Goal: Transaction & Acquisition: Book appointment/travel/reservation

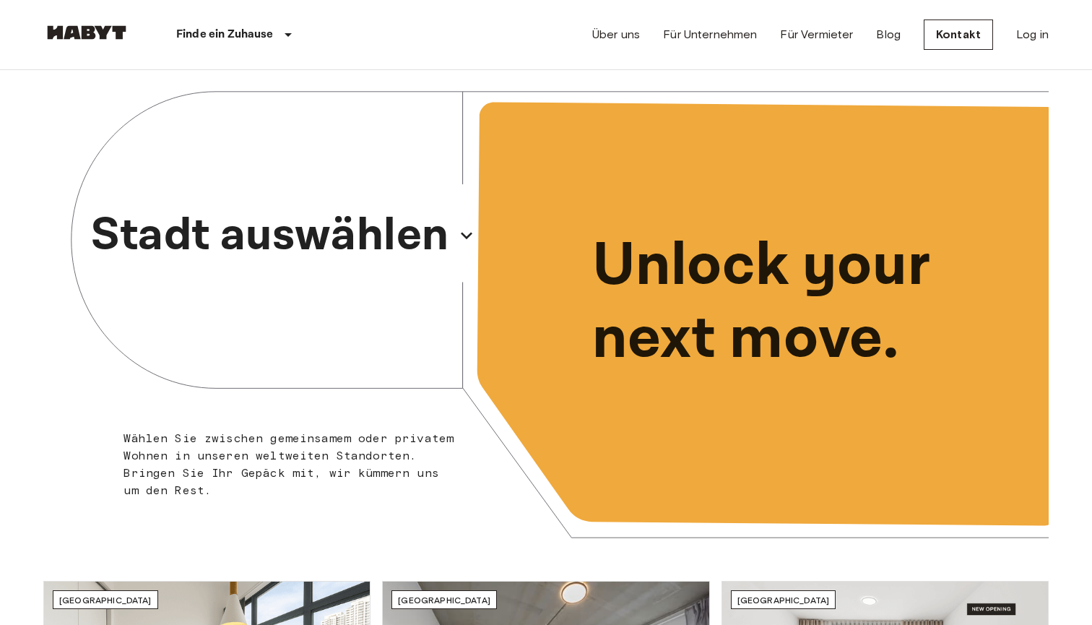
click at [407, 230] on p "Stadt auswählen" at bounding box center [270, 235] width 358 height 69
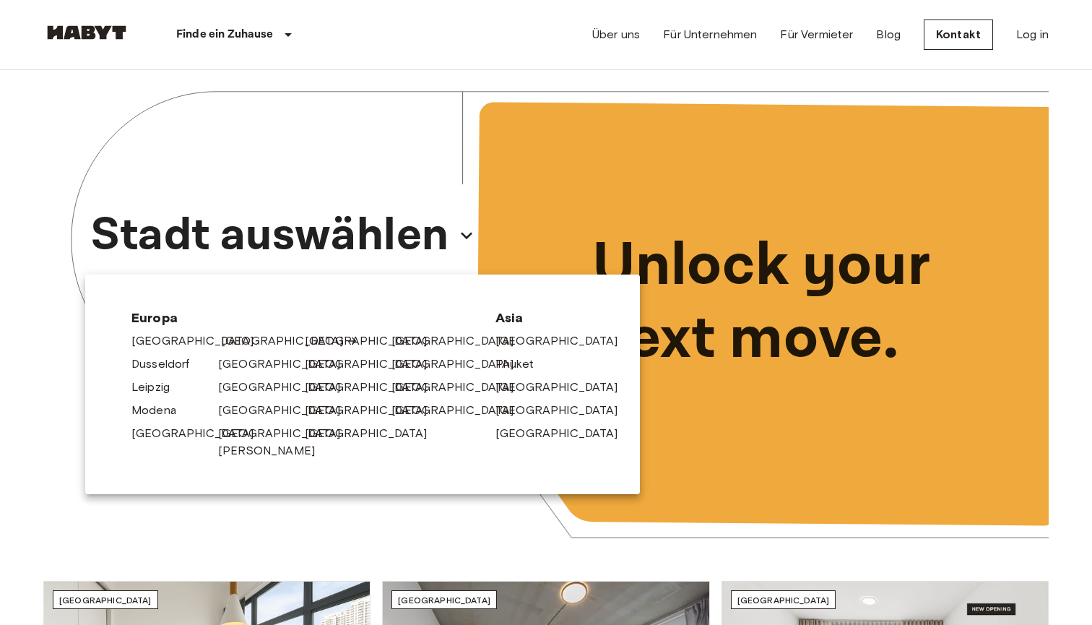
click at [241, 342] on link "[GEOGRAPHIC_DATA]" at bounding box center [289, 340] width 137 height 17
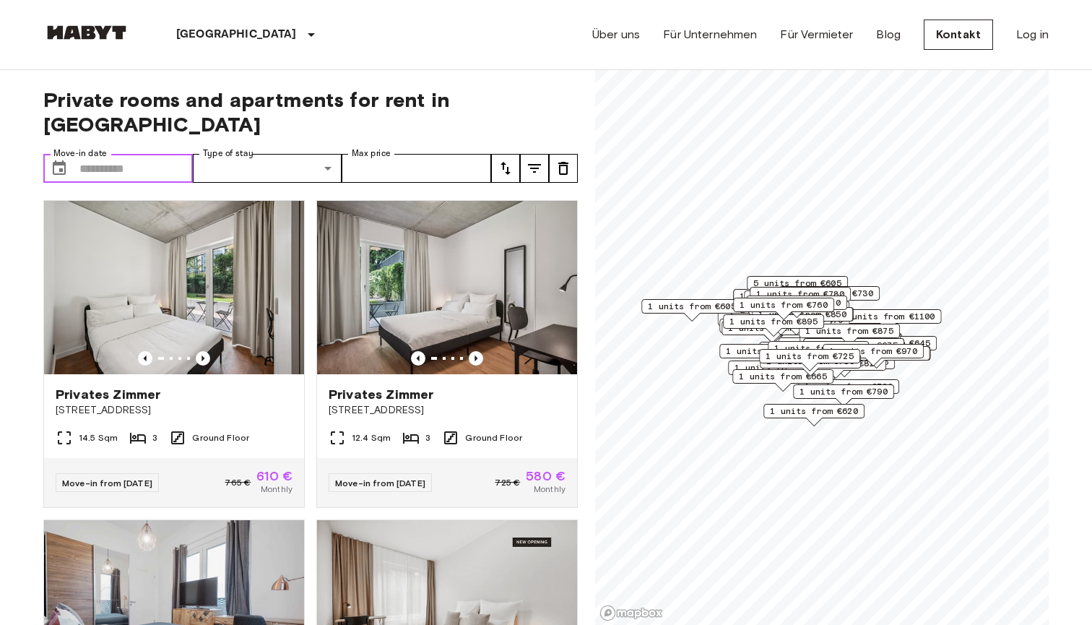
click at [107, 154] on input "Move-in date" at bounding box center [135, 168] width 113 height 29
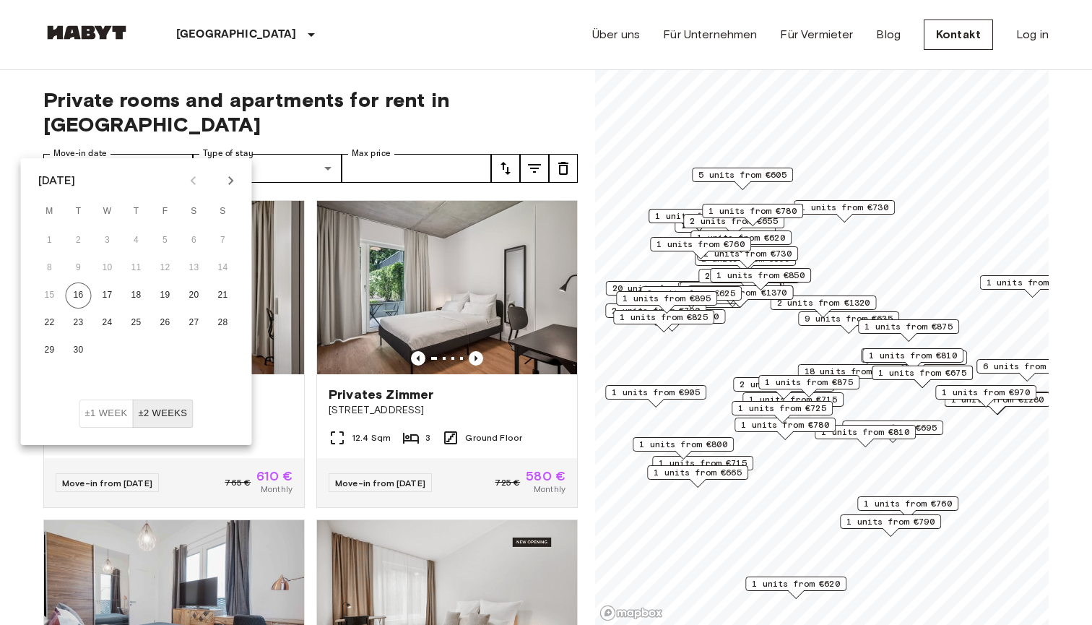
click at [228, 179] on icon "Next month" at bounding box center [230, 180] width 17 height 17
click at [222, 350] on button "30" at bounding box center [223, 350] width 26 height 26
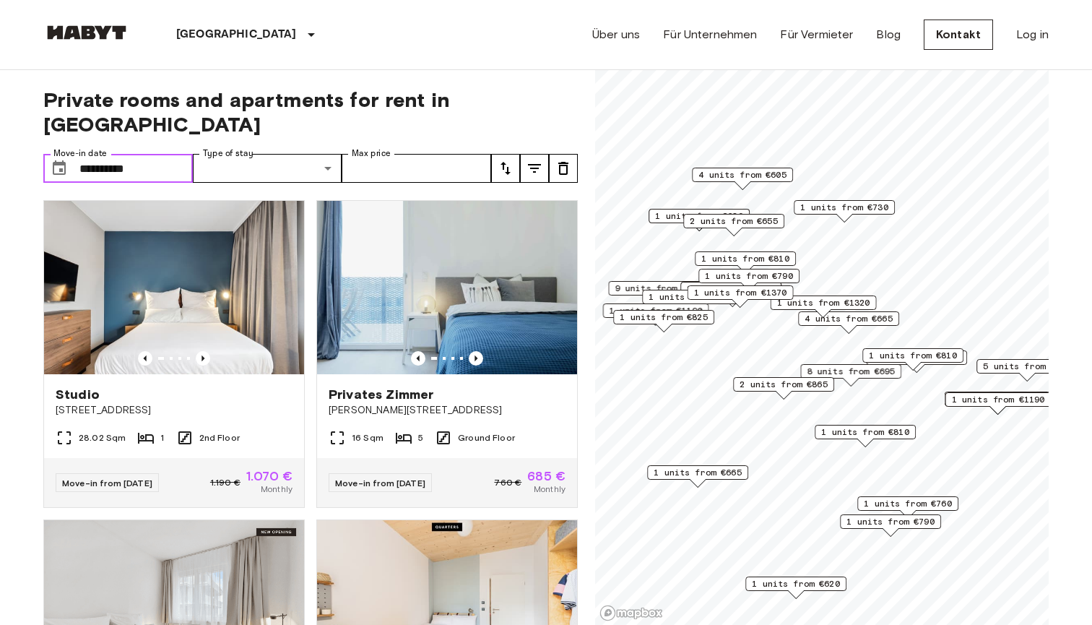
type input "**********"
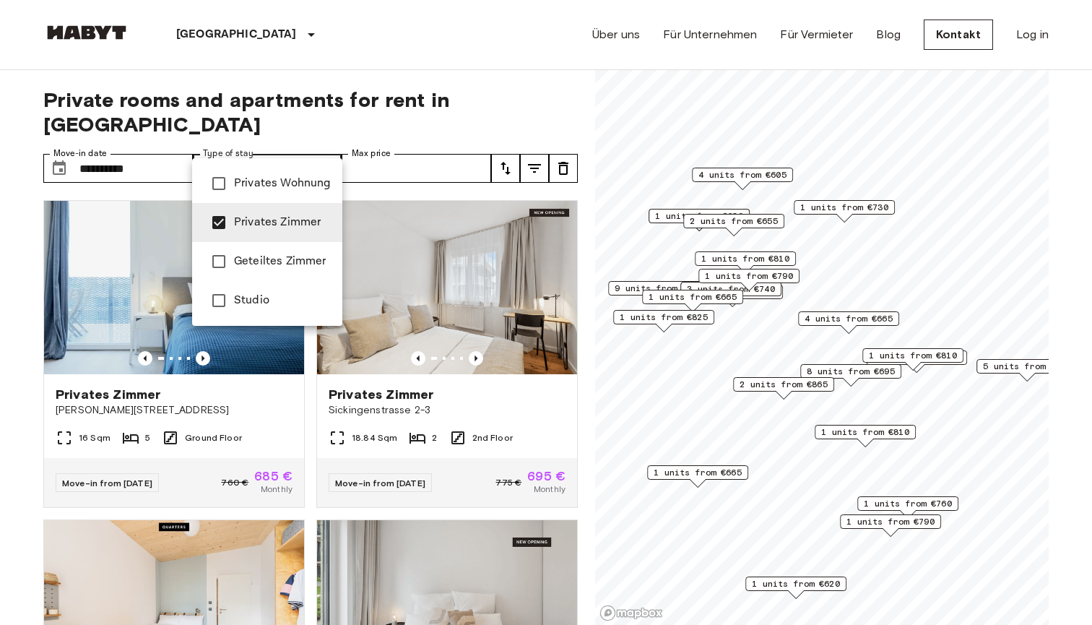
type input "**********"
click at [432, 150] on div at bounding box center [546, 312] width 1092 height 625
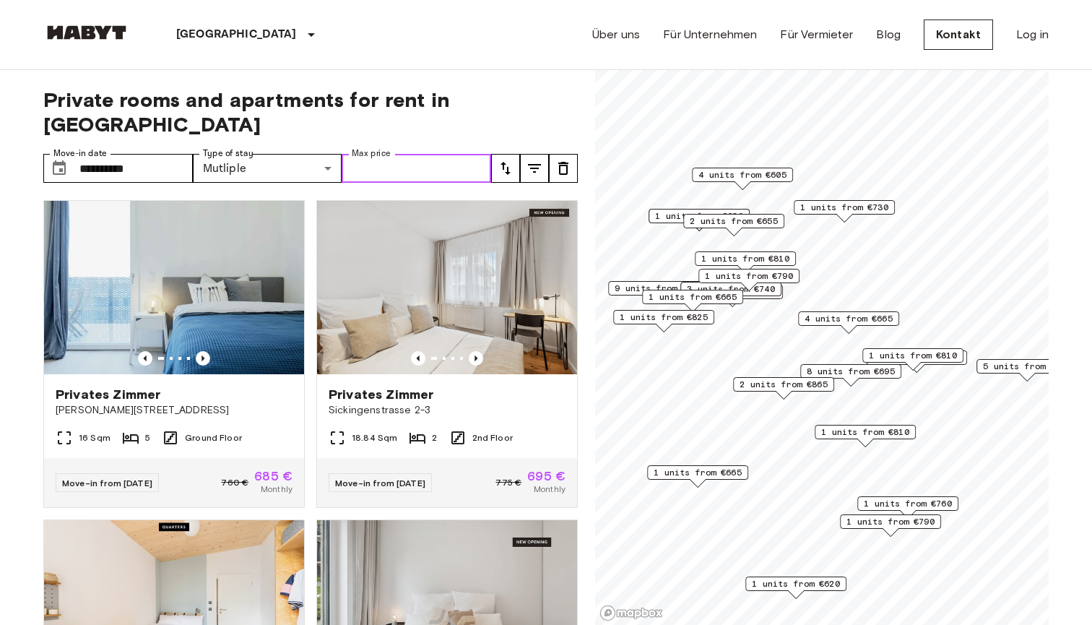
click at [428, 154] on input "Max price" at bounding box center [417, 168] width 150 height 29
type input "***"
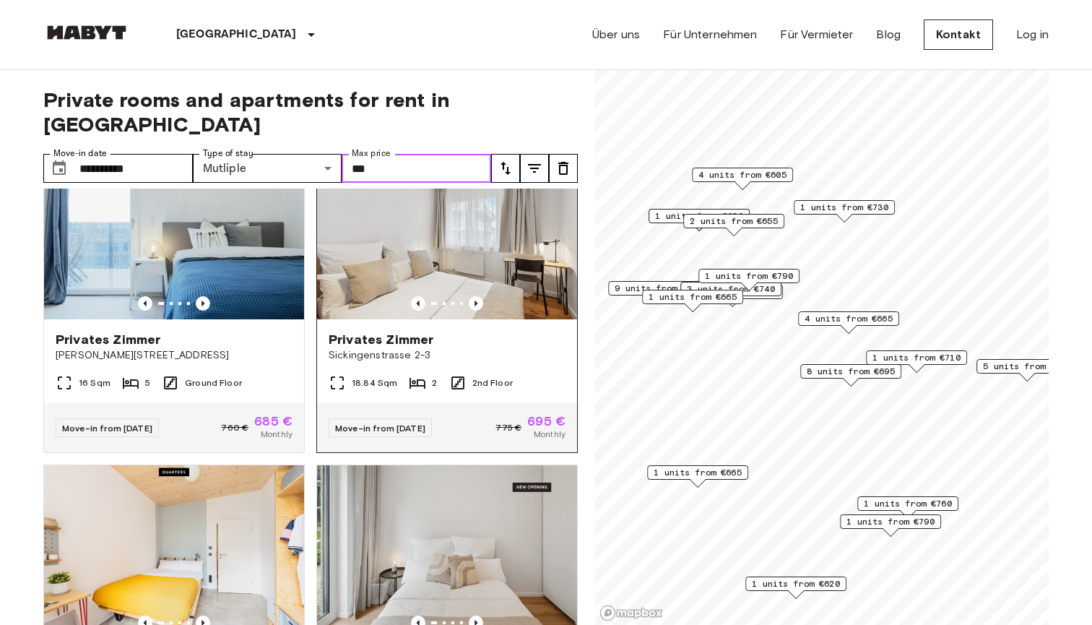
scroll to position [50, 0]
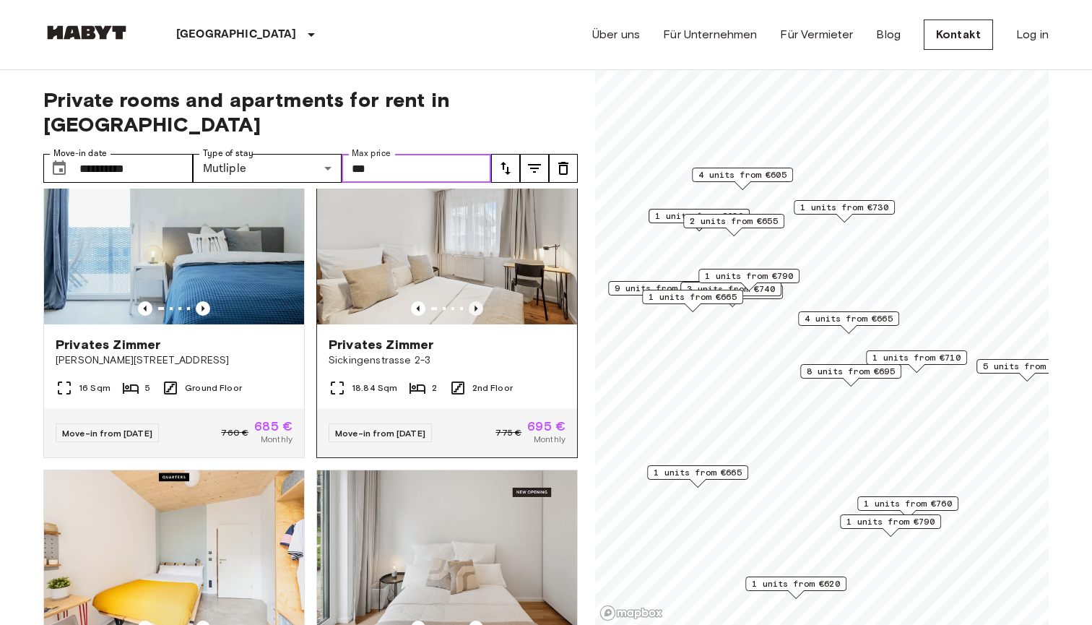
click at [475, 306] on icon "Previous image" at bounding box center [476, 309] width 3 height 6
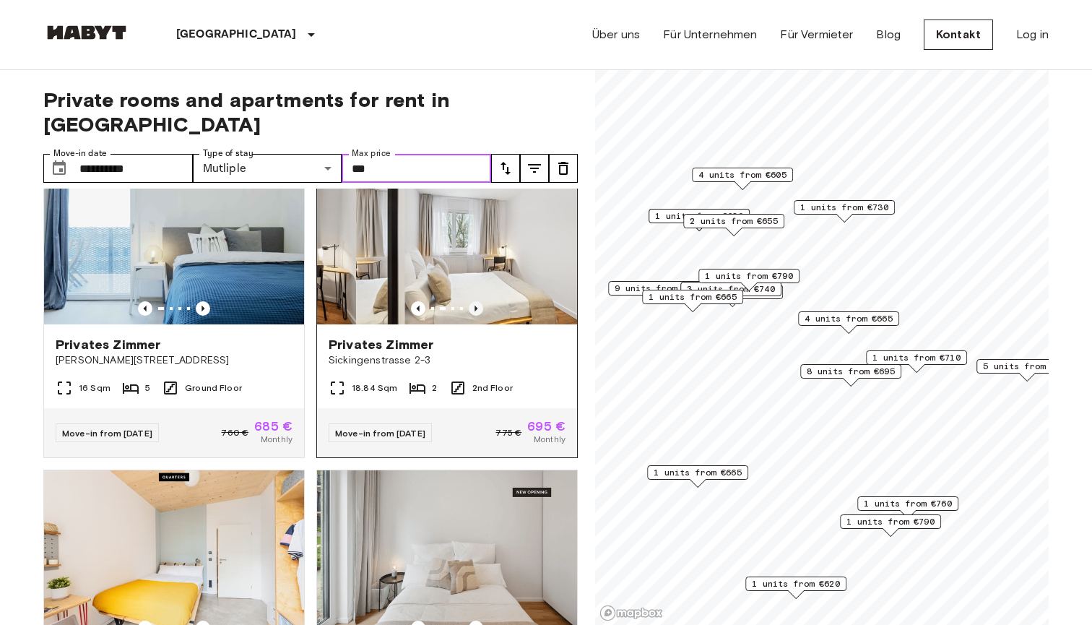
click at [475, 306] on icon "Previous image" at bounding box center [476, 309] width 3 height 6
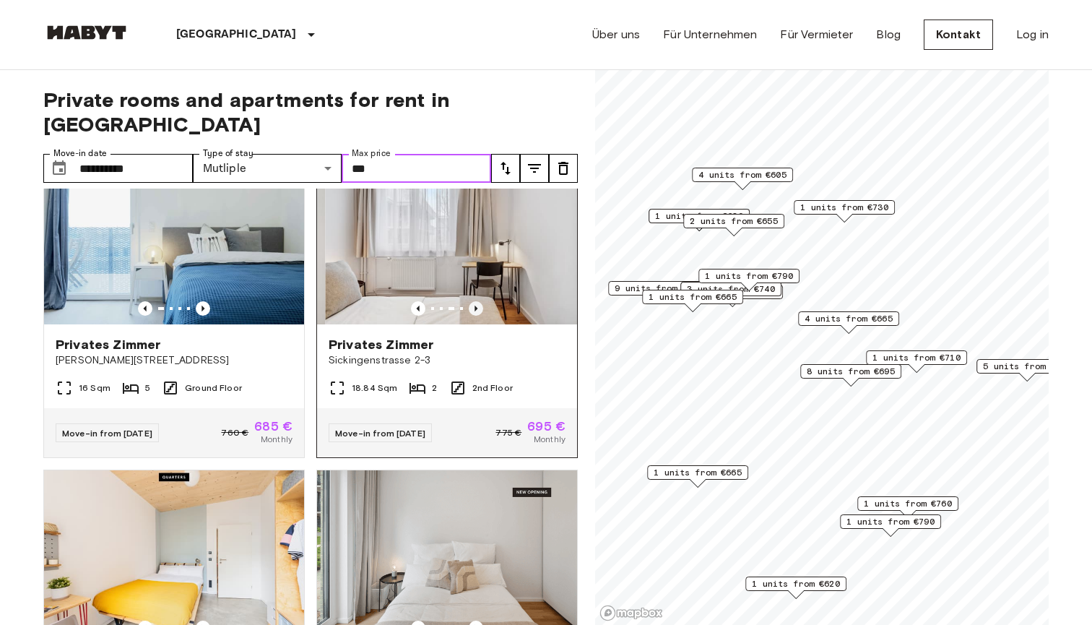
click at [475, 306] on icon "Previous image" at bounding box center [476, 309] width 3 height 6
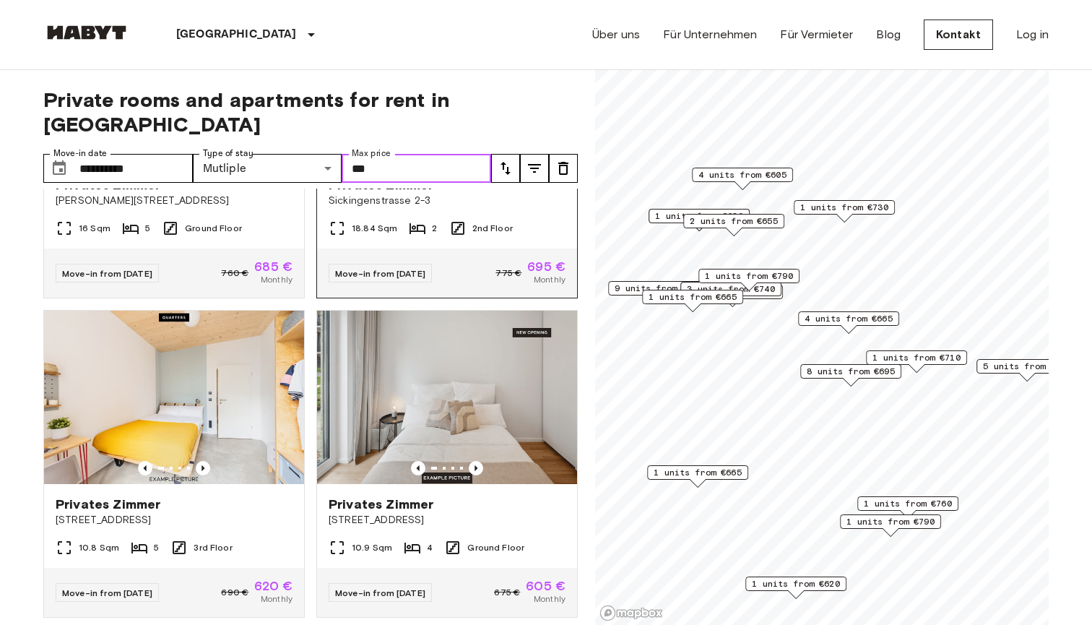
scroll to position [221, 0]
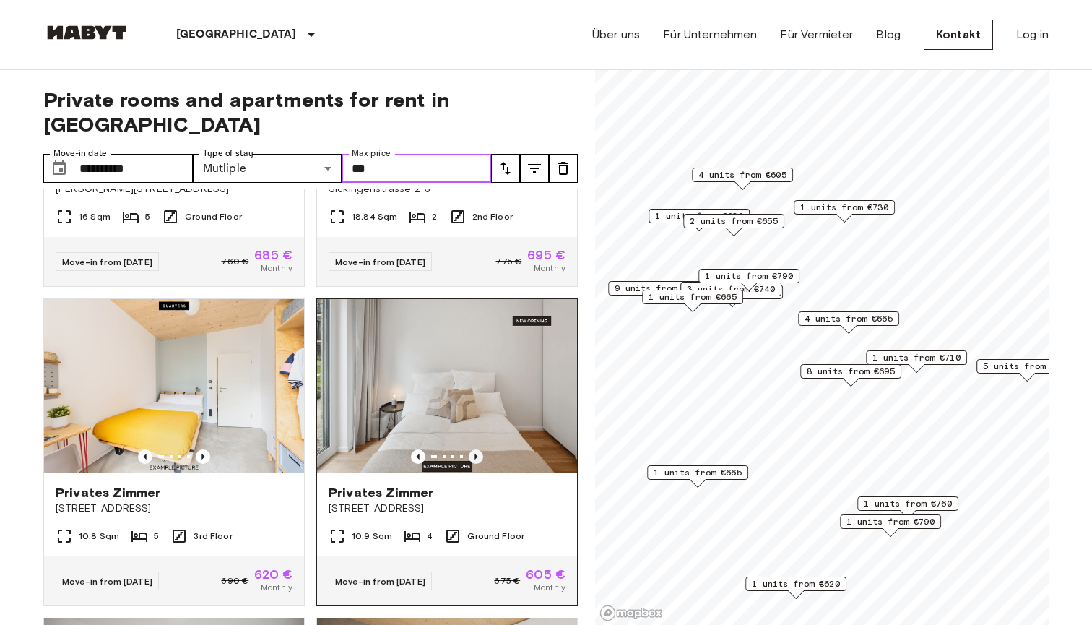
click at [477, 454] on icon "Previous image" at bounding box center [476, 457] width 3 height 6
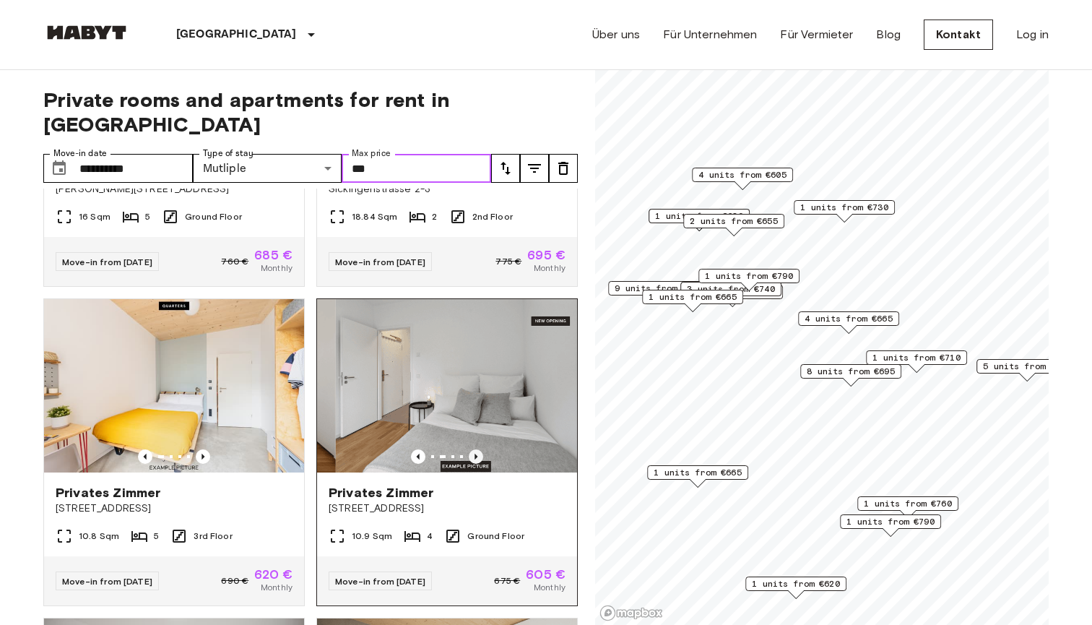
click at [477, 454] on icon "Previous image" at bounding box center [476, 457] width 3 height 6
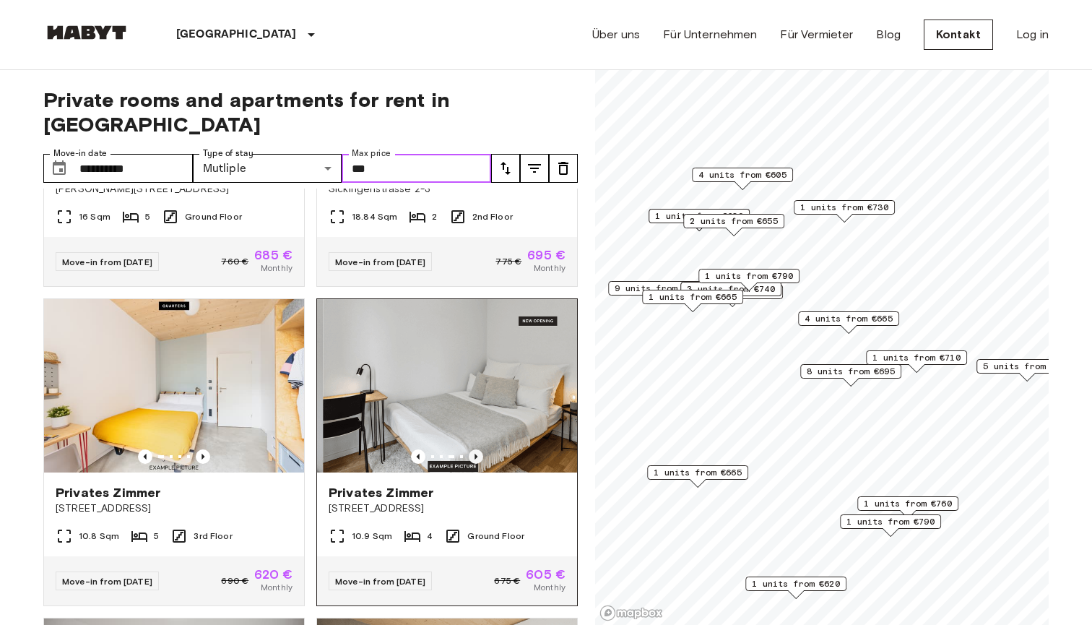
click at [477, 454] on icon "Previous image" at bounding box center [476, 457] width 3 height 6
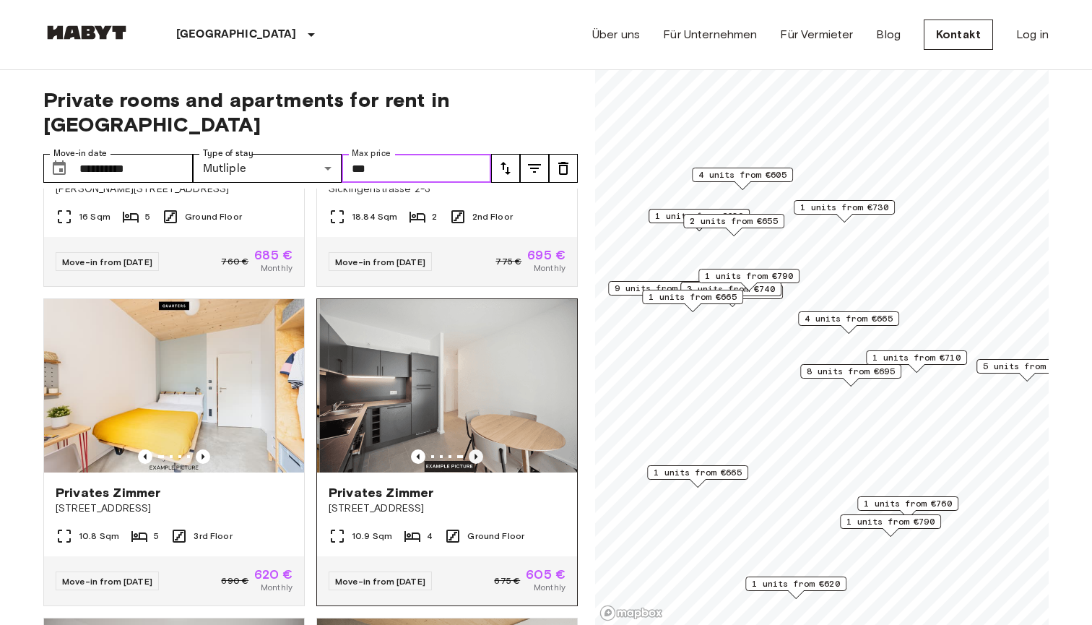
click at [477, 454] on icon "Previous image" at bounding box center [476, 457] width 3 height 6
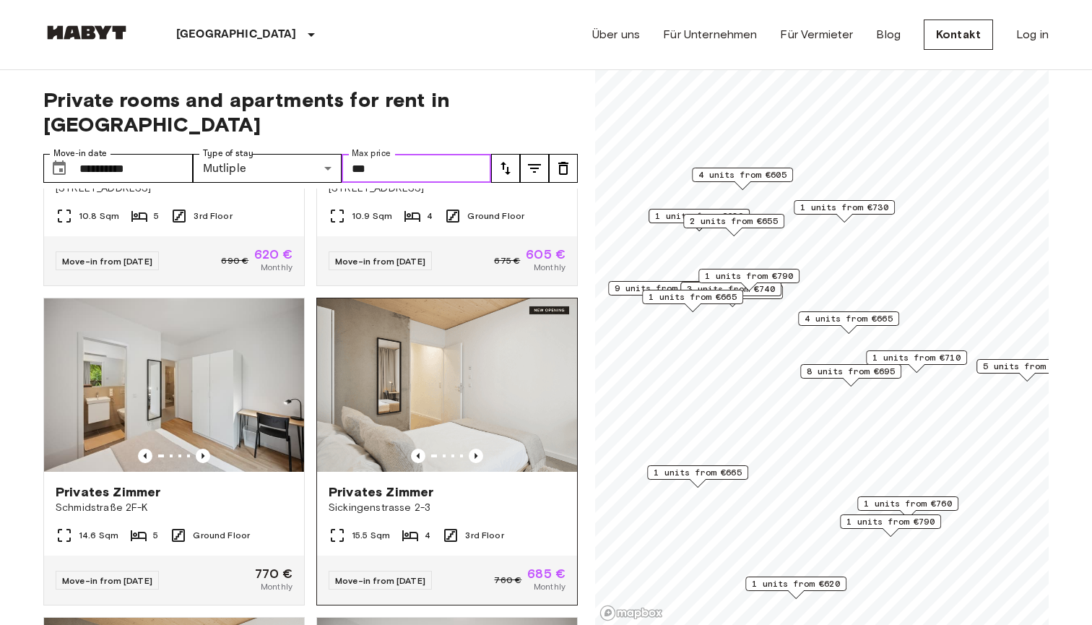
scroll to position [549, 0]
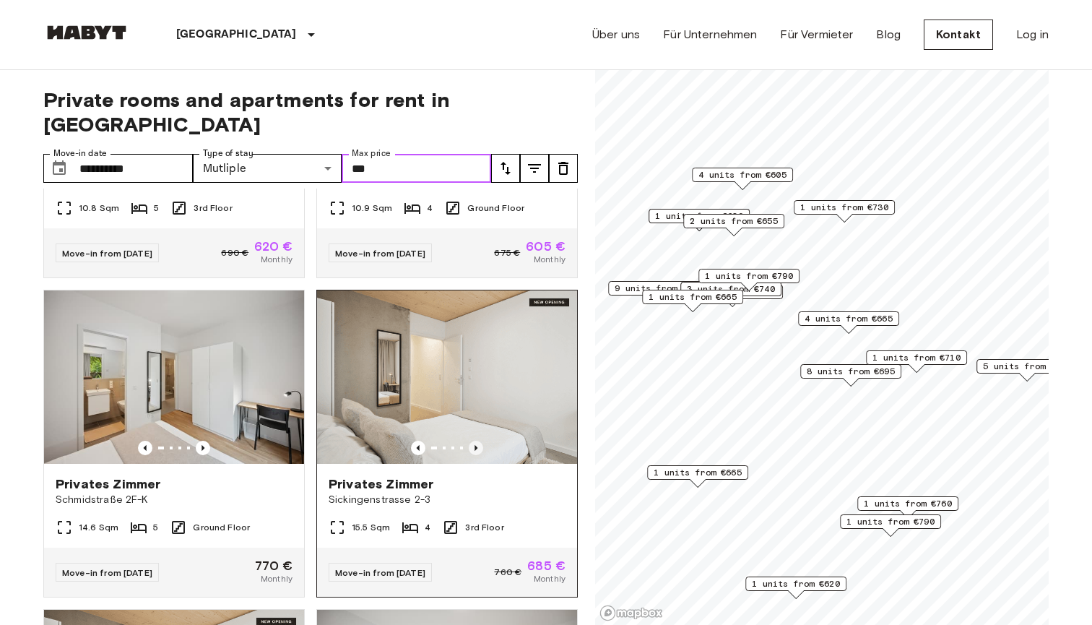
click at [475, 441] on icon "Previous image" at bounding box center [476, 448] width 14 height 14
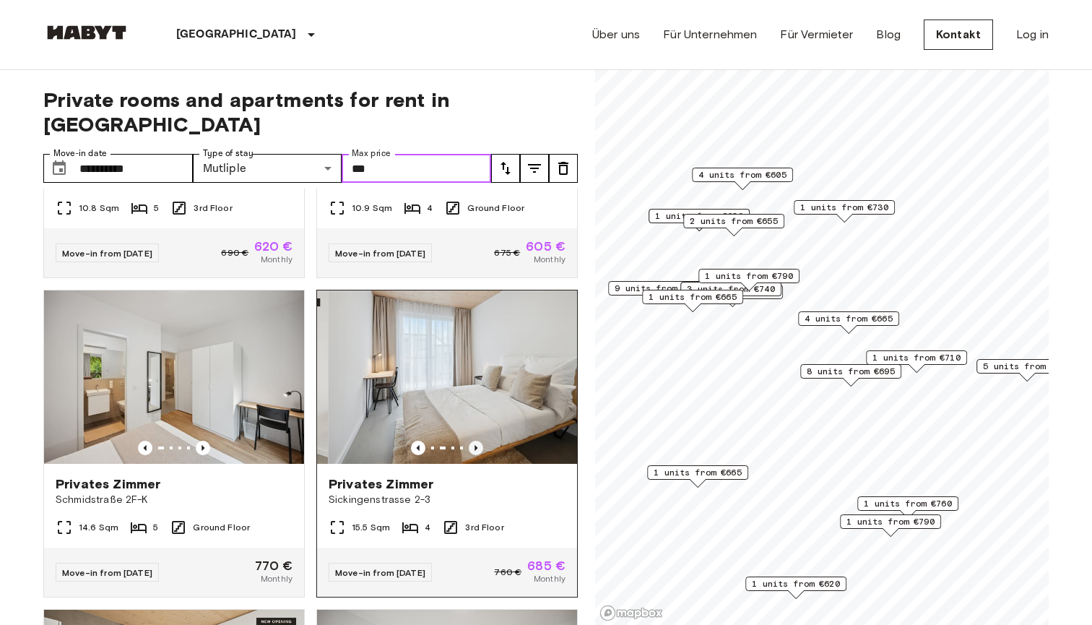
click at [475, 441] on icon "Previous image" at bounding box center [476, 448] width 14 height 14
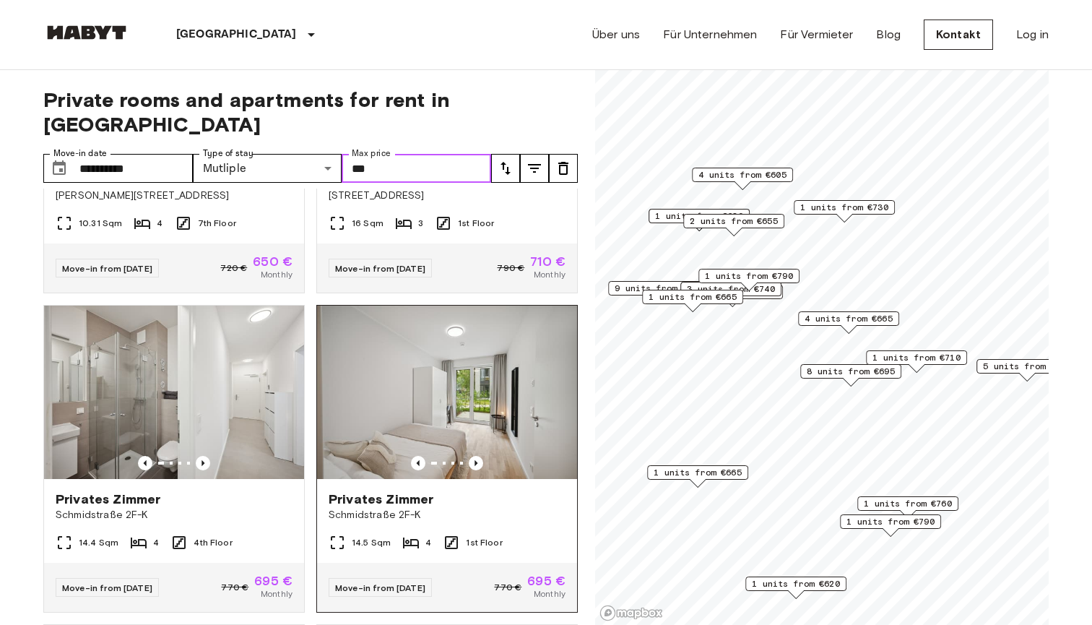
scroll to position [1535, 0]
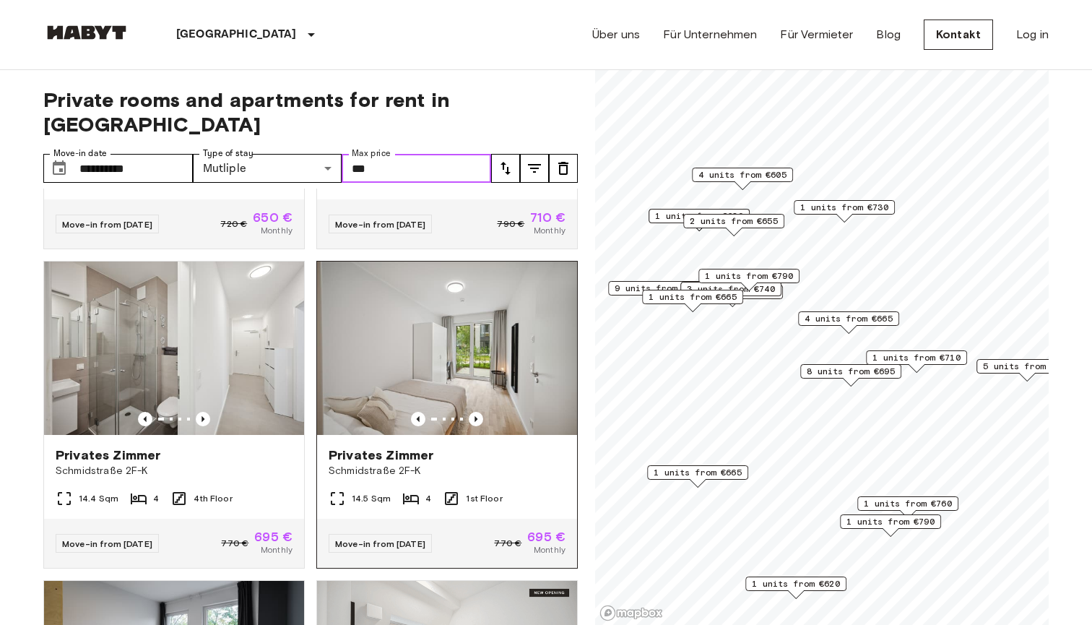
click at [485, 412] on div at bounding box center [447, 419] width 260 height 14
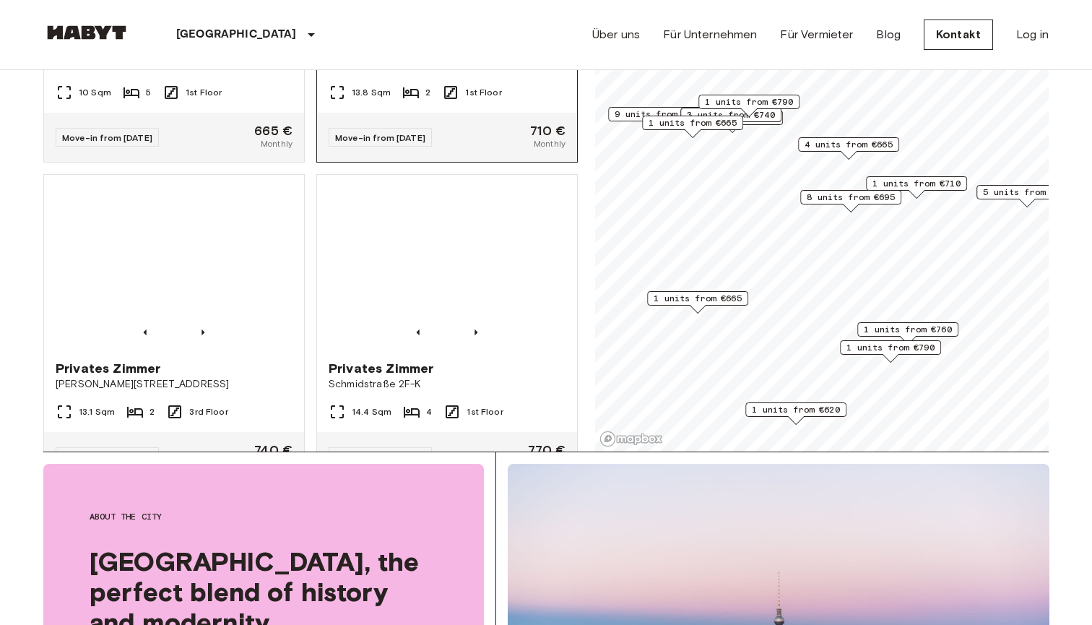
scroll to position [2433, 0]
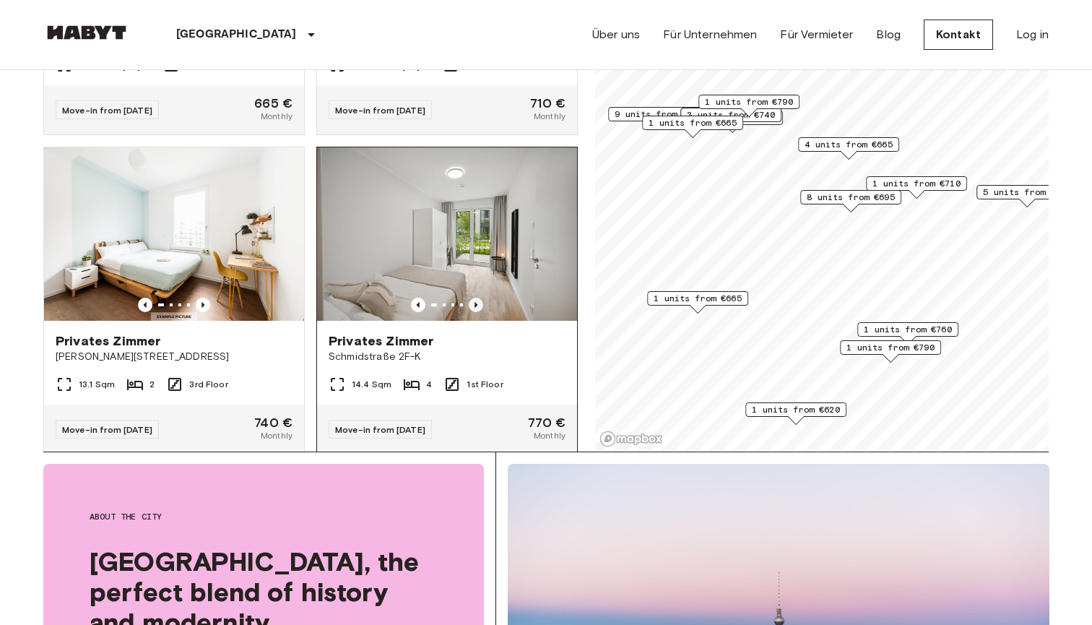
click at [474, 298] on icon "Previous image" at bounding box center [476, 305] width 14 height 14
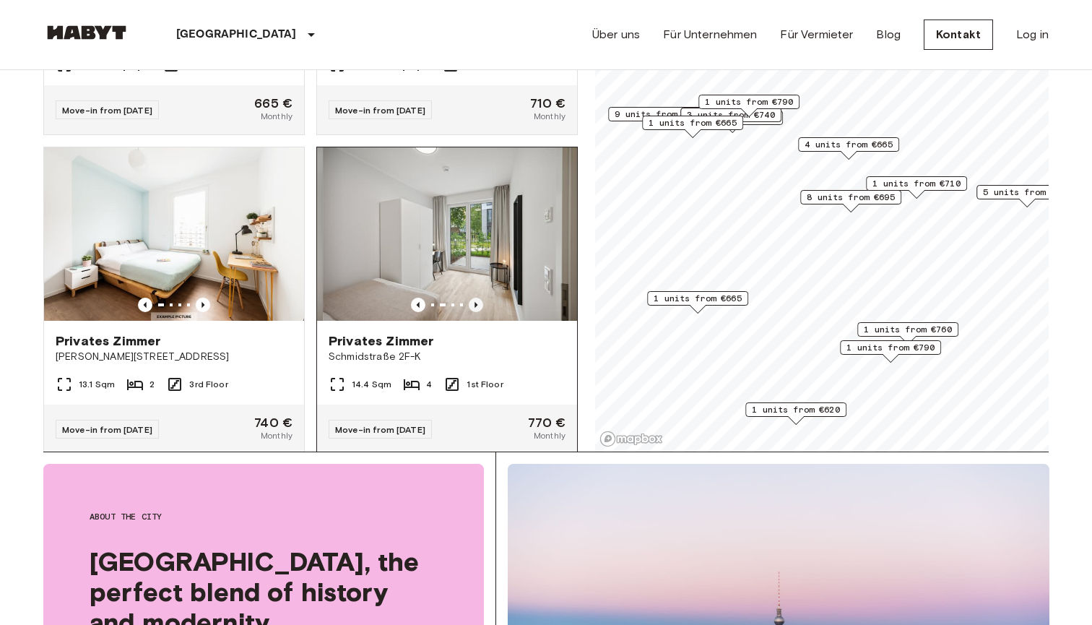
click at [474, 298] on icon "Previous image" at bounding box center [476, 305] width 14 height 14
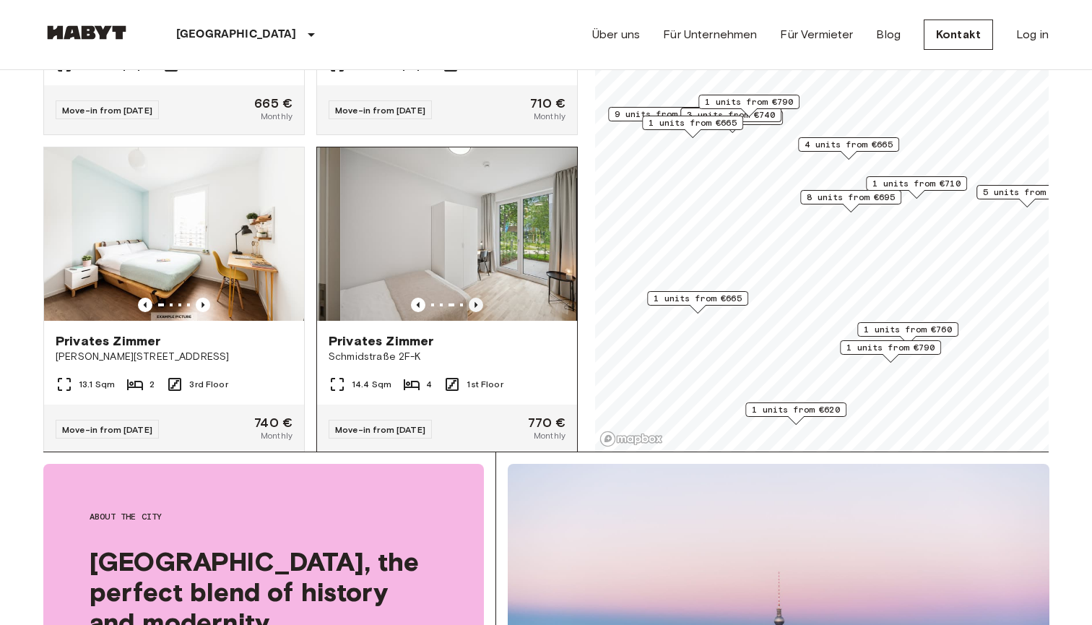
click at [474, 298] on icon "Previous image" at bounding box center [476, 305] width 14 height 14
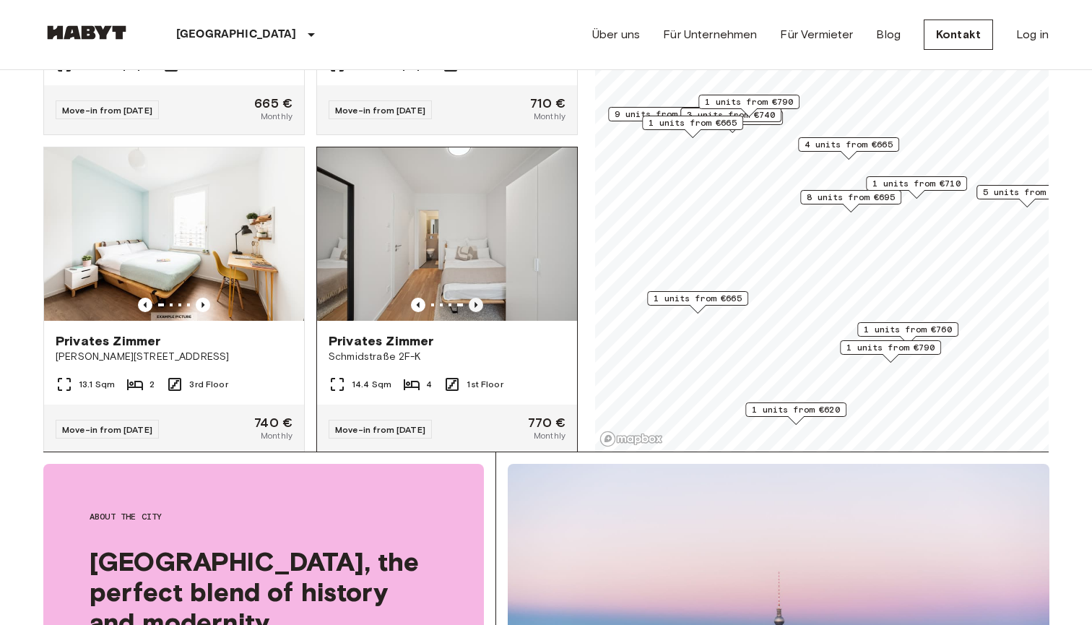
click at [474, 298] on icon "Previous image" at bounding box center [476, 305] width 14 height 14
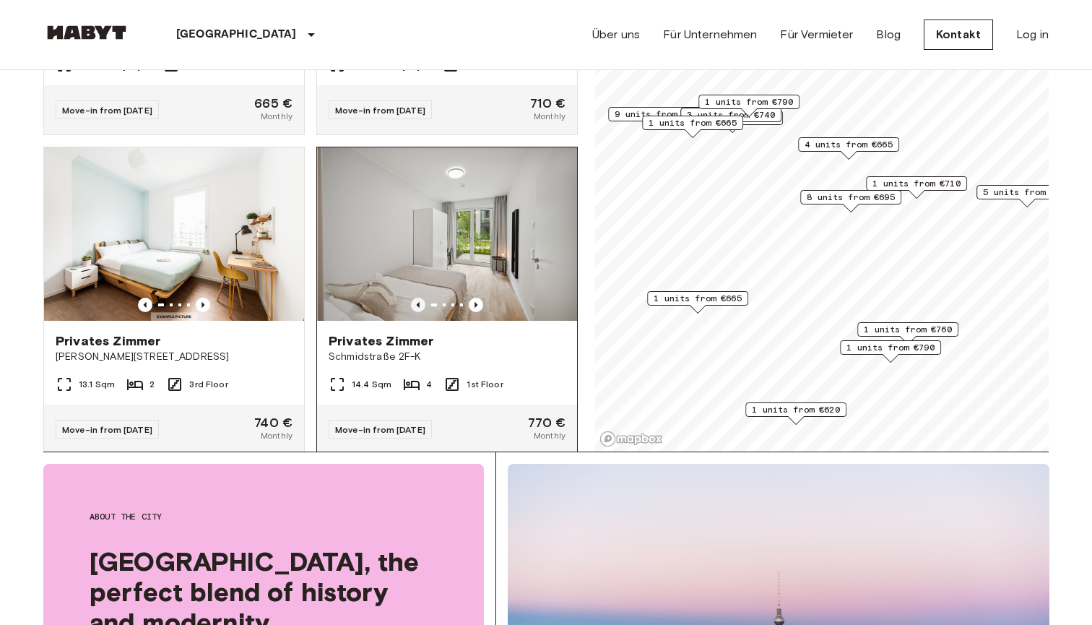
click at [415, 298] on icon "Previous image" at bounding box center [418, 305] width 14 height 14
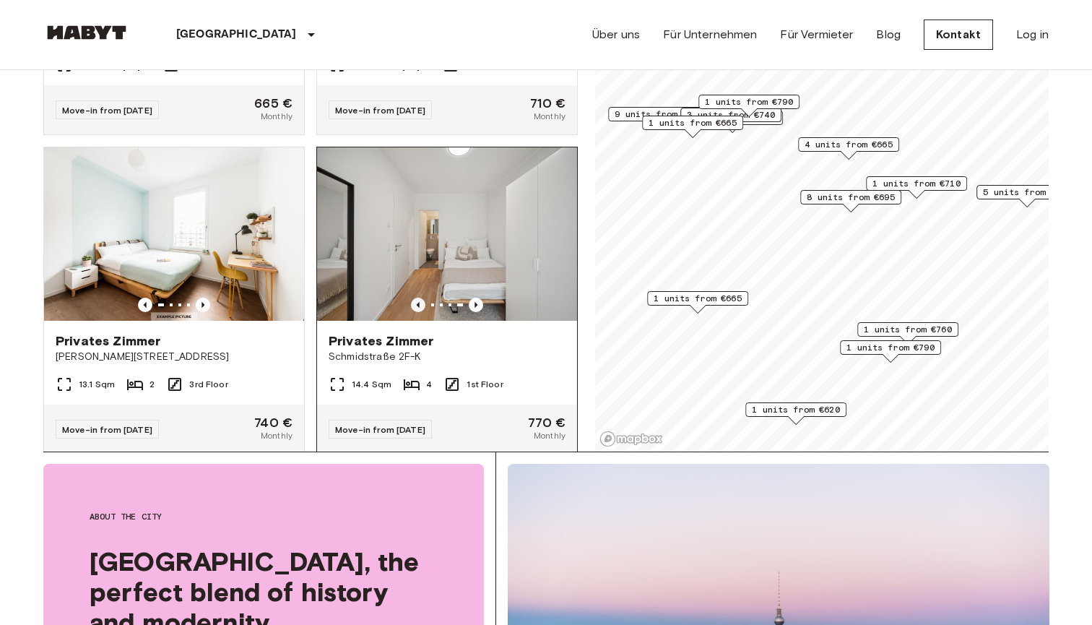
click at [424, 298] on icon "Previous image" at bounding box center [418, 305] width 14 height 14
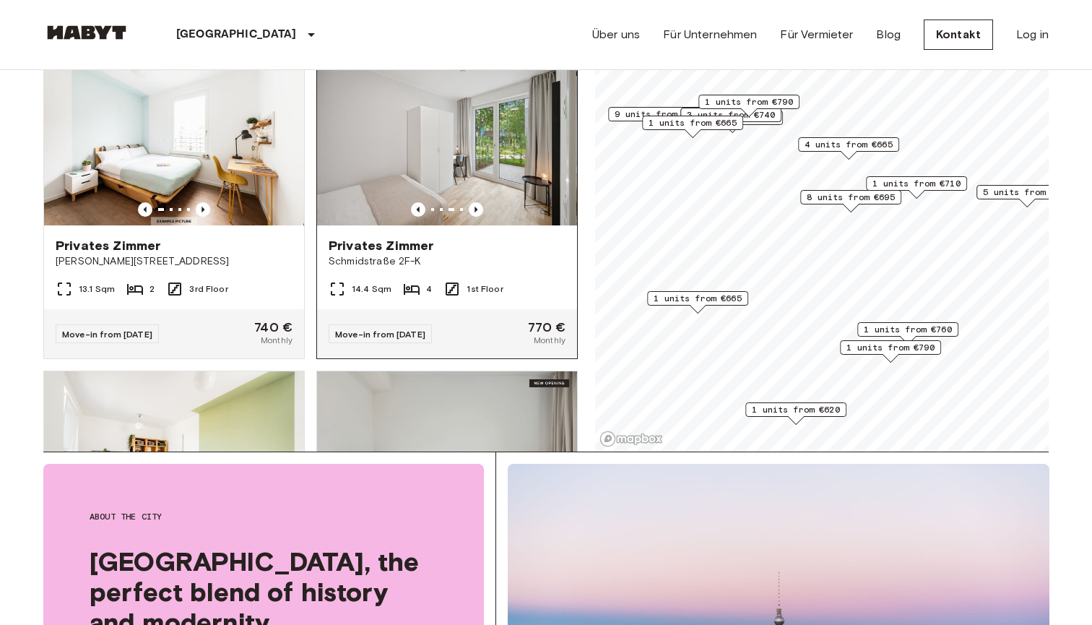
scroll to position [2757, 0]
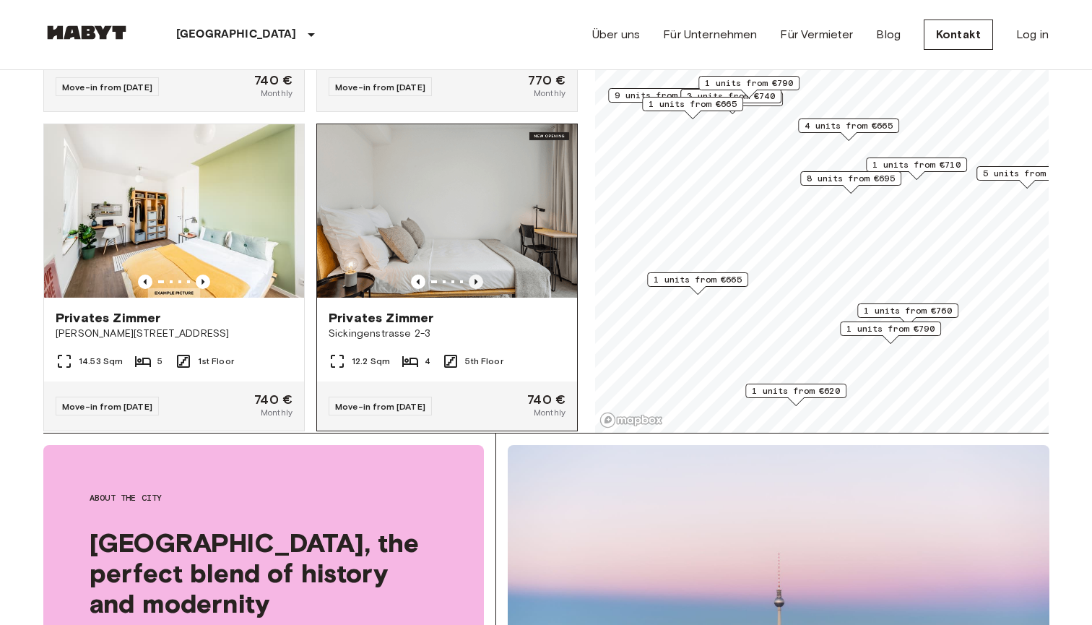
click at [476, 274] on icon "Previous image" at bounding box center [476, 281] width 14 height 14
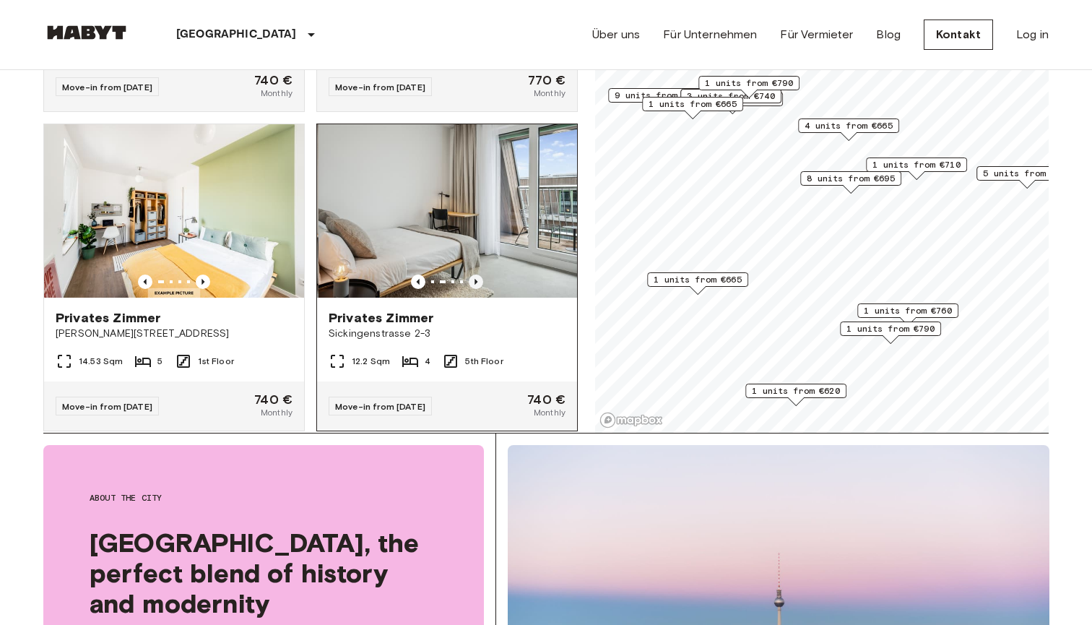
click at [476, 274] on icon "Previous image" at bounding box center [476, 281] width 14 height 14
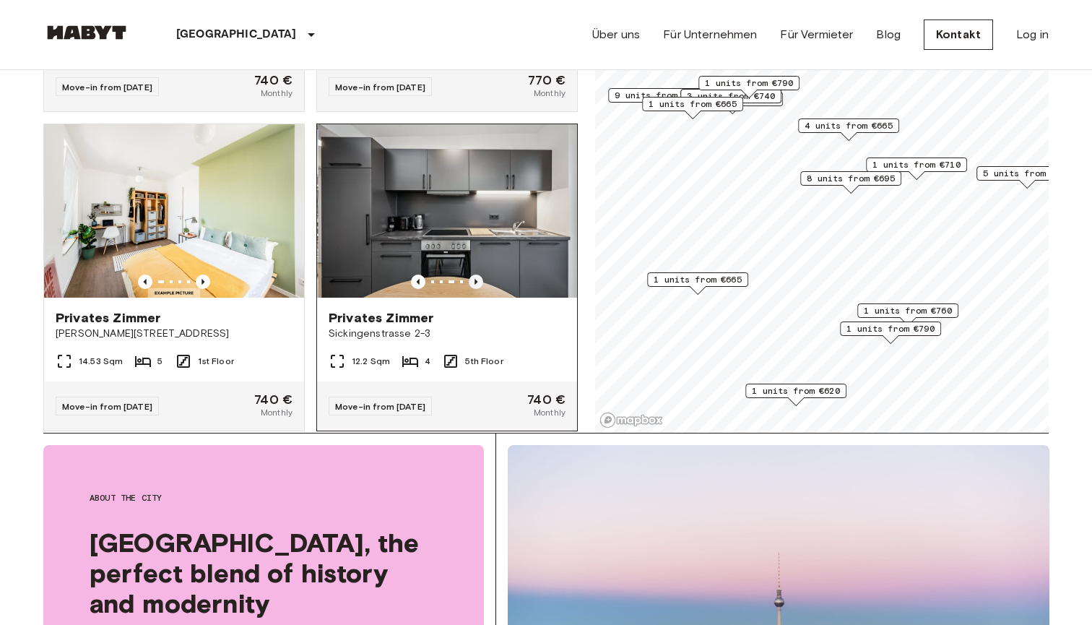
click at [476, 274] on icon "Previous image" at bounding box center [476, 281] width 14 height 14
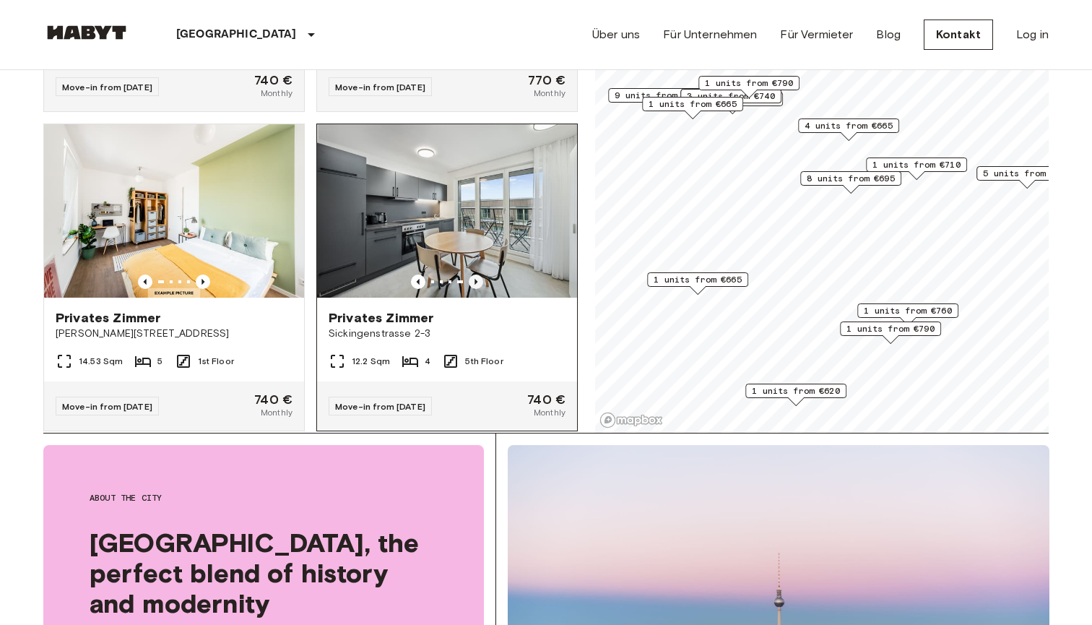
click at [476, 274] on icon "Previous image" at bounding box center [476, 281] width 14 height 14
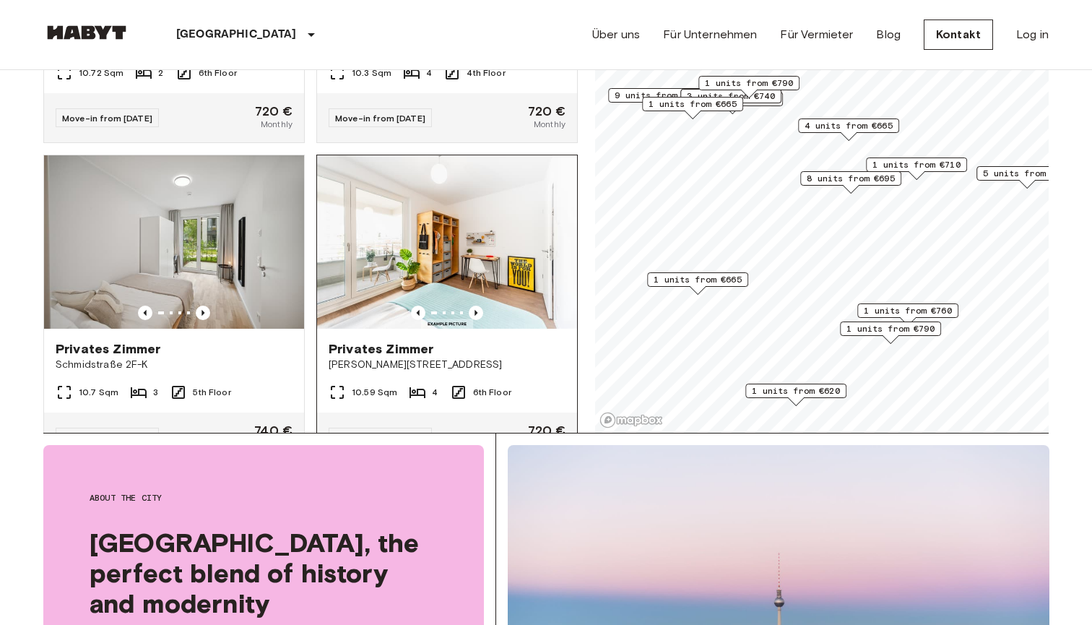
scroll to position [3683, 0]
click at [200, 306] on icon "Previous image" at bounding box center [203, 313] width 14 height 14
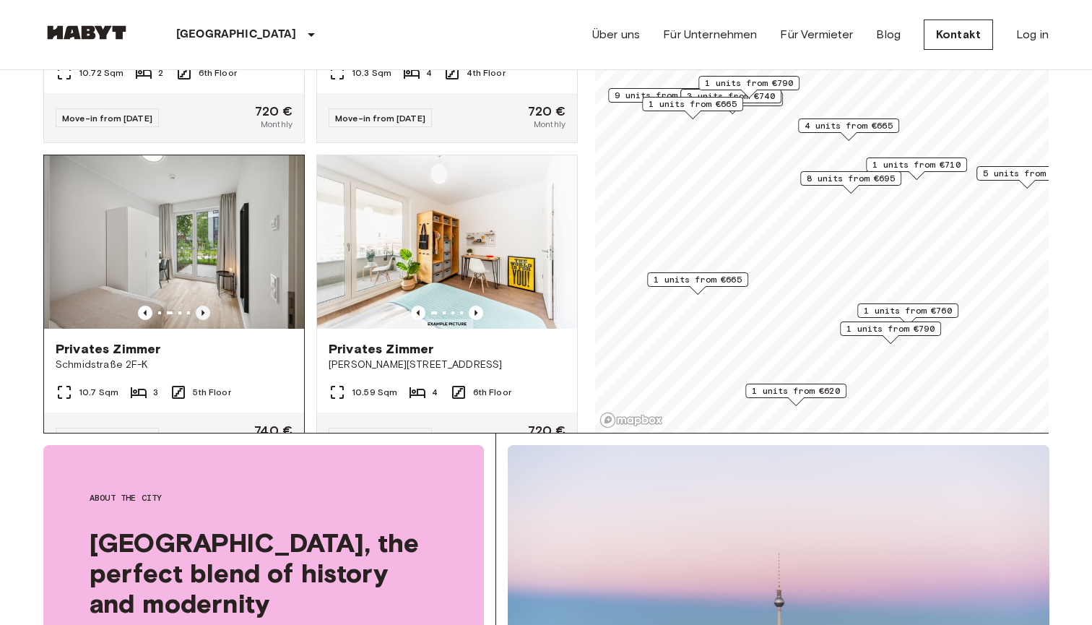
click at [200, 306] on icon "Previous image" at bounding box center [203, 313] width 14 height 14
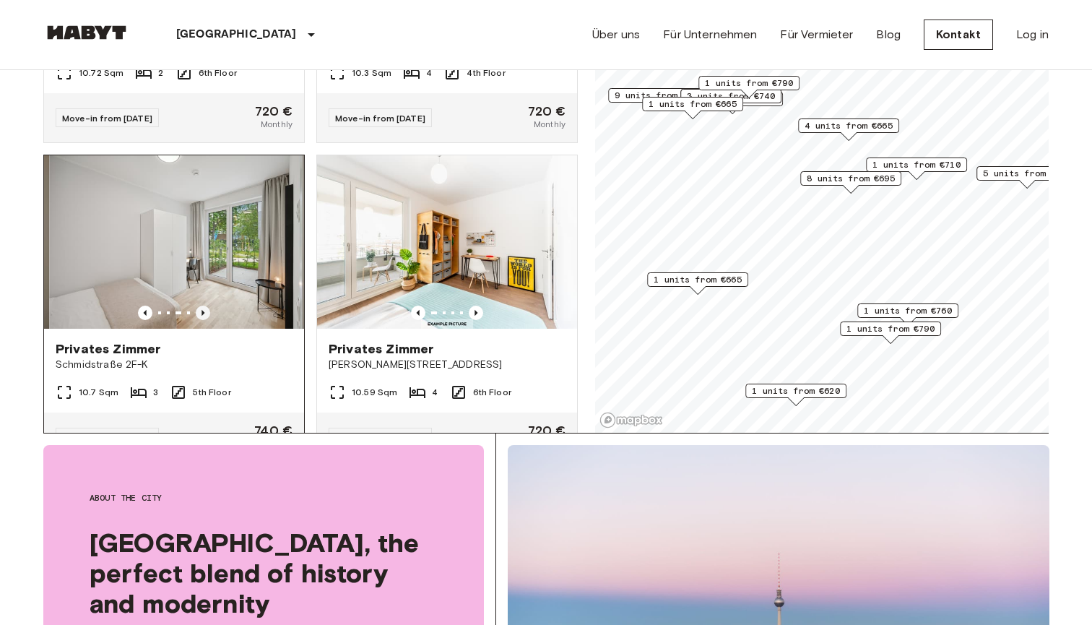
click at [200, 306] on icon "Previous image" at bounding box center [203, 313] width 14 height 14
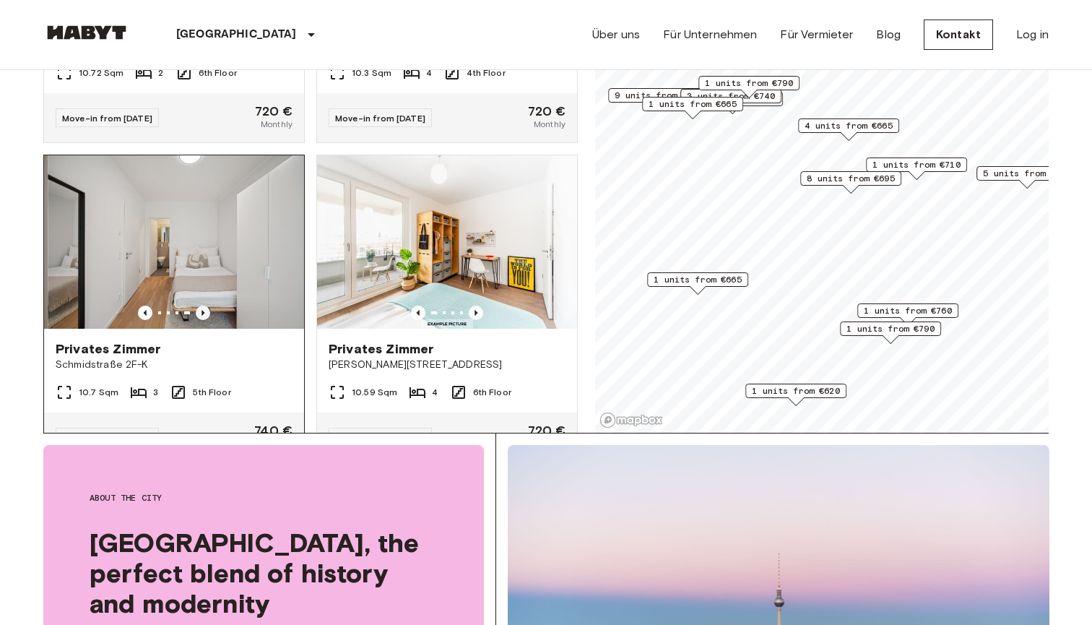
click at [200, 306] on icon "Previous image" at bounding box center [203, 313] width 14 height 14
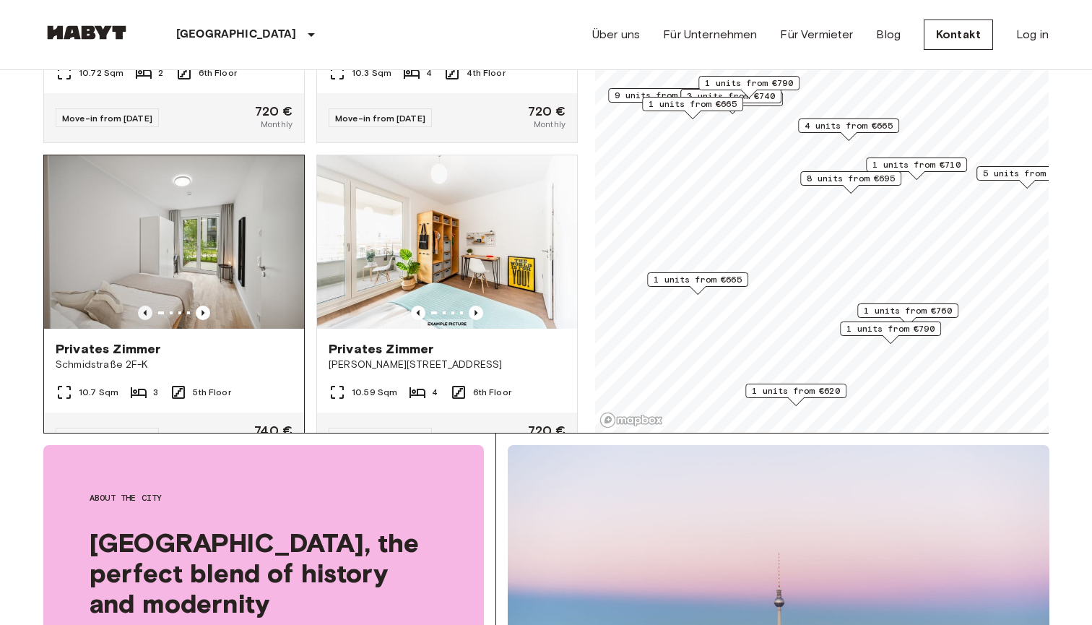
click at [144, 306] on icon "Previous image" at bounding box center [145, 313] width 14 height 14
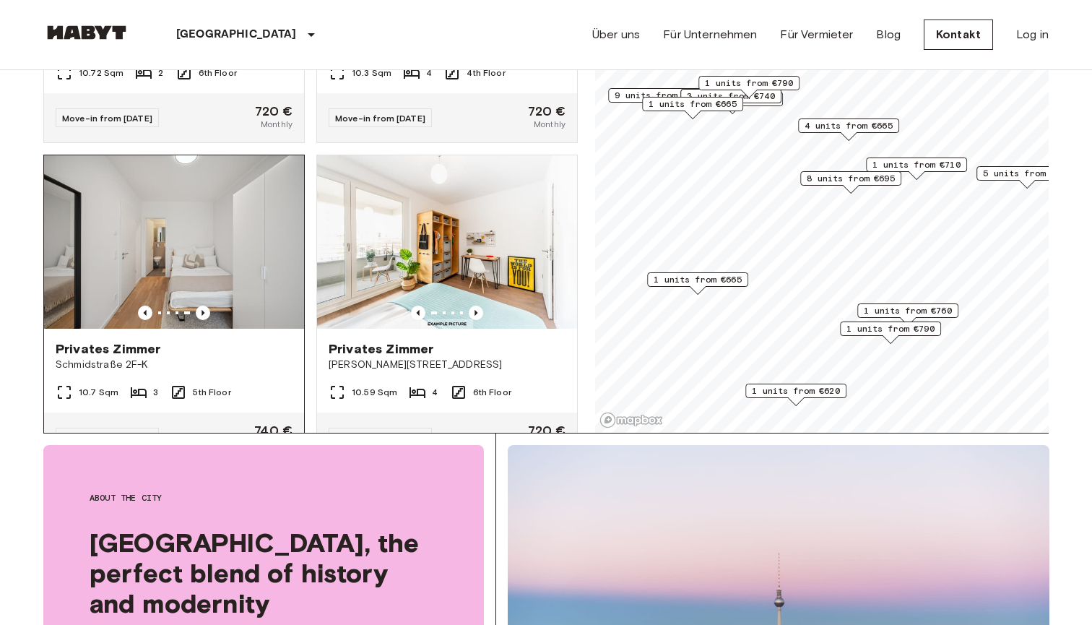
click at [168, 232] on img at bounding box center [174, 241] width 260 height 173
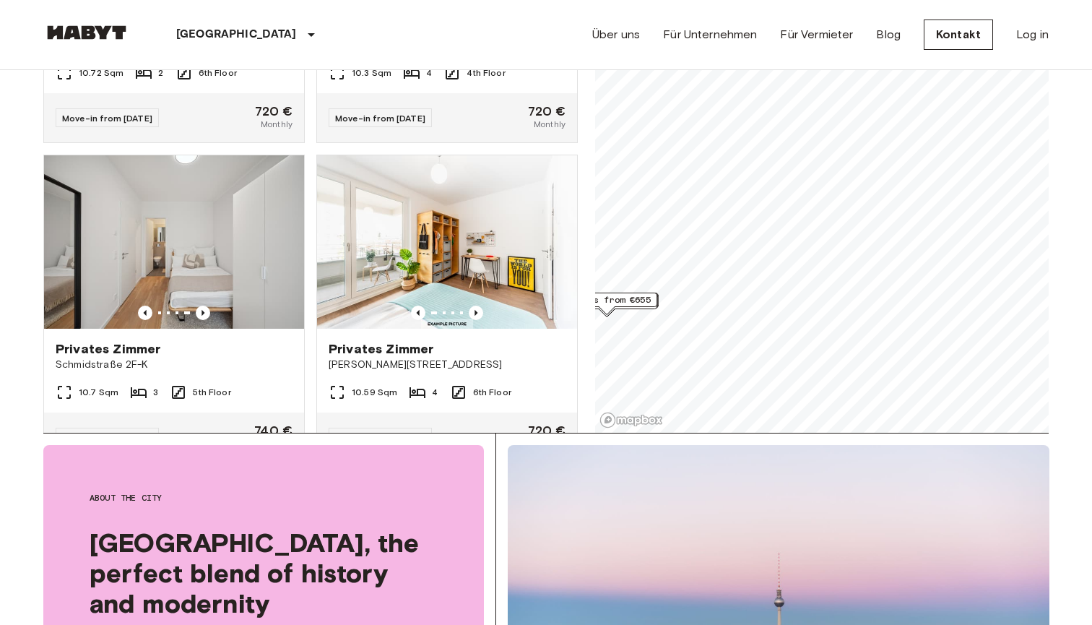
scroll to position [243, 0]
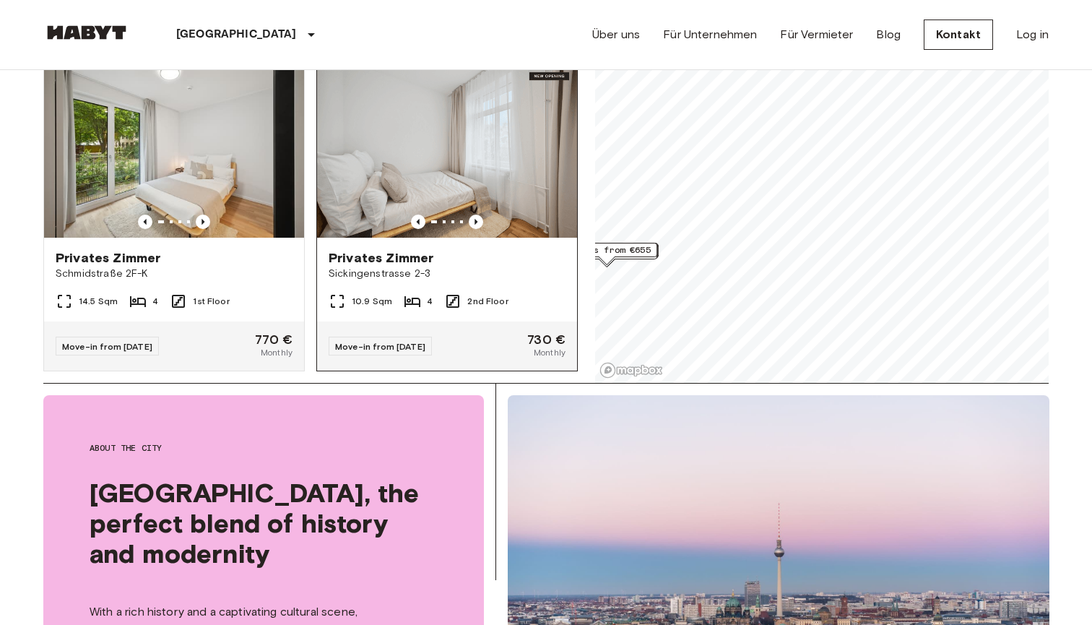
scroll to position [5313, 0]
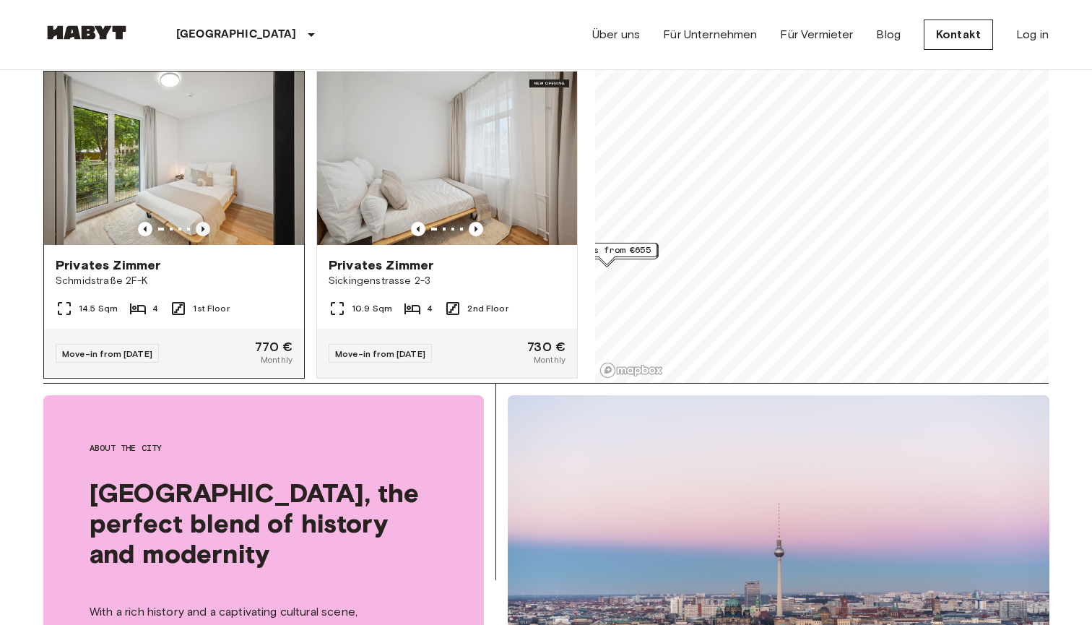
click at [203, 222] on icon "Previous image" at bounding box center [203, 229] width 14 height 14
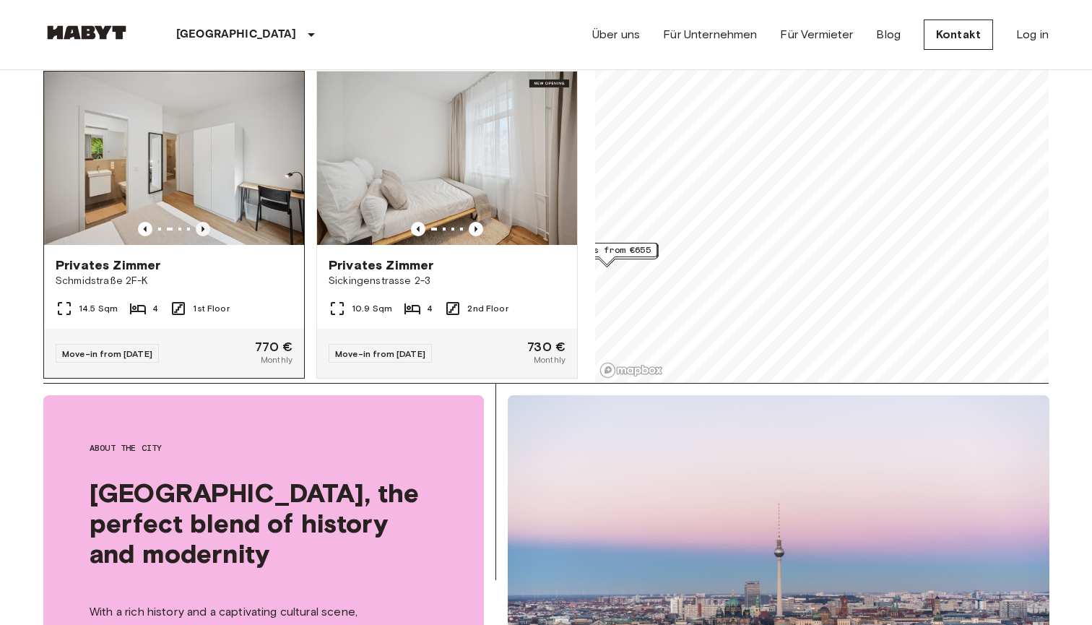
click at [203, 222] on icon "Previous image" at bounding box center [203, 229] width 14 height 14
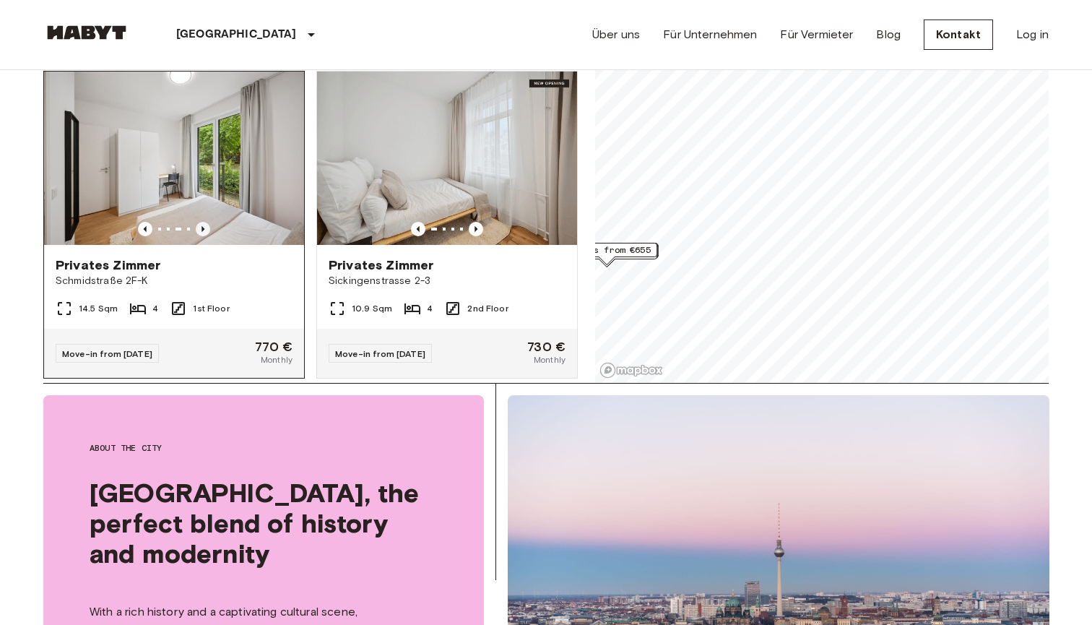
click at [203, 222] on icon "Previous image" at bounding box center [203, 229] width 14 height 14
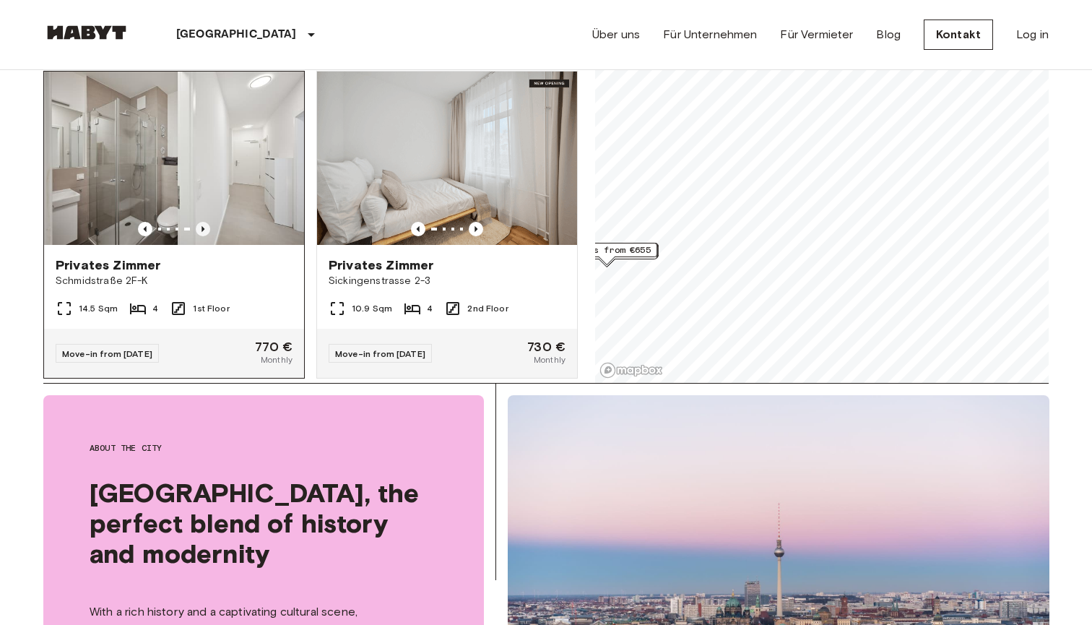
click at [203, 222] on icon "Previous image" at bounding box center [203, 229] width 14 height 14
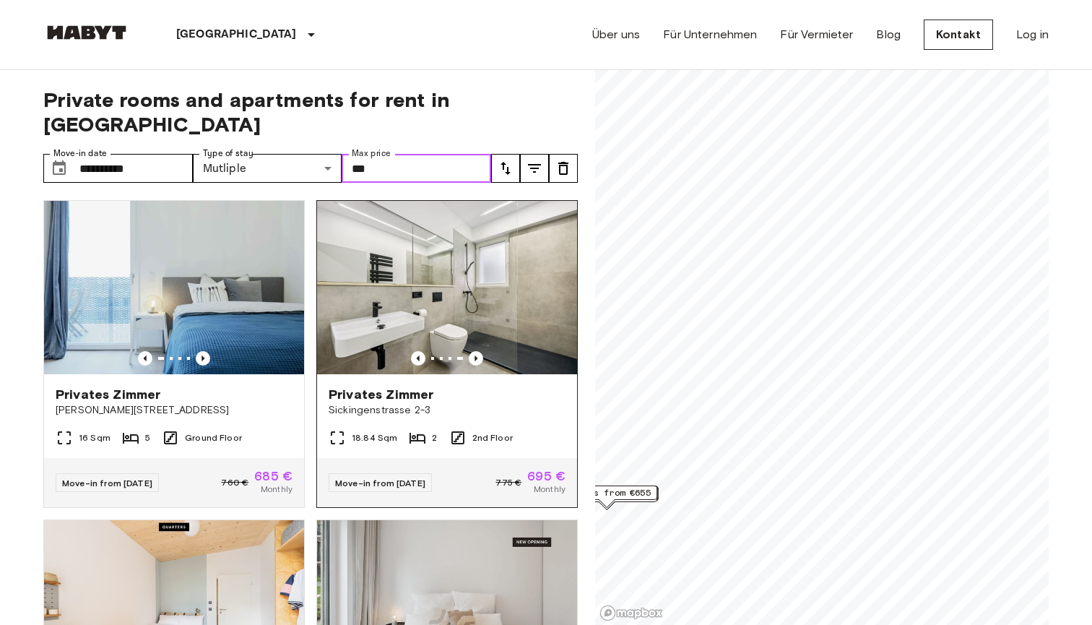
scroll to position [35, 0]
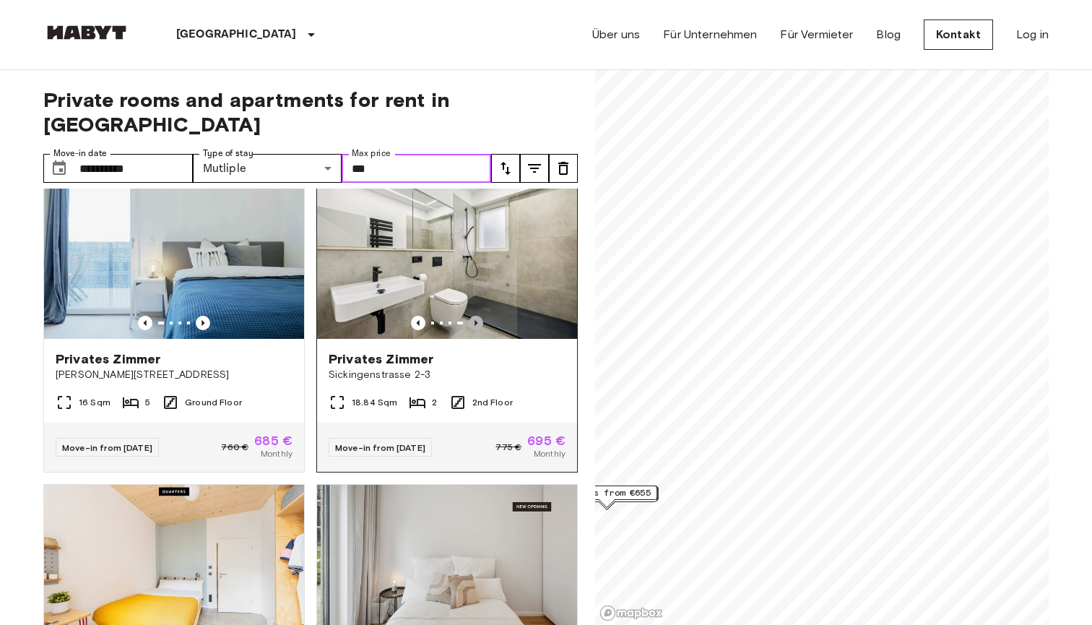
click at [477, 320] on icon "Previous image" at bounding box center [476, 323] width 3 height 6
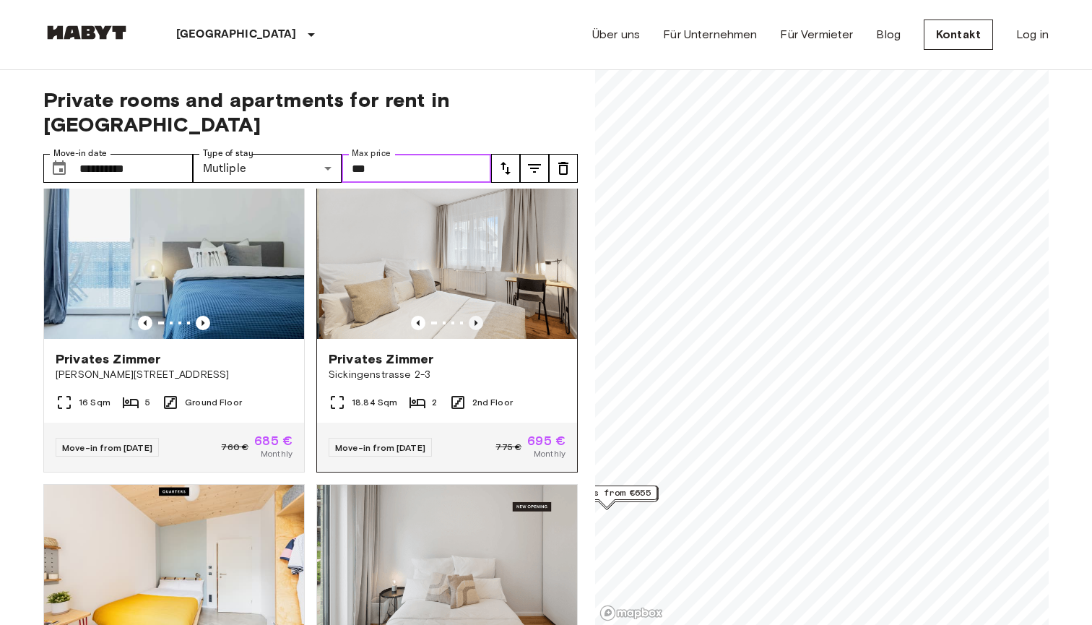
click at [477, 320] on icon "Previous image" at bounding box center [476, 323] width 3 height 6
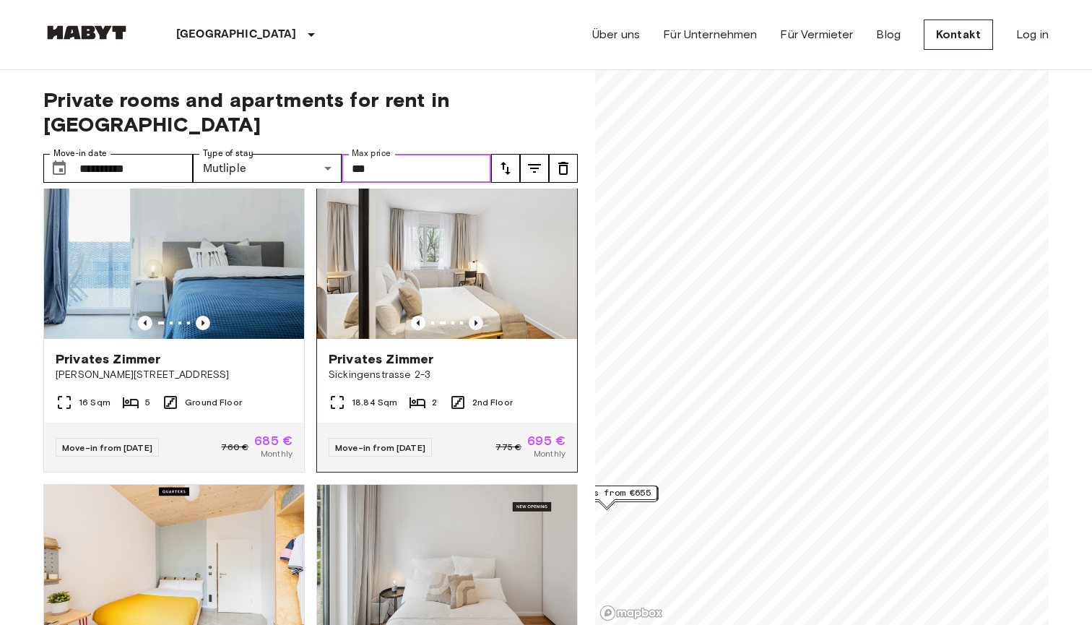
click at [477, 320] on icon "Previous image" at bounding box center [476, 323] width 3 height 6
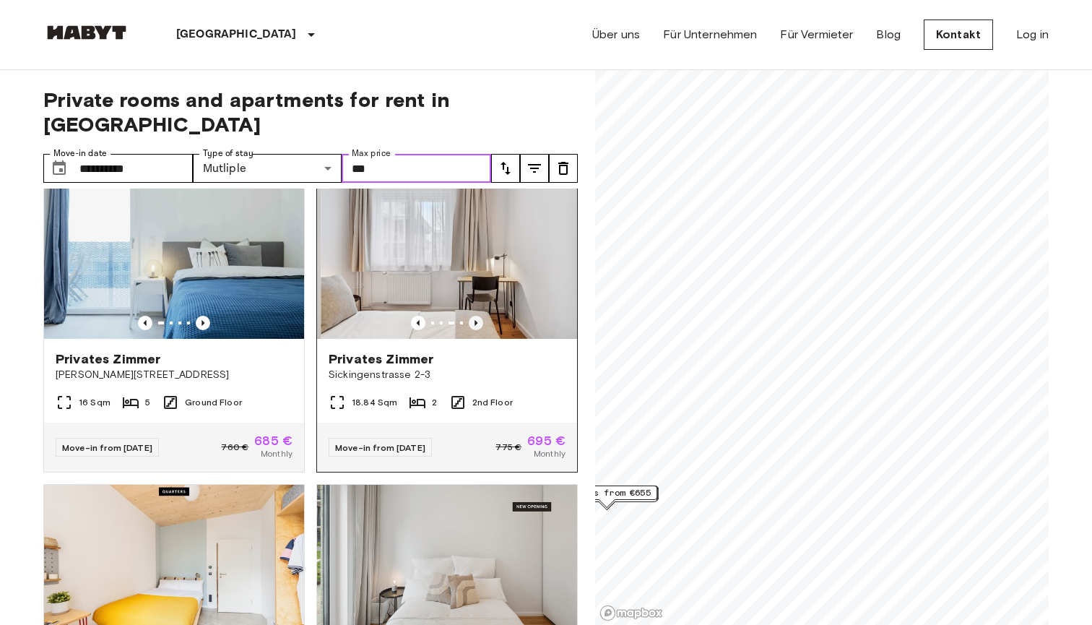
click at [477, 320] on icon "Previous image" at bounding box center [476, 323] width 3 height 6
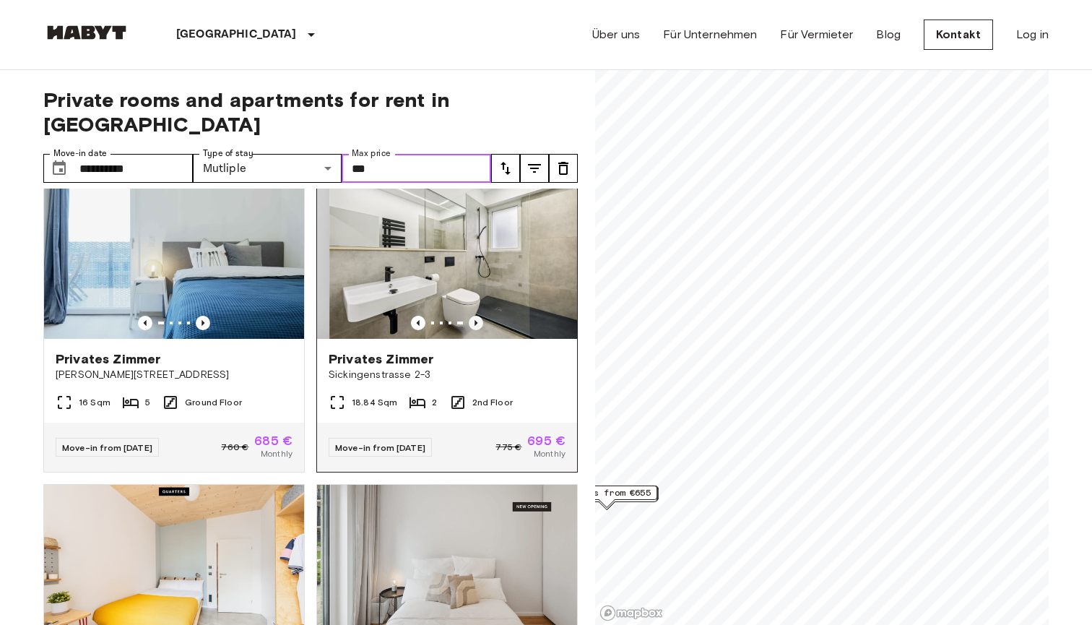
click at [477, 320] on icon "Previous image" at bounding box center [476, 323] width 3 height 6
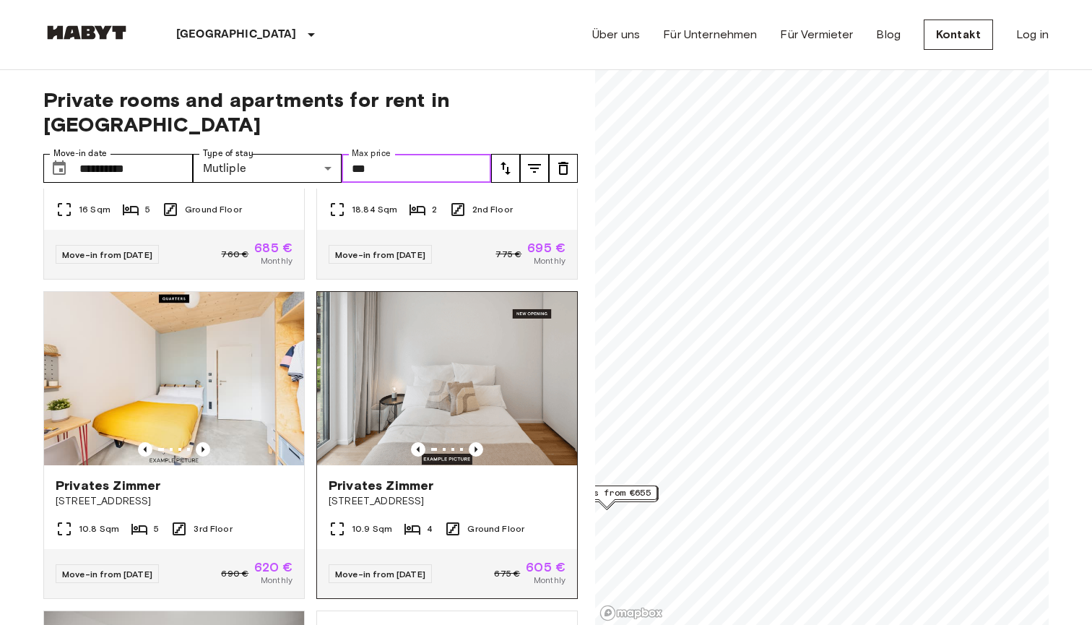
scroll to position [300, 0]
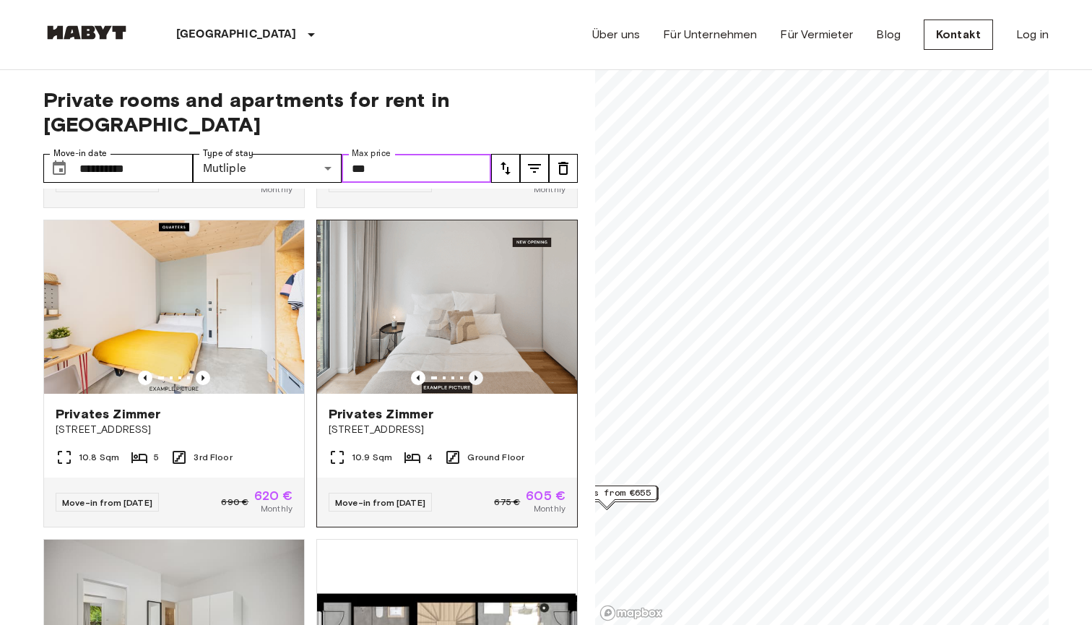
click at [475, 371] on icon "Previous image" at bounding box center [476, 378] width 14 height 14
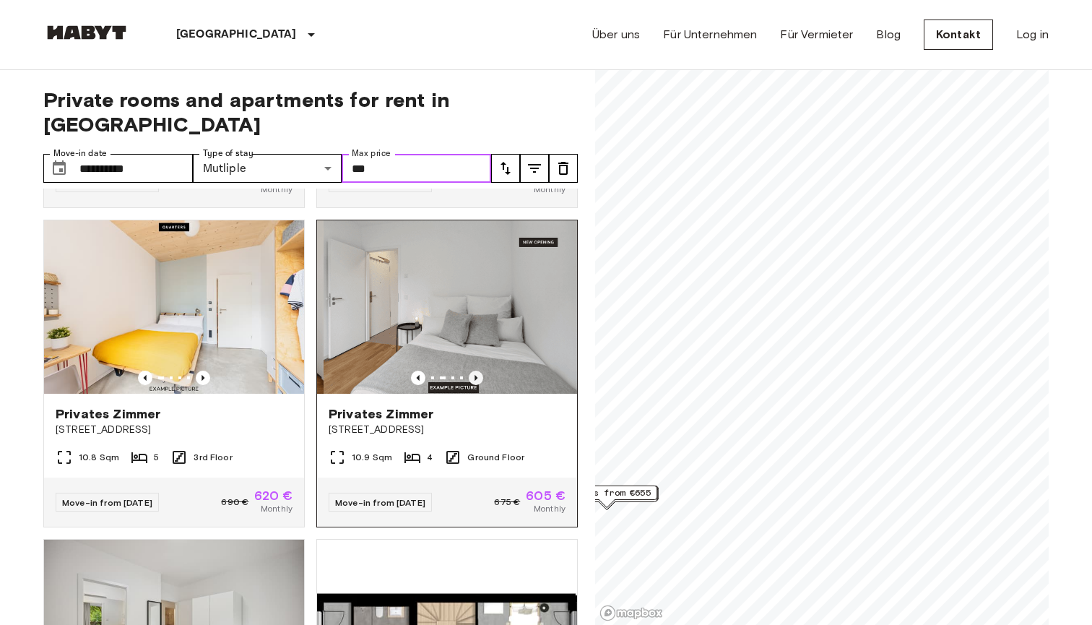
click at [475, 371] on icon "Previous image" at bounding box center [476, 378] width 14 height 14
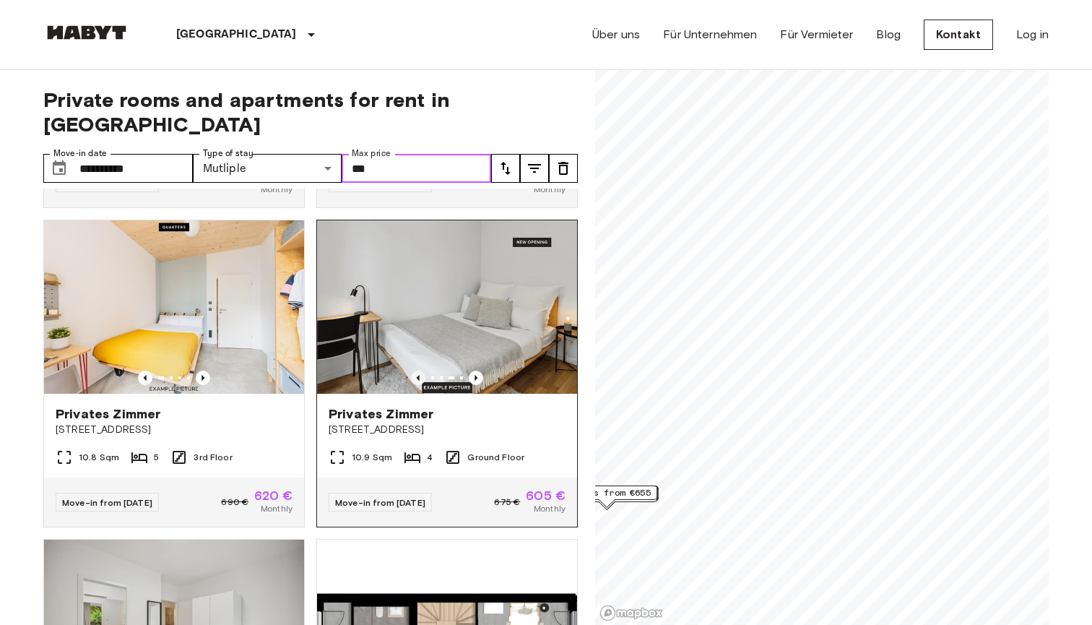
click at [420, 371] on icon "Previous image" at bounding box center [418, 378] width 14 height 14
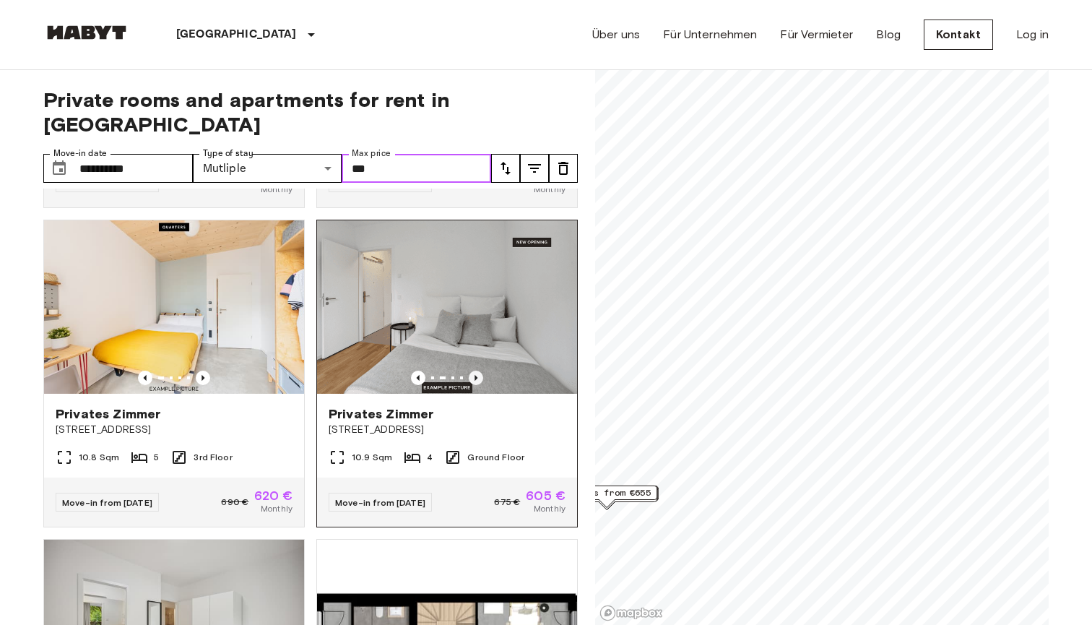
click at [474, 371] on icon "Previous image" at bounding box center [476, 378] width 14 height 14
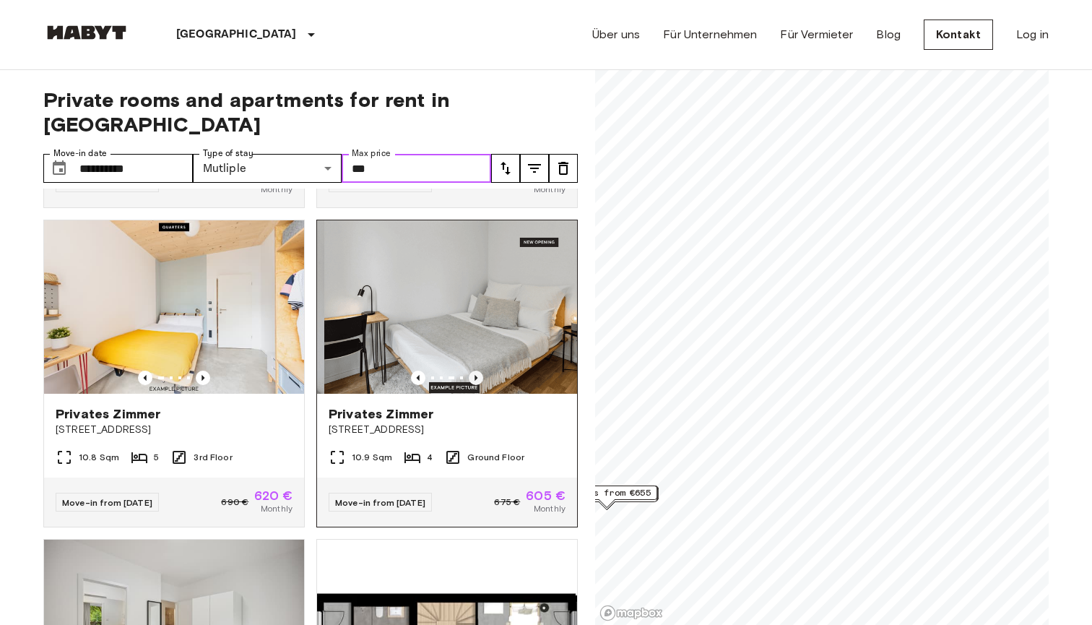
click at [474, 371] on icon "Previous image" at bounding box center [476, 378] width 14 height 14
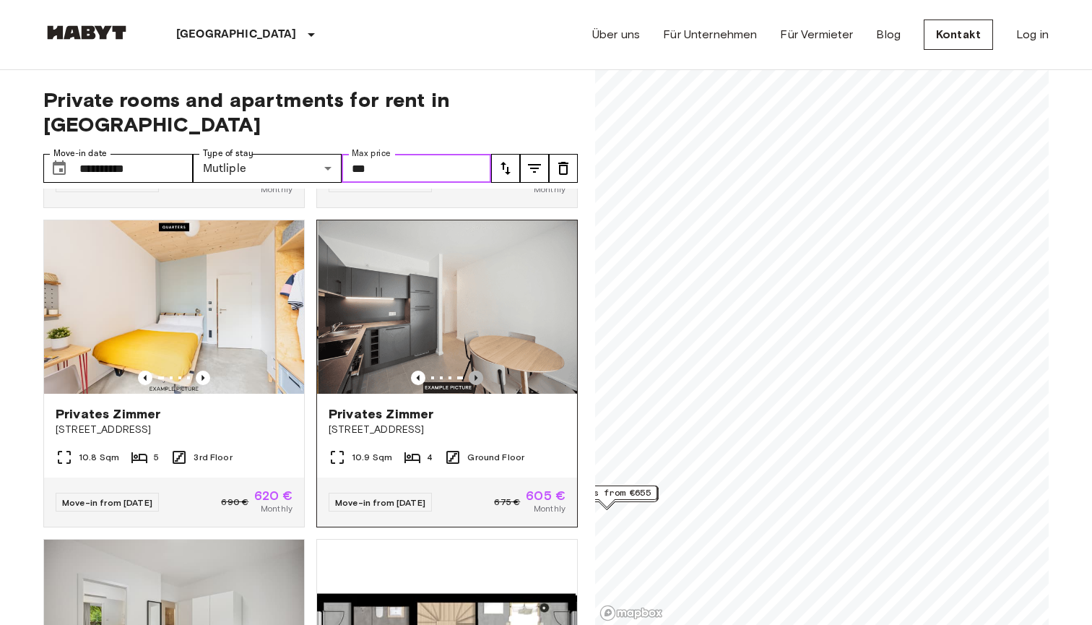
click at [474, 371] on icon "Previous image" at bounding box center [476, 378] width 14 height 14
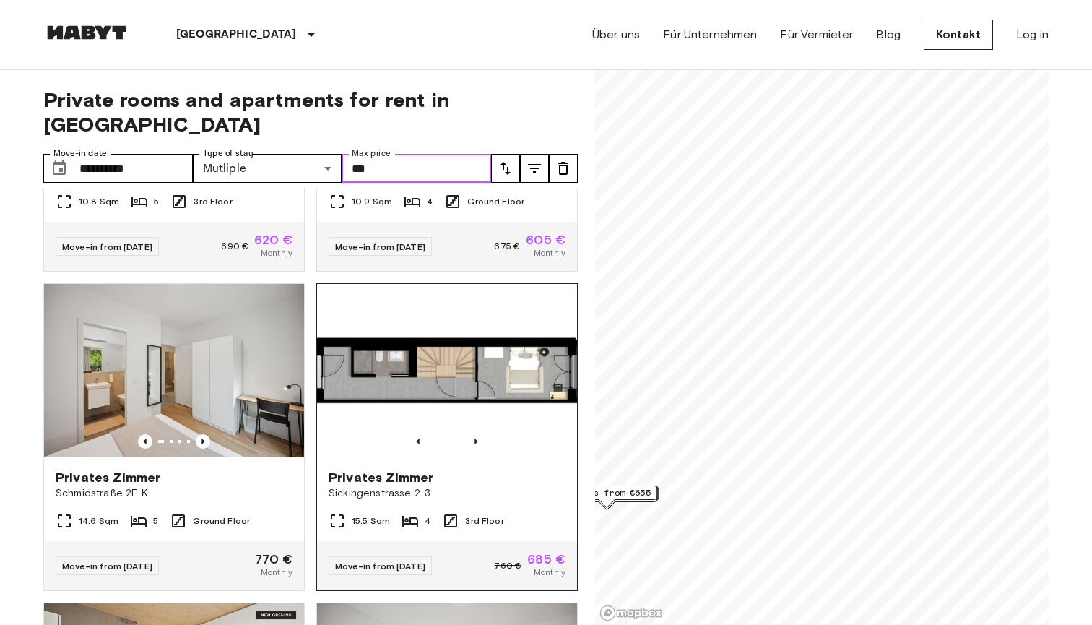
scroll to position [565, 0]
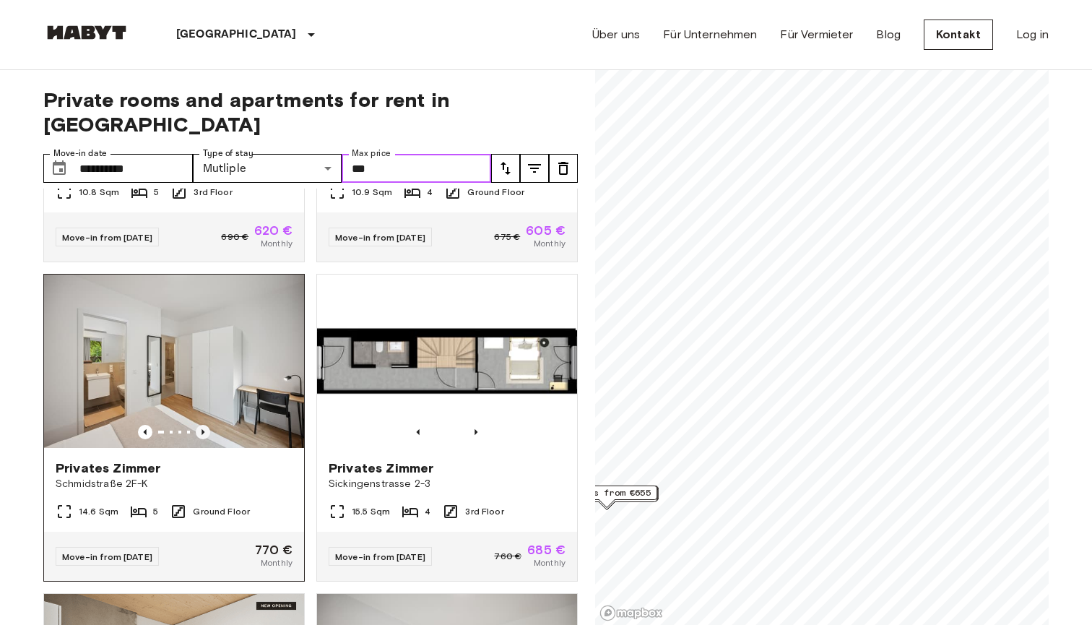
click at [201, 425] on icon "Previous image" at bounding box center [203, 432] width 14 height 14
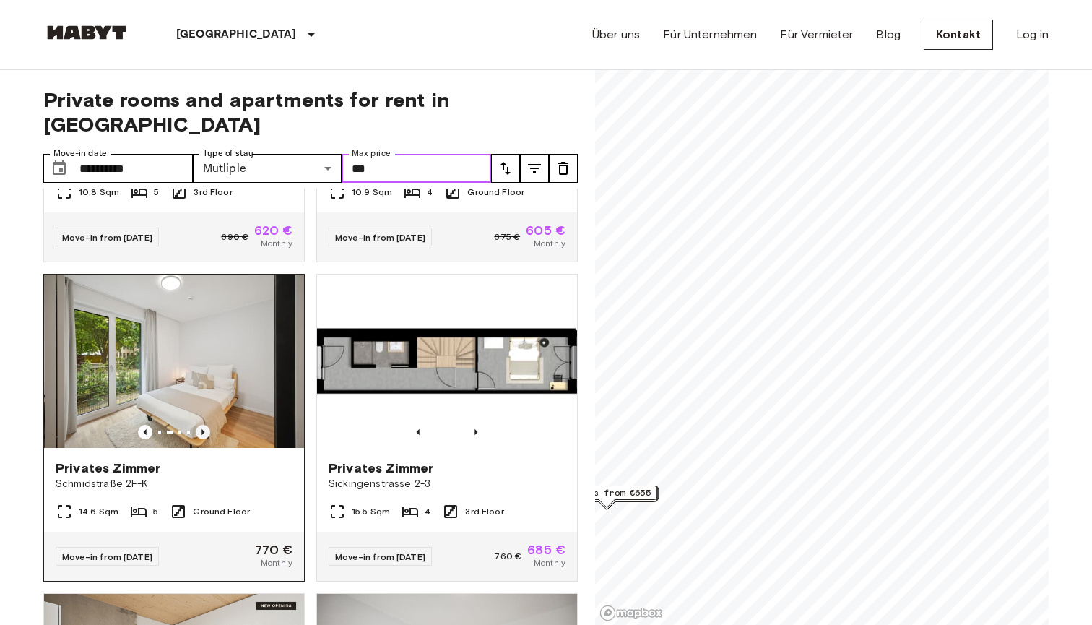
click at [201, 425] on icon "Previous image" at bounding box center [203, 432] width 14 height 14
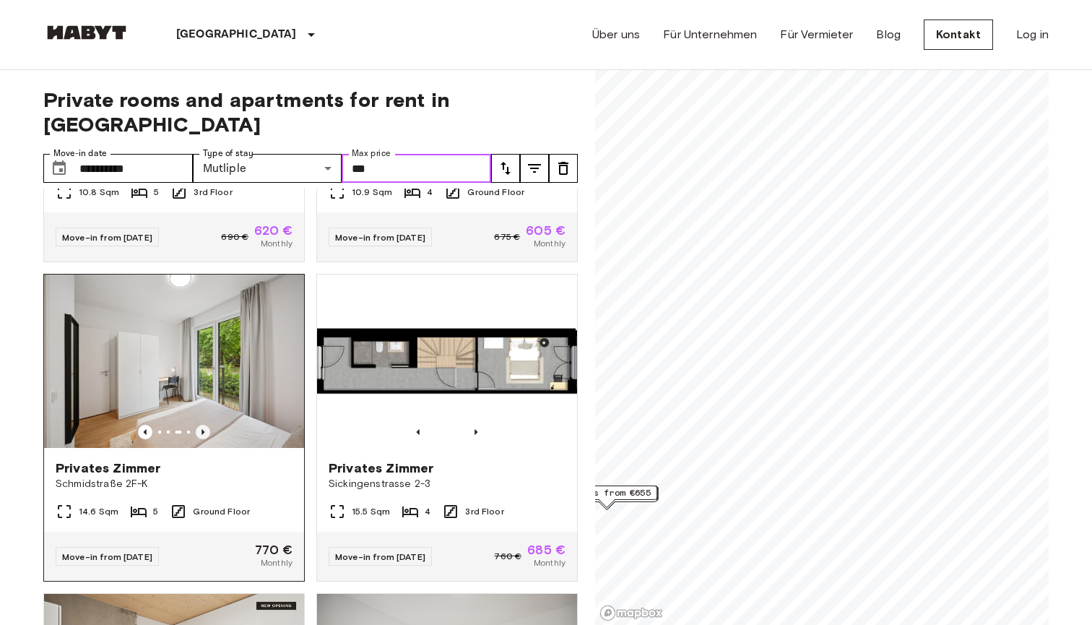
click at [201, 425] on icon "Previous image" at bounding box center [203, 432] width 14 height 14
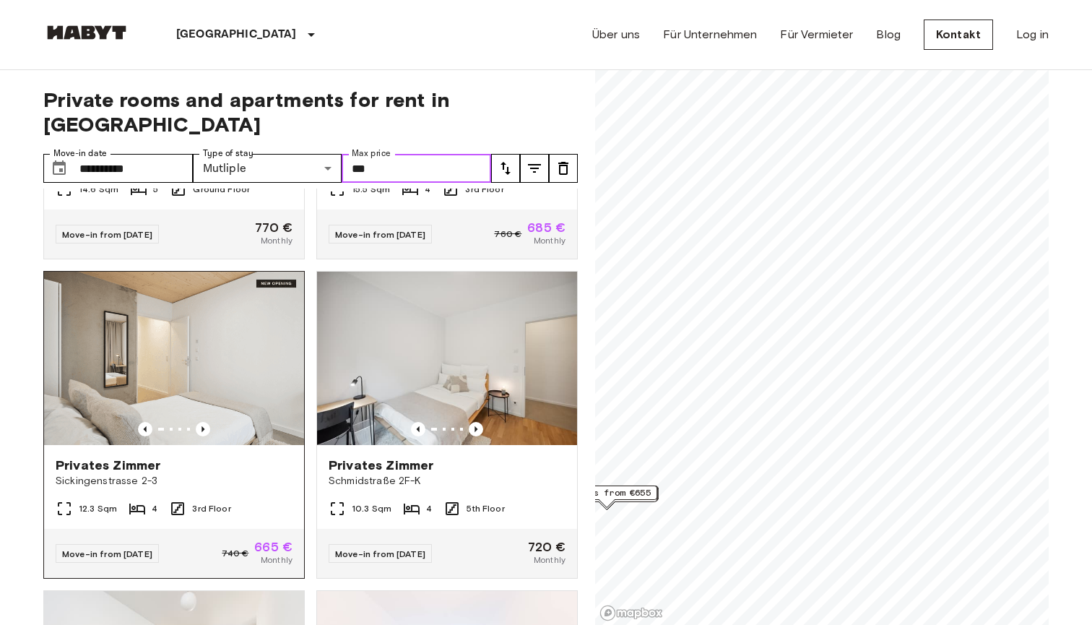
scroll to position [886, 0]
click at [472, 423] on icon "Previous image" at bounding box center [476, 430] width 14 height 14
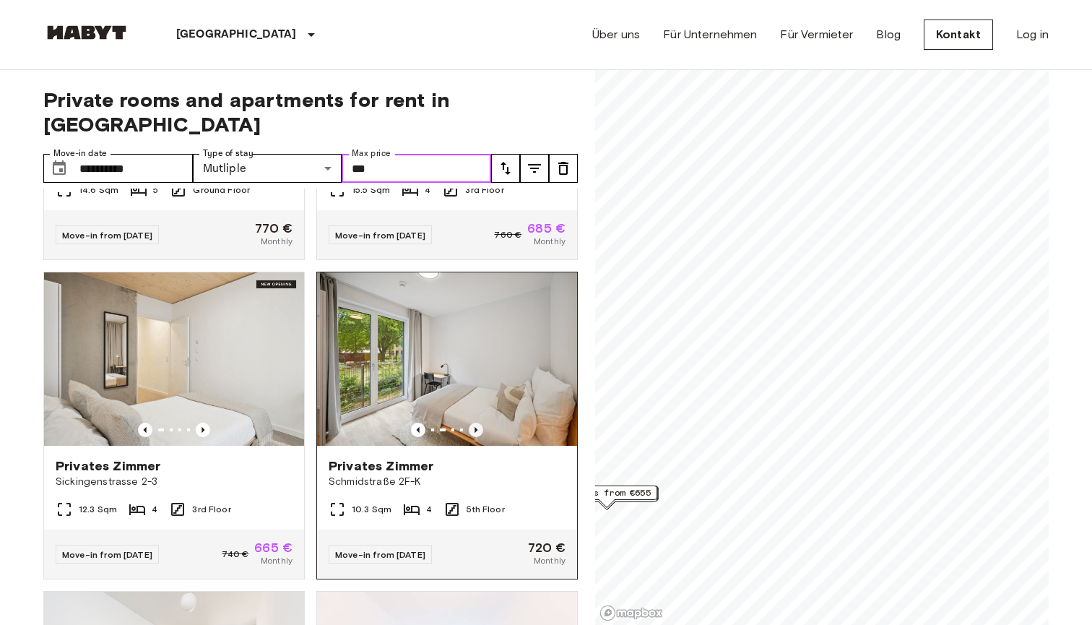
click at [472, 423] on icon "Previous image" at bounding box center [476, 430] width 14 height 14
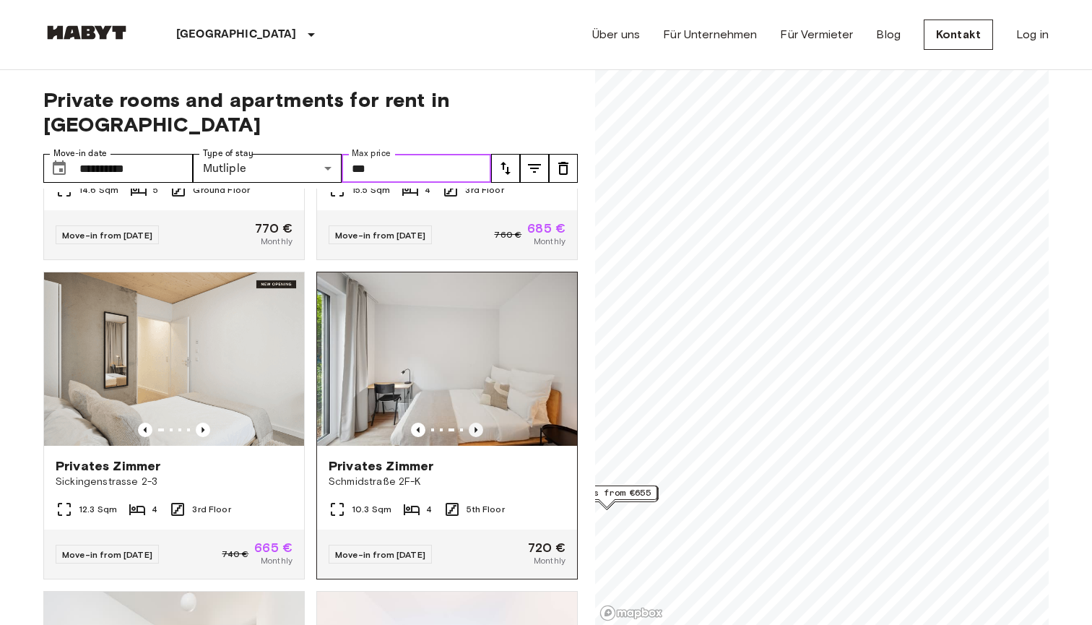
click at [472, 423] on icon "Previous image" at bounding box center [476, 430] width 14 height 14
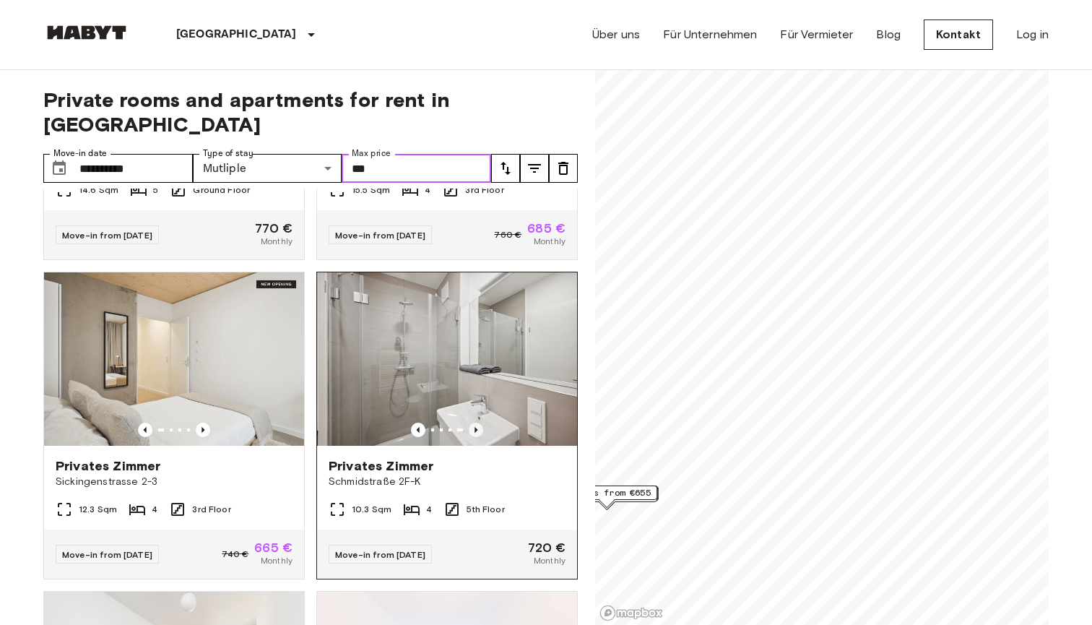
click at [472, 423] on icon "Previous image" at bounding box center [476, 430] width 14 height 14
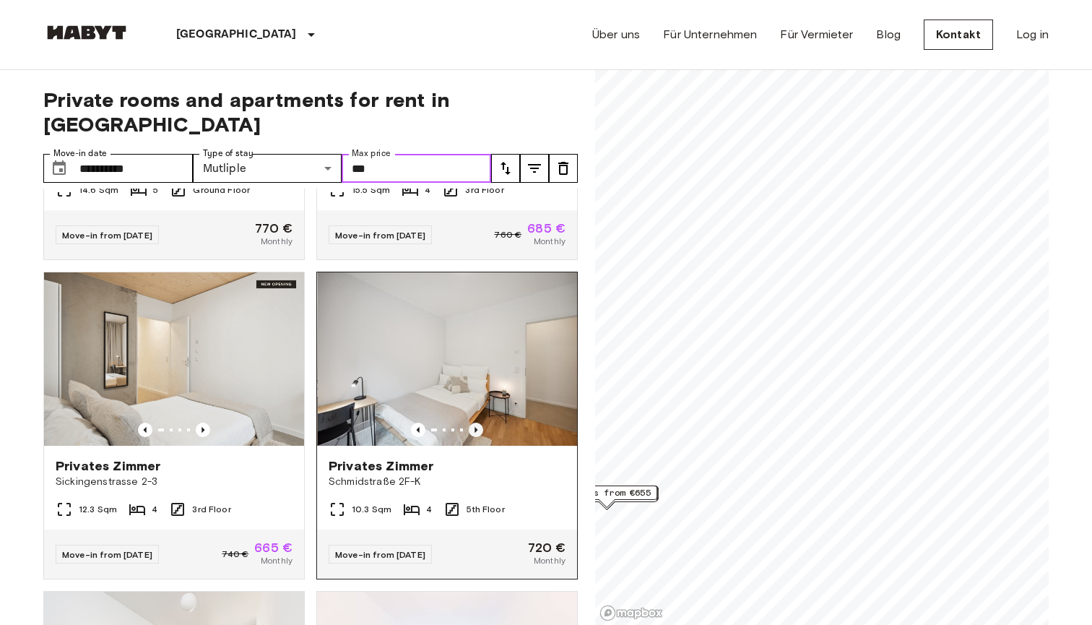
click at [472, 423] on icon "Previous image" at bounding box center [476, 430] width 14 height 14
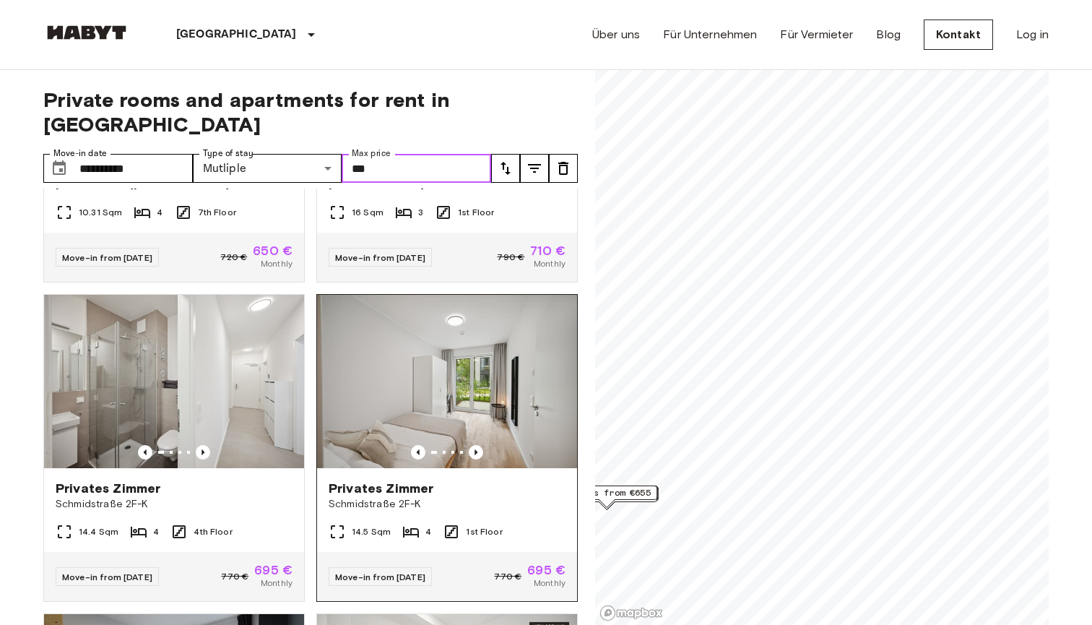
scroll to position [1516, 0]
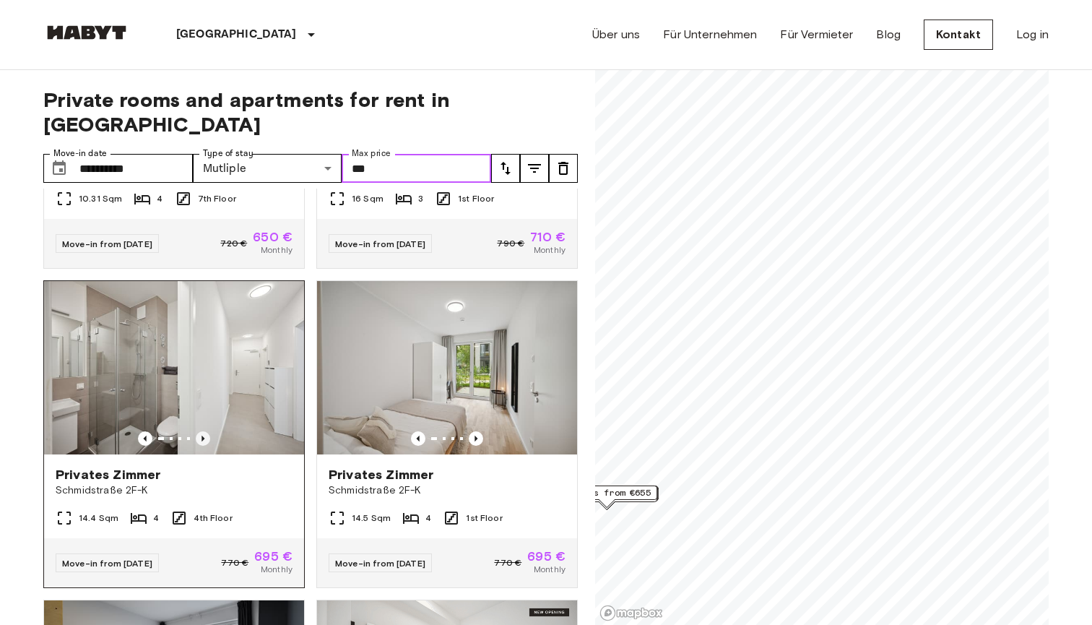
click at [201, 431] on icon "Previous image" at bounding box center [203, 438] width 14 height 14
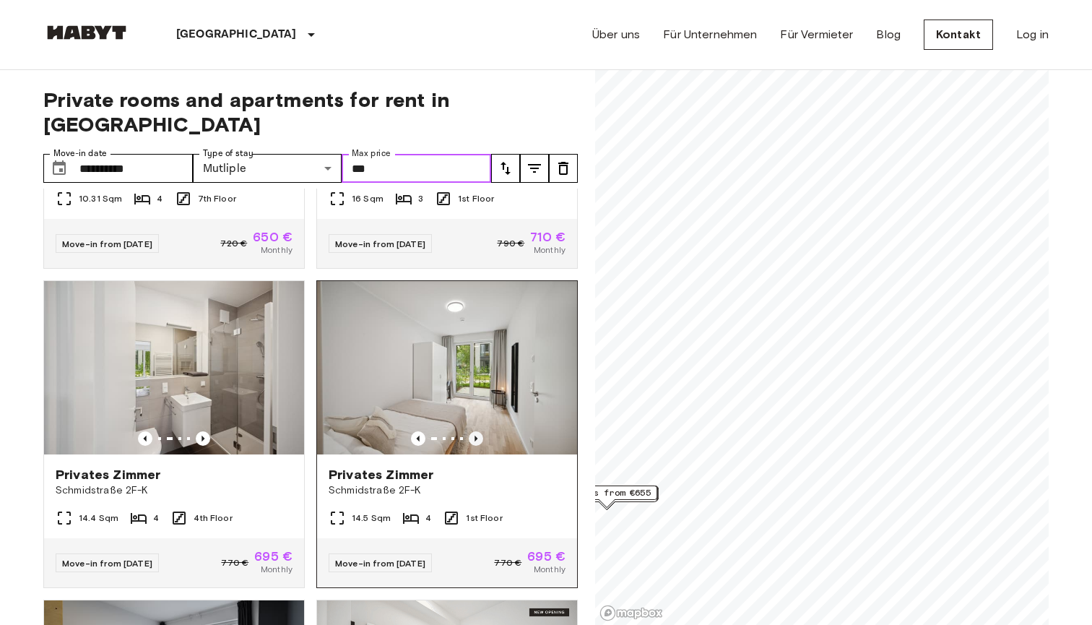
click at [477, 431] on icon "Previous image" at bounding box center [476, 438] width 14 height 14
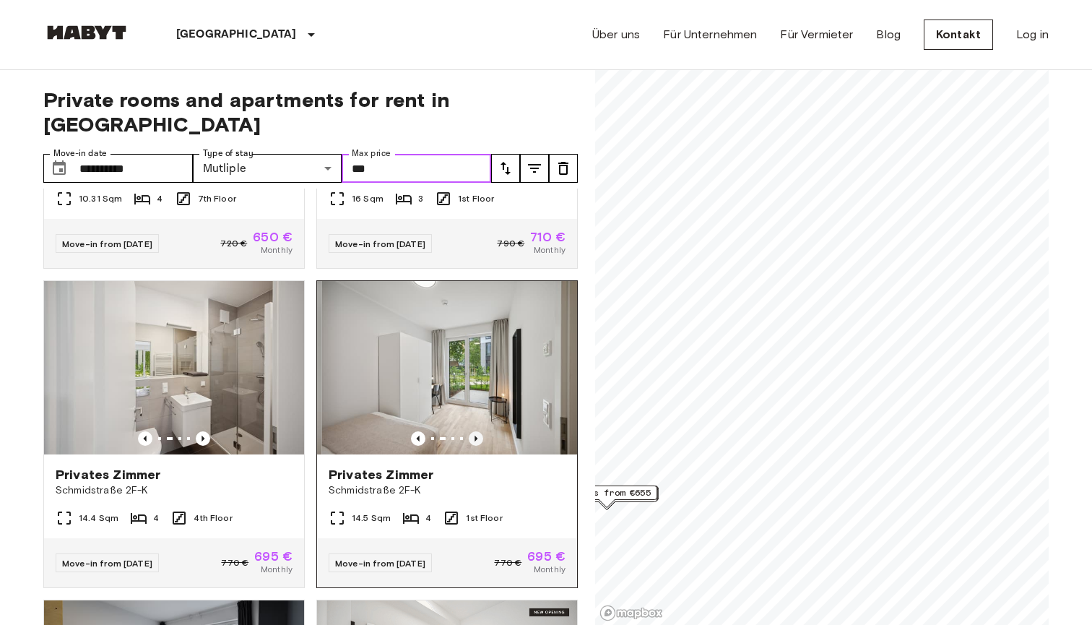
click at [477, 431] on icon "Previous image" at bounding box center [476, 438] width 14 height 14
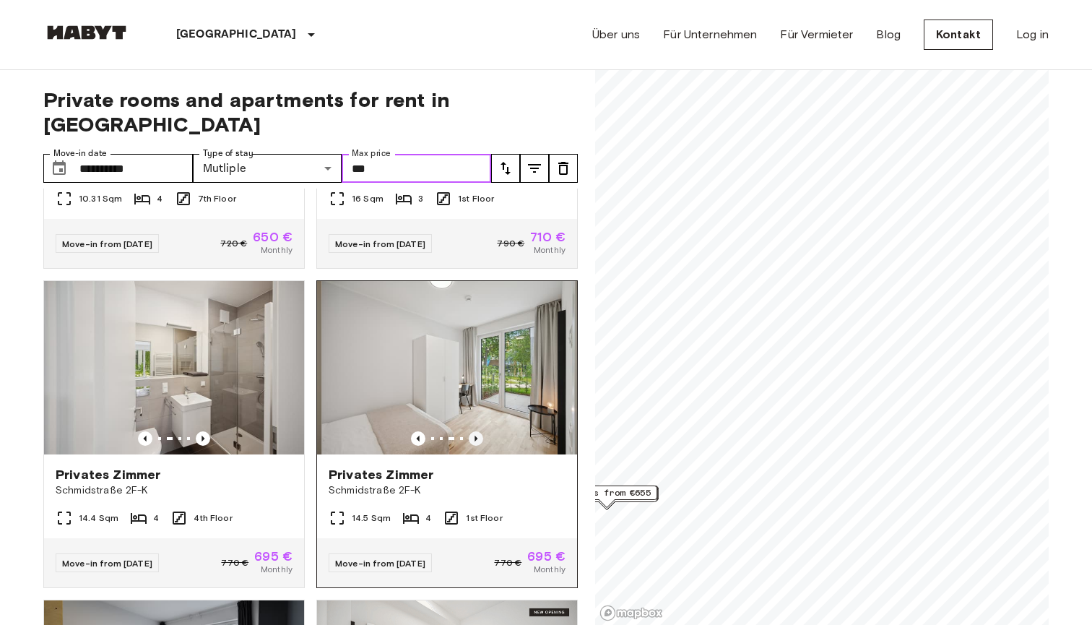
click at [477, 431] on icon "Previous image" at bounding box center [476, 438] width 14 height 14
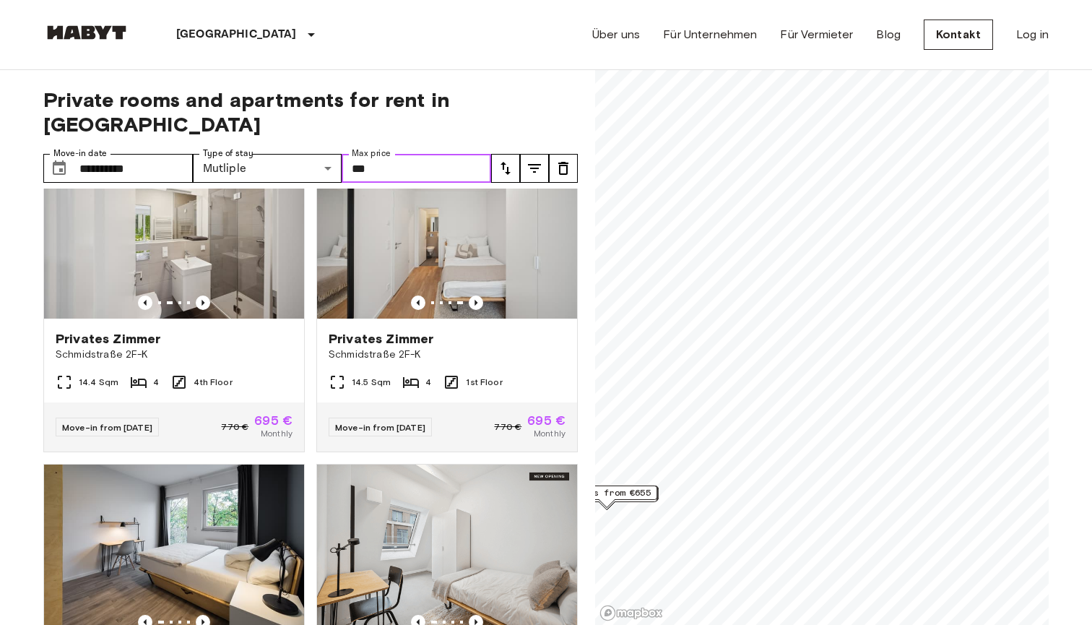
scroll to position [1606, 0]
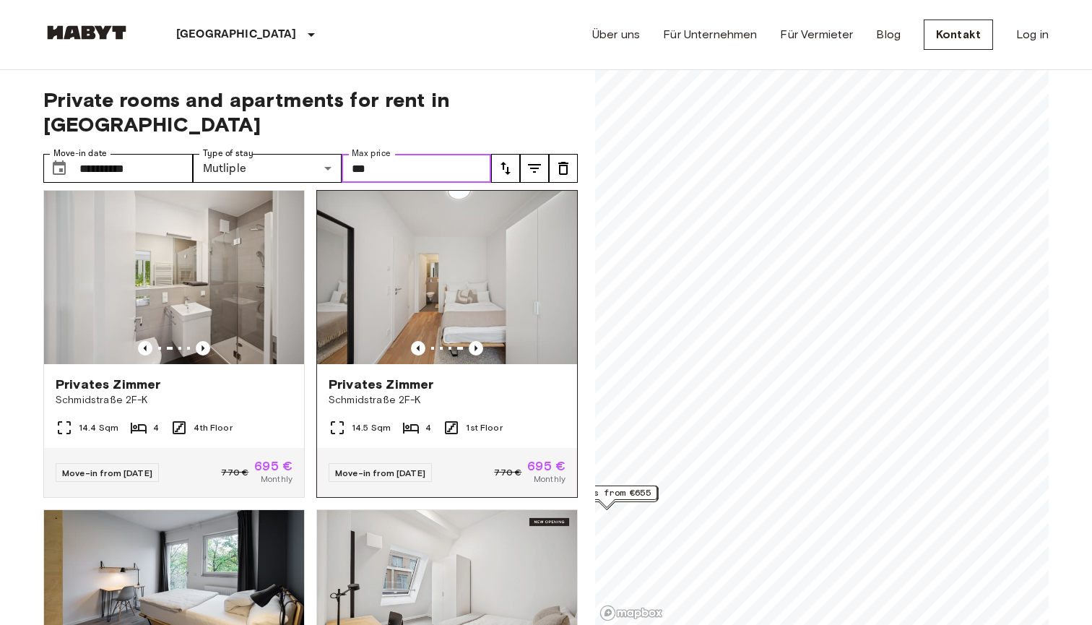
click at [503, 269] on img at bounding box center [447, 277] width 260 height 173
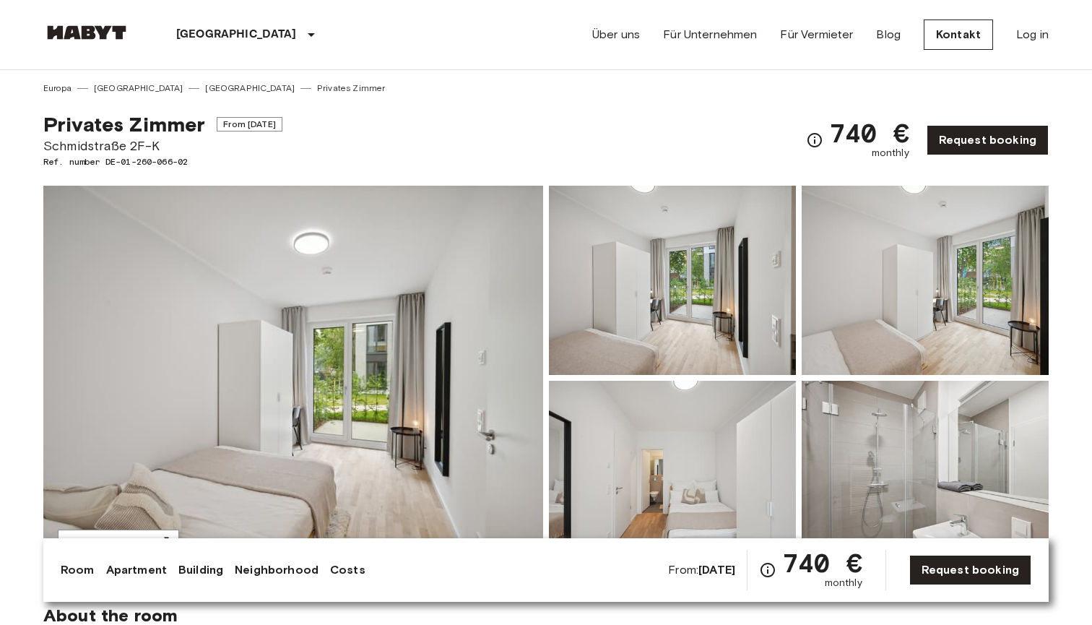
click at [633, 334] on img at bounding box center [672, 280] width 247 height 189
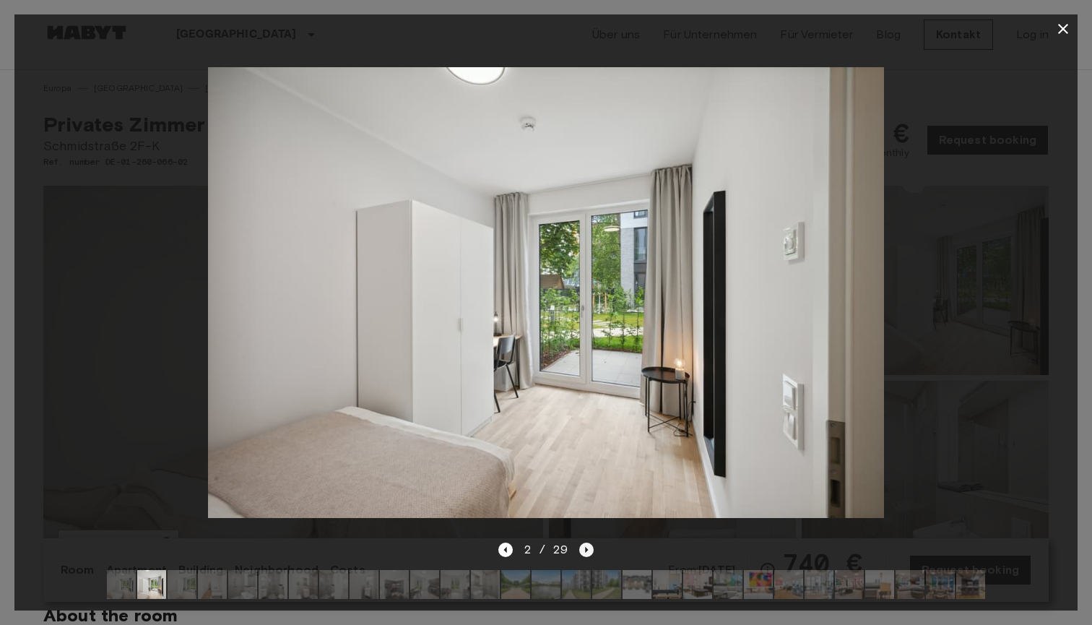
click at [584, 549] on icon "Next image" at bounding box center [586, 549] width 14 height 14
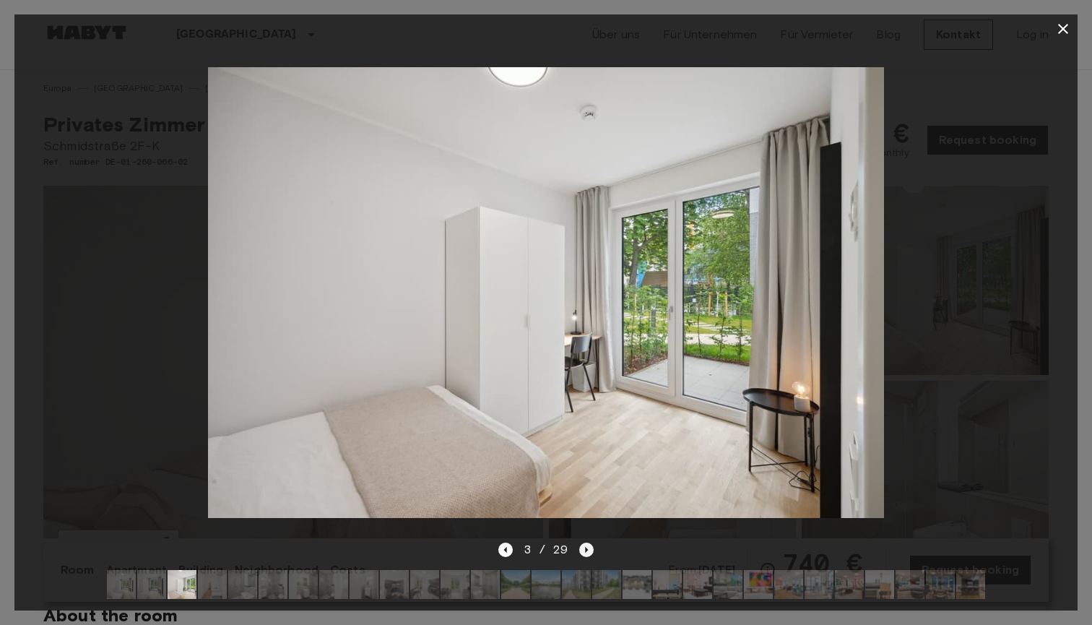
click at [584, 549] on icon "Next image" at bounding box center [586, 549] width 14 height 14
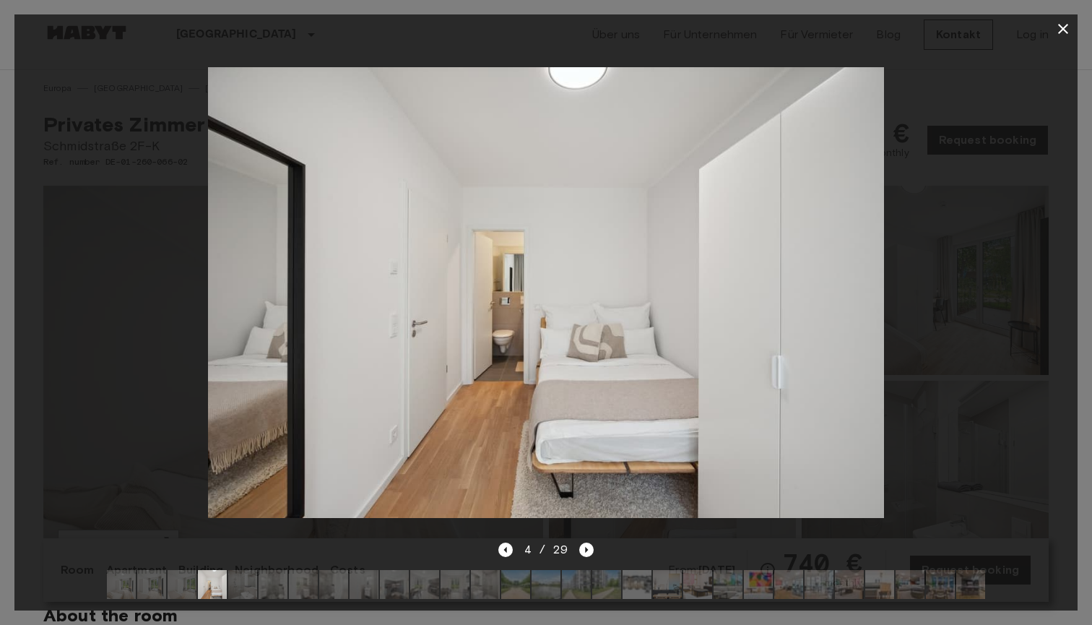
click at [941, 101] on div at bounding box center [545, 292] width 1063 height 498
click at [1059, 33] on icon "button" at bounding box center [1063, 29] width 10 height 10
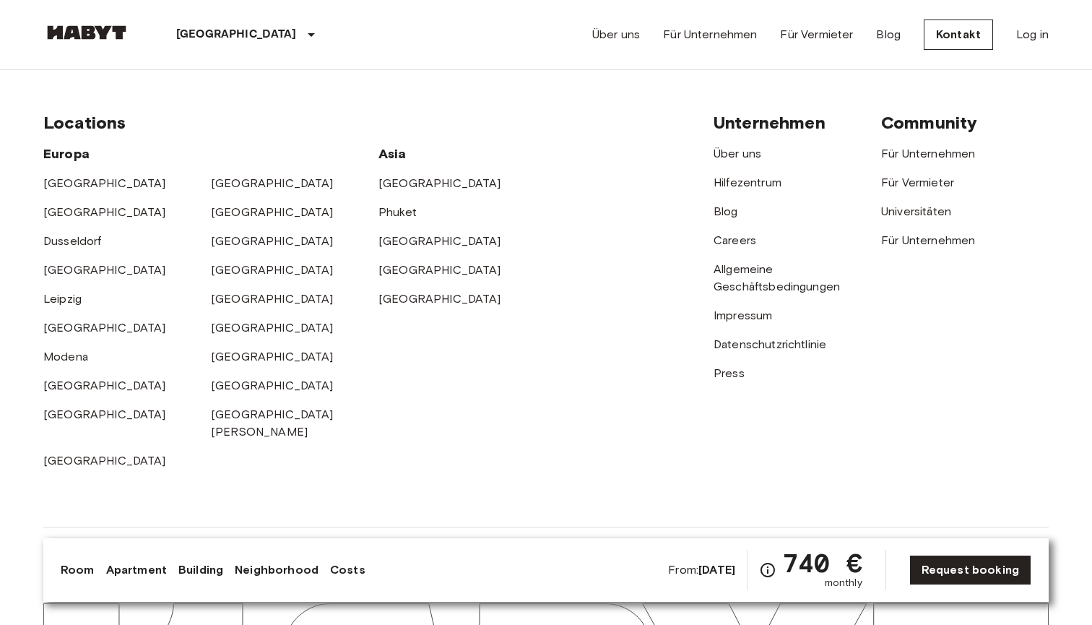
scroll to position [3837, 0]
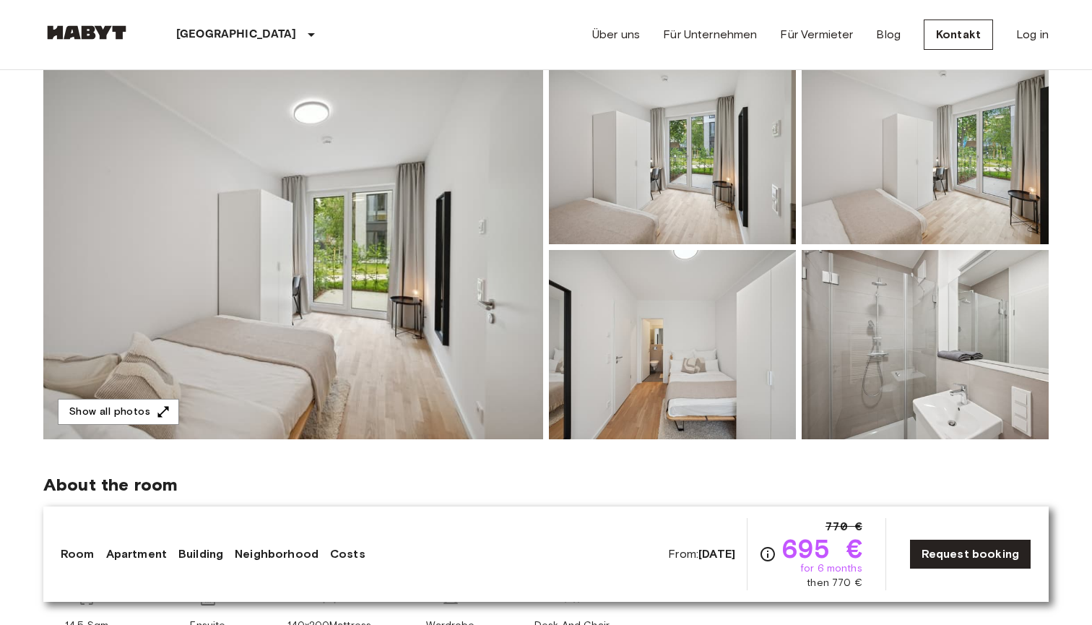
scroll to position [207, 0]
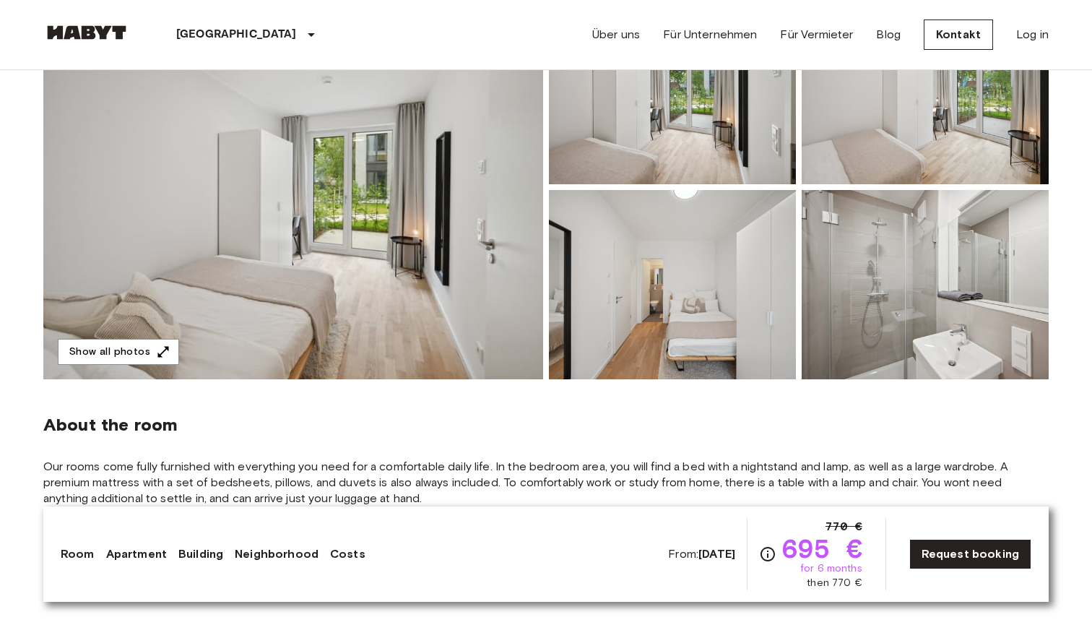
click at [911, 332] on img at bounding box center [925, 284] width 247 height 189
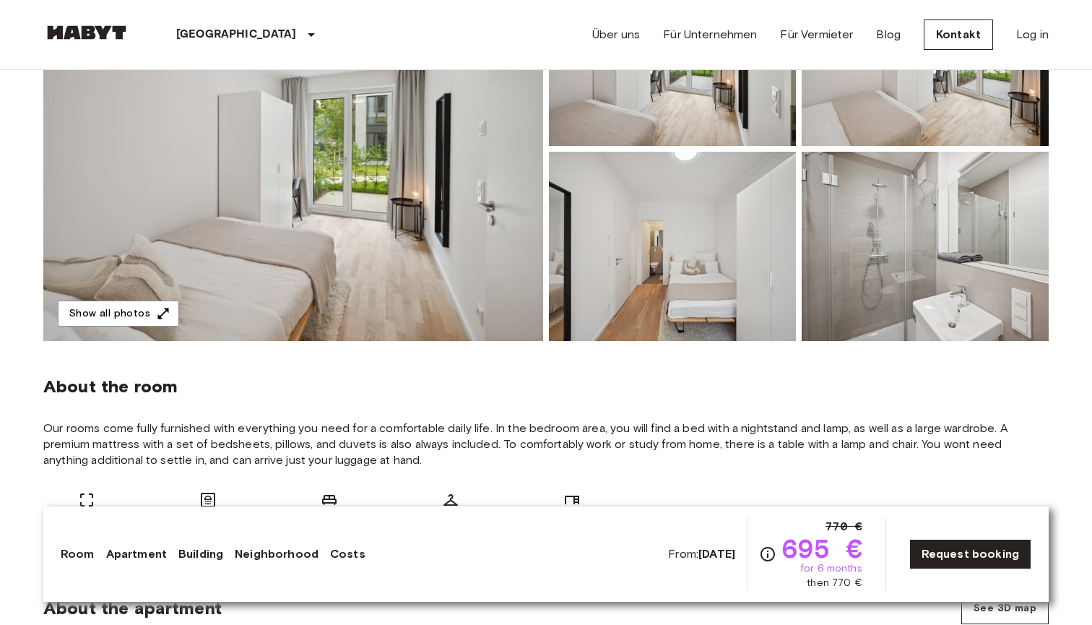
scroll to position [245, 0]
click at [672, 266] on img at bounding box center [672, 246] width 247 height 189
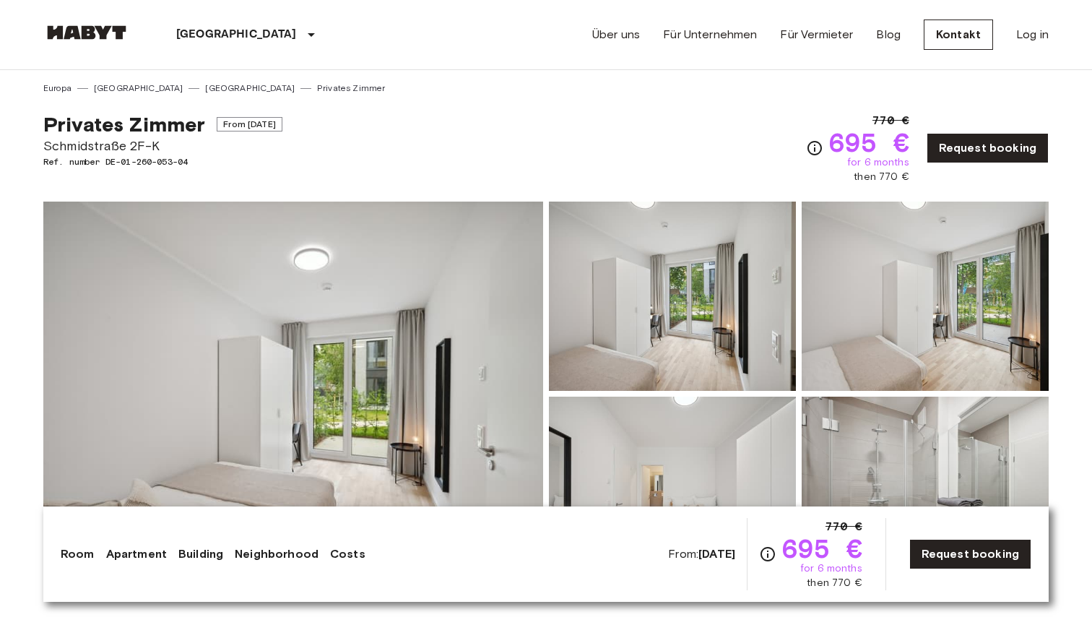
scroll to position [0, 0]
click at [346, 546] on link "Costs" at bounding box center [347, 553] width 35 height 17
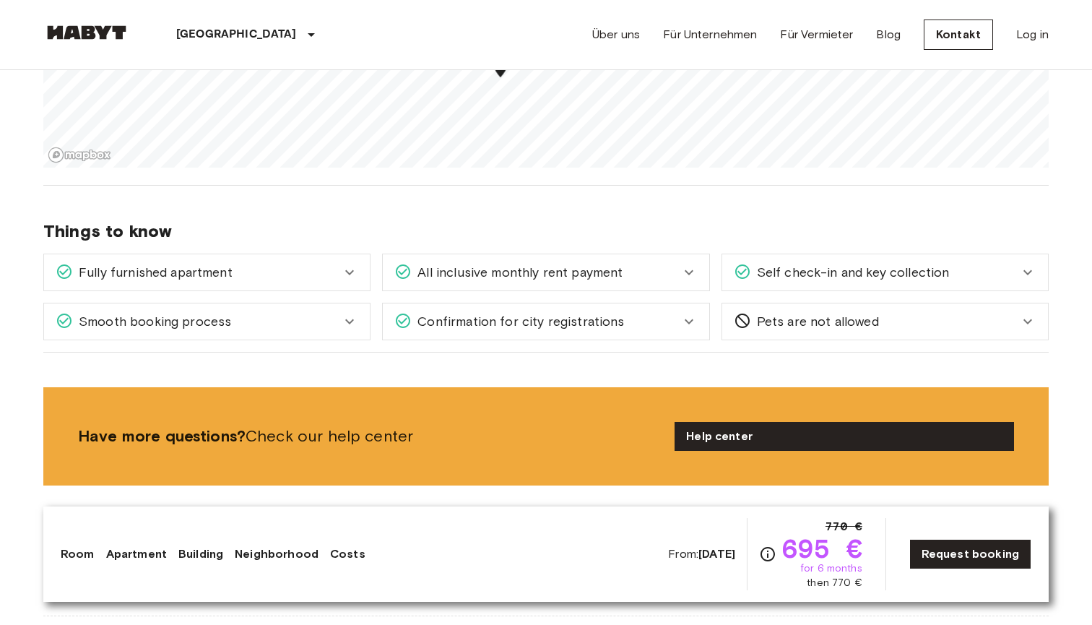
scroll to position [1864, 0]
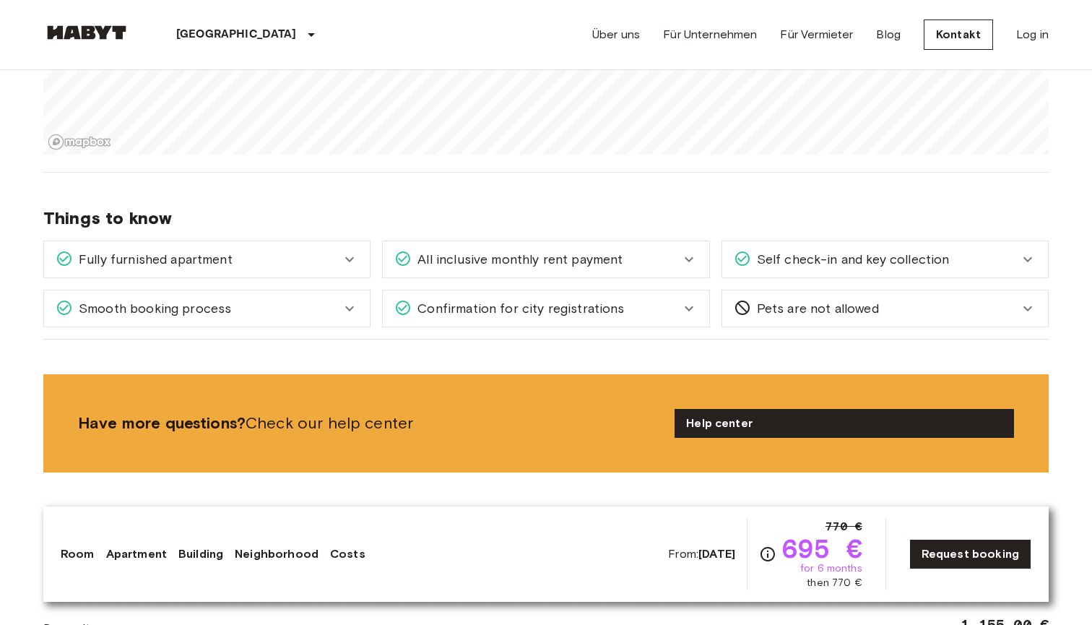
click at [726, 255] on div "Self check-in and key collection" at bounding box center [885, 259] width 326 height 36
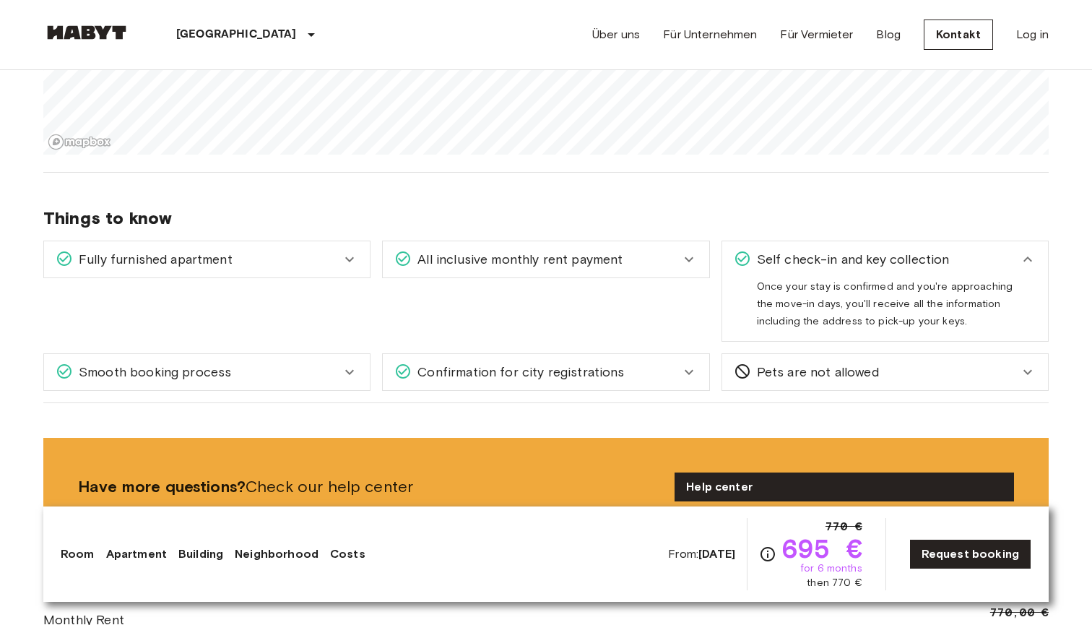
click at [763, 264] on span "Self check-in and key collection" at bounding box center [850, 259] width 199 height 19
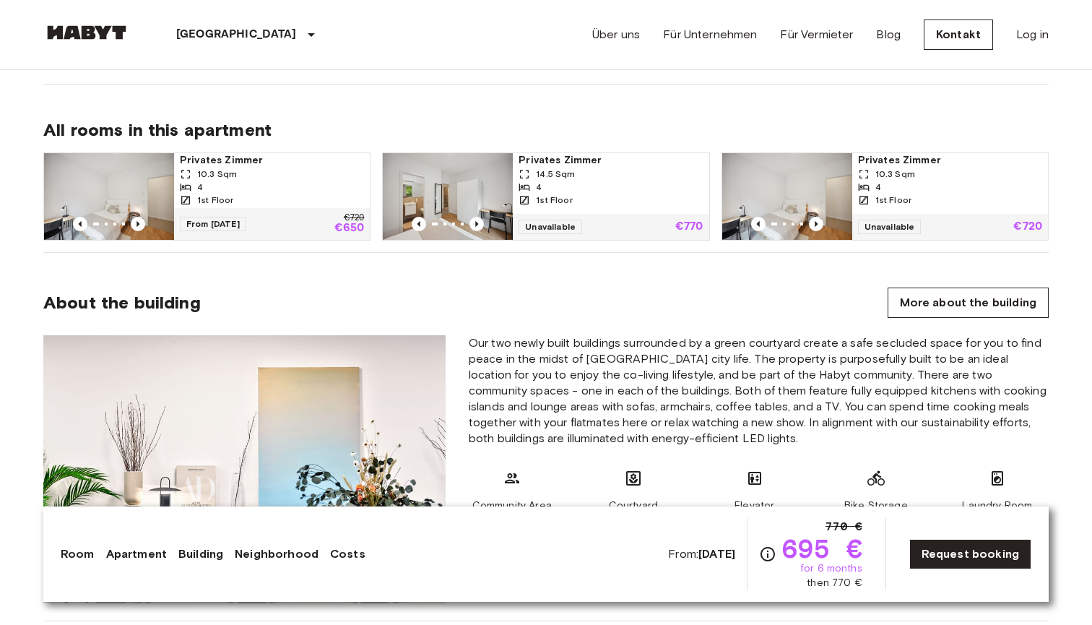
scroll to position [1006, 0]
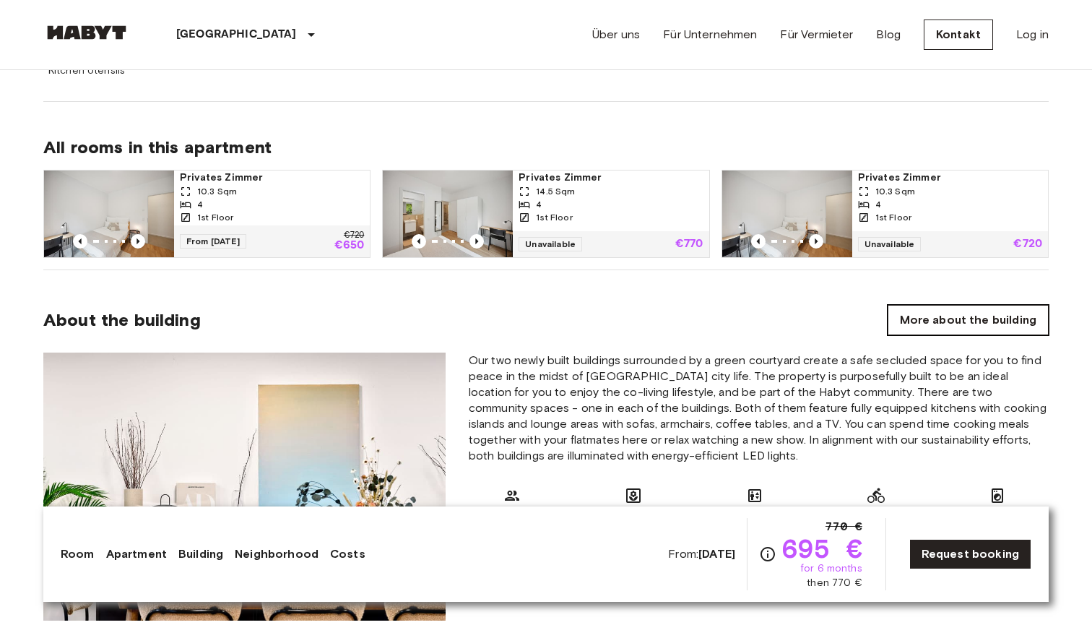
click at [911, 319] on link "More about the building" at bounding box center [968, 320] width 161 height 30
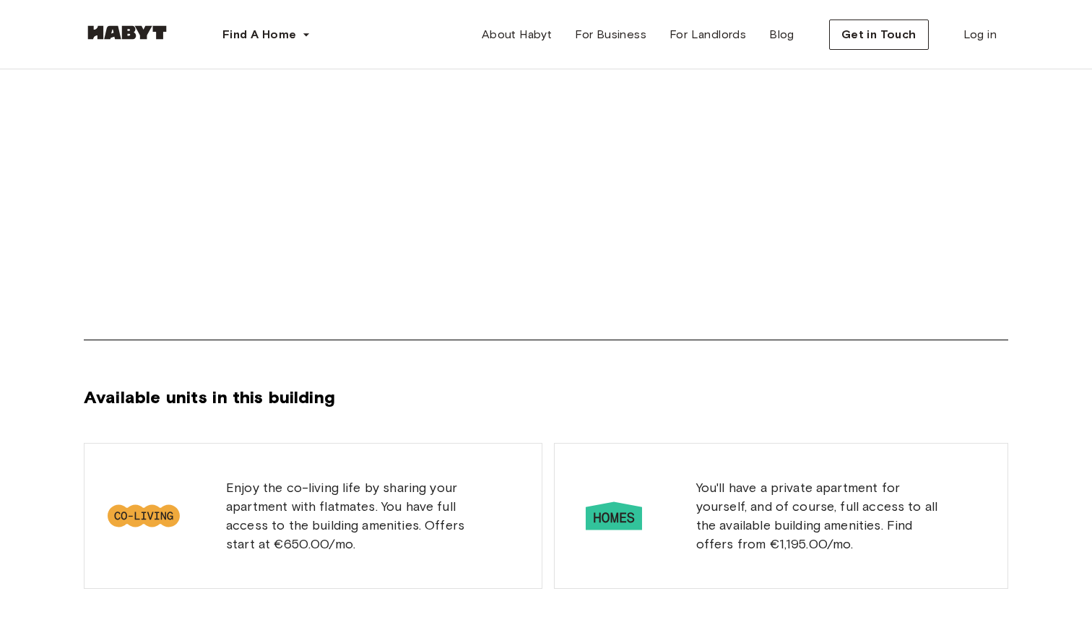
scroll to position [874, 0]
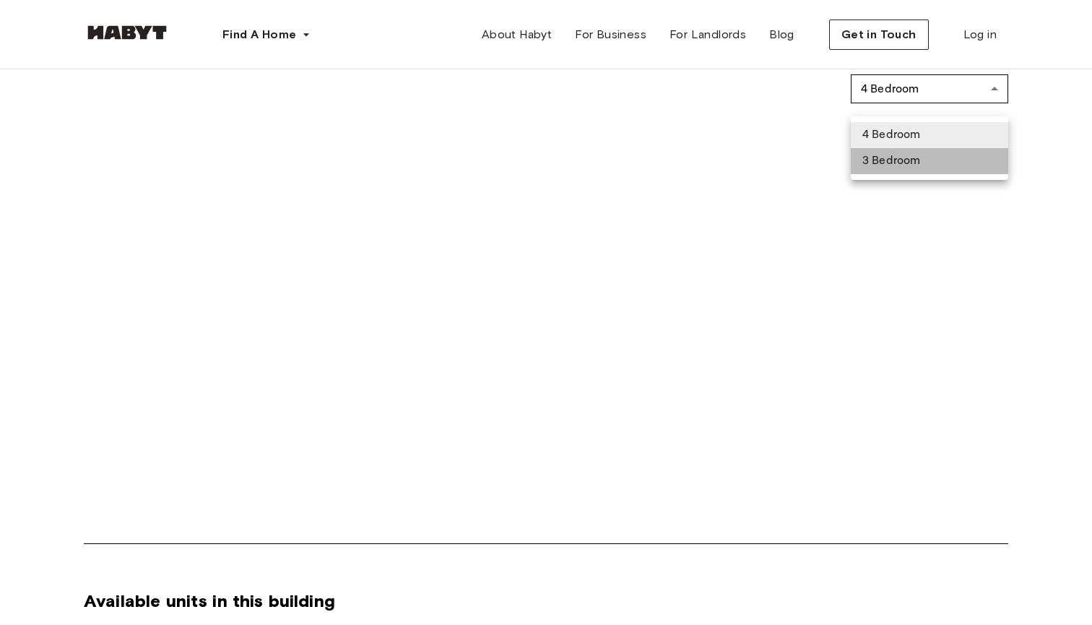
click at [958, 160] on Bedroom "3 Bedroom" at bounding box center [929, 161] width 157 height 26
type input "**********"
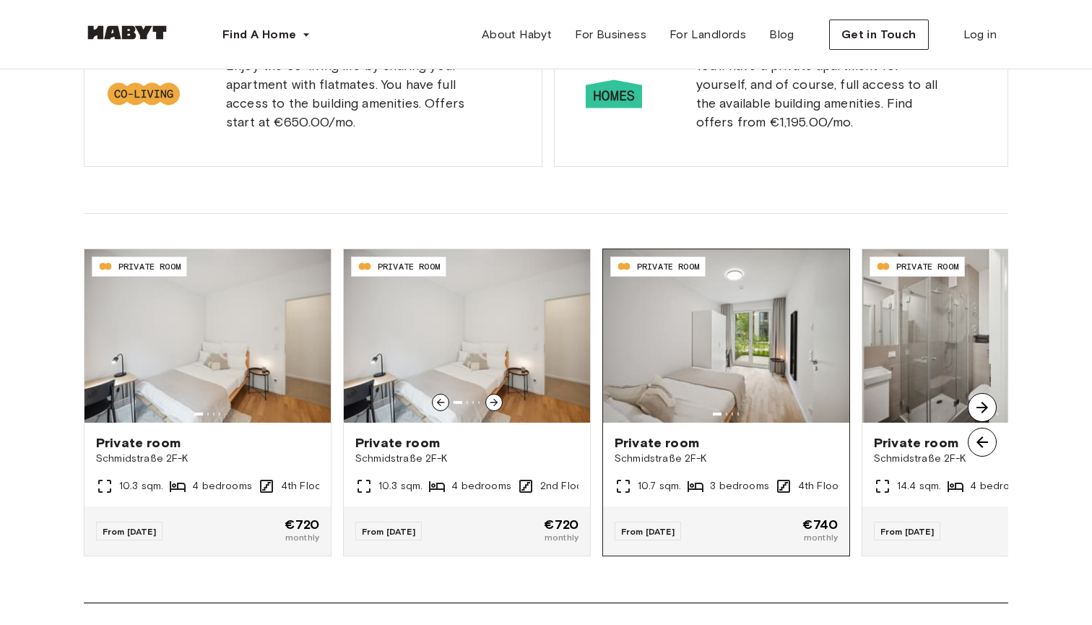
scroll to position [1495, 0]
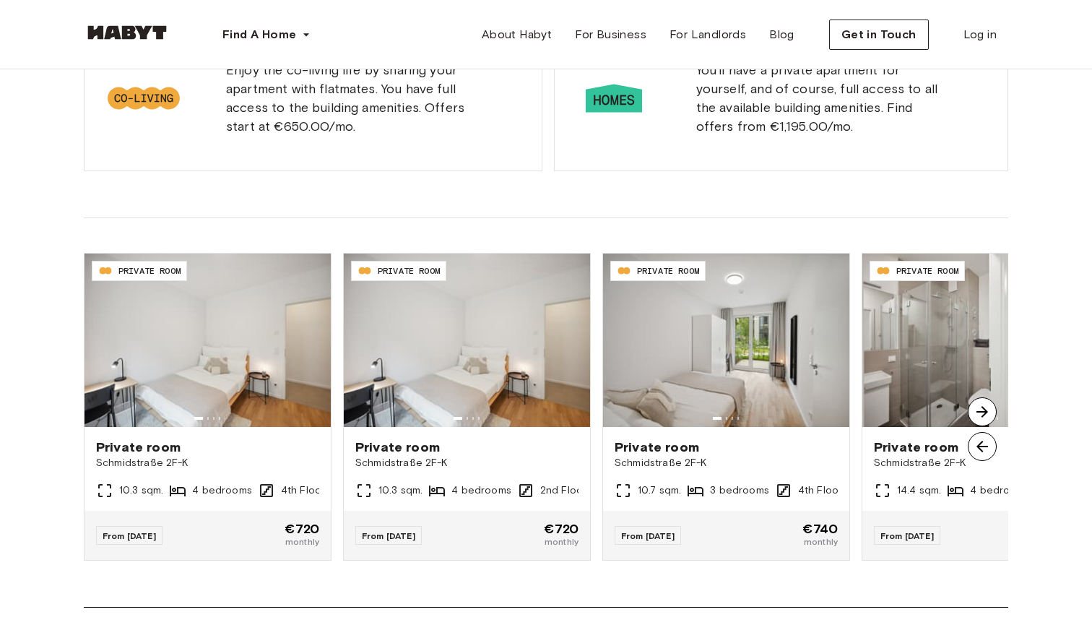
click at [987, 424] on img at bounding box center [982, 411] width 29 height 29
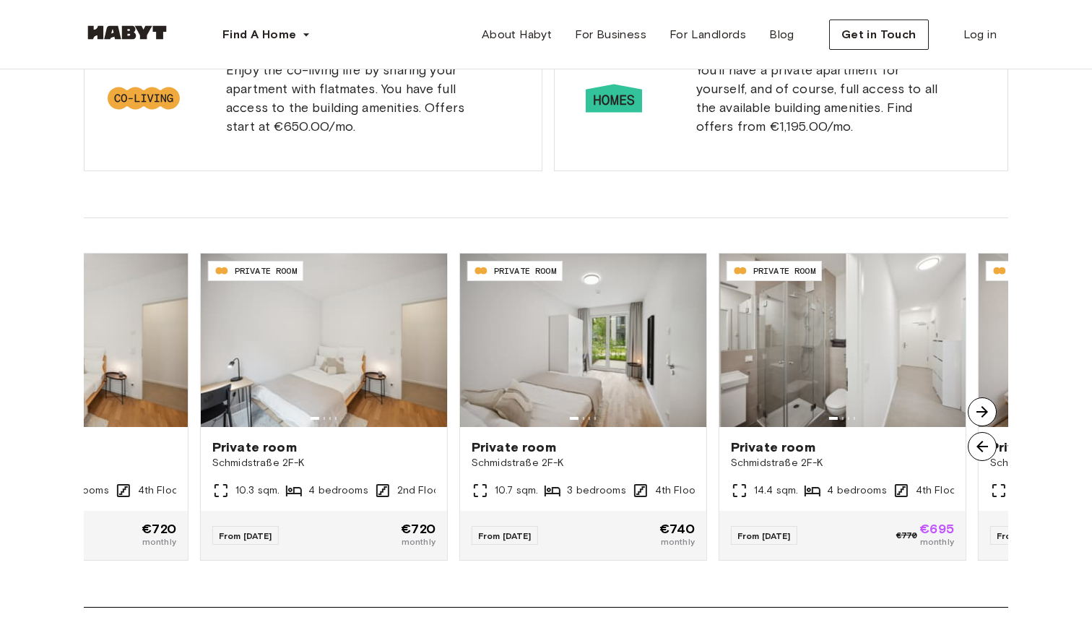
click at [987, 424] on img at bounding box center [982, 411] width 29 height 29
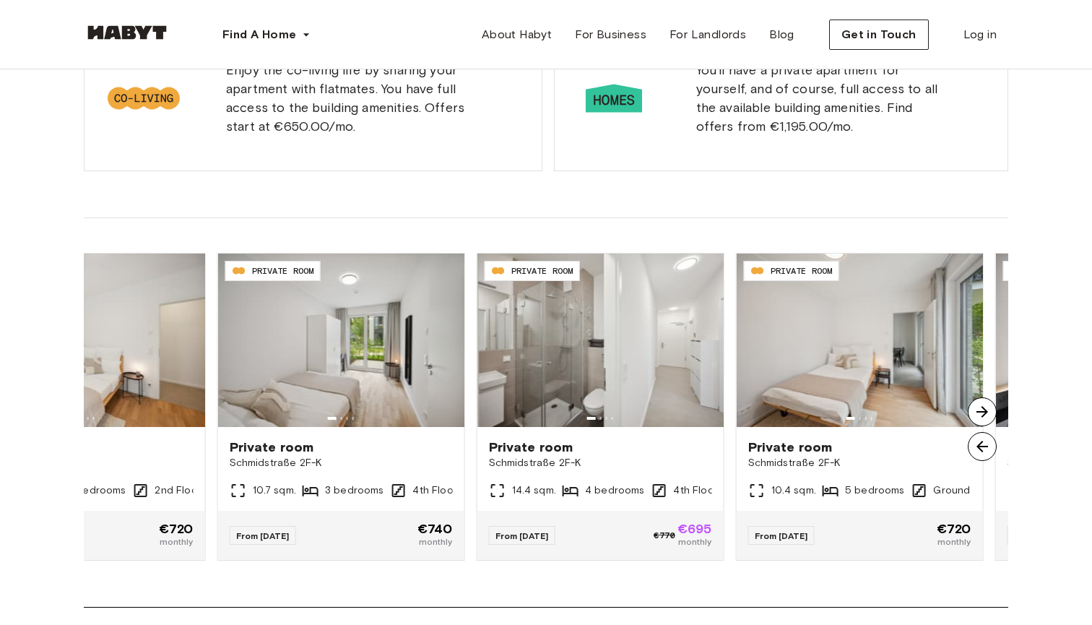
click at [987, 424] on img at bounding box center [982, 411] width 29 height 29
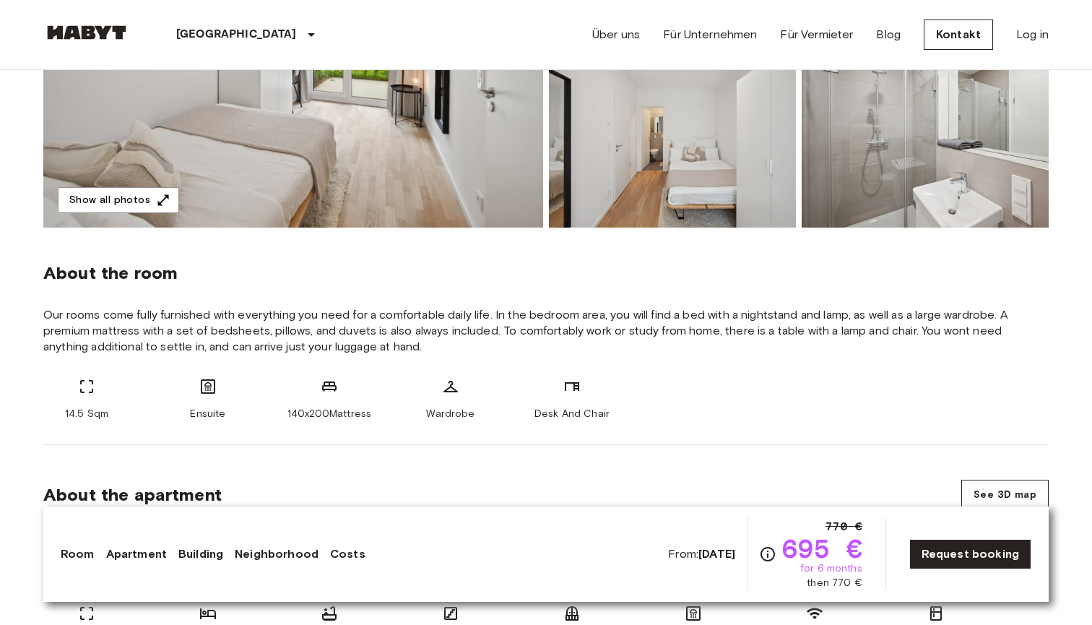
scroll to position [359, 0]
click at [700, 552] on b "[DATE]" at bounding box center [716, 554] width 37 height 14
click at [991, 563] on link "Request booking" at bounding box center [970, 554] width 122 height 30
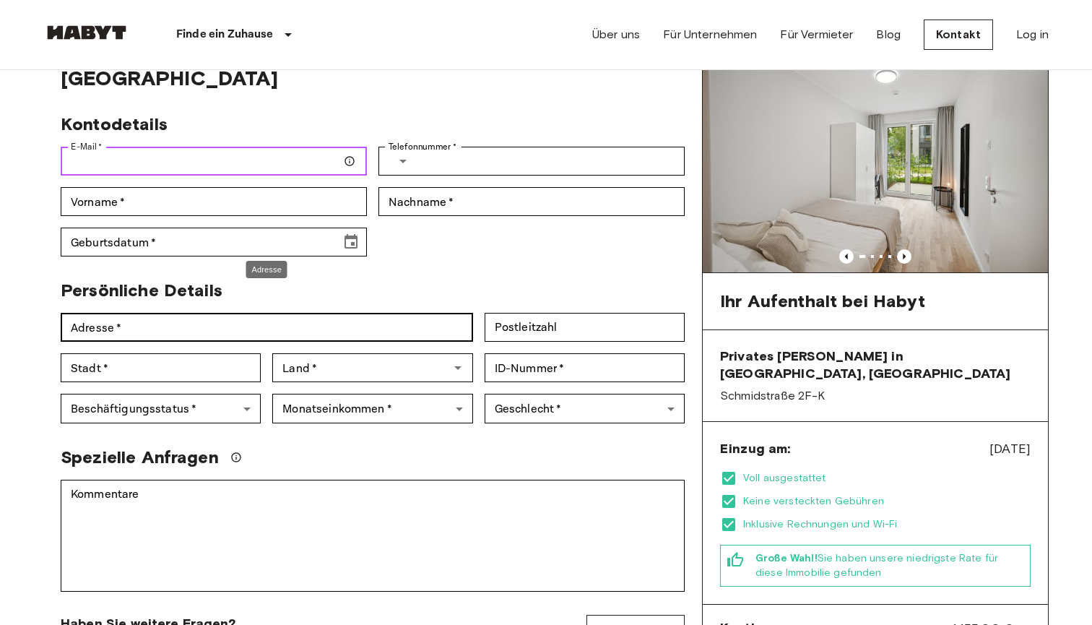
scroll to position [119, 0]
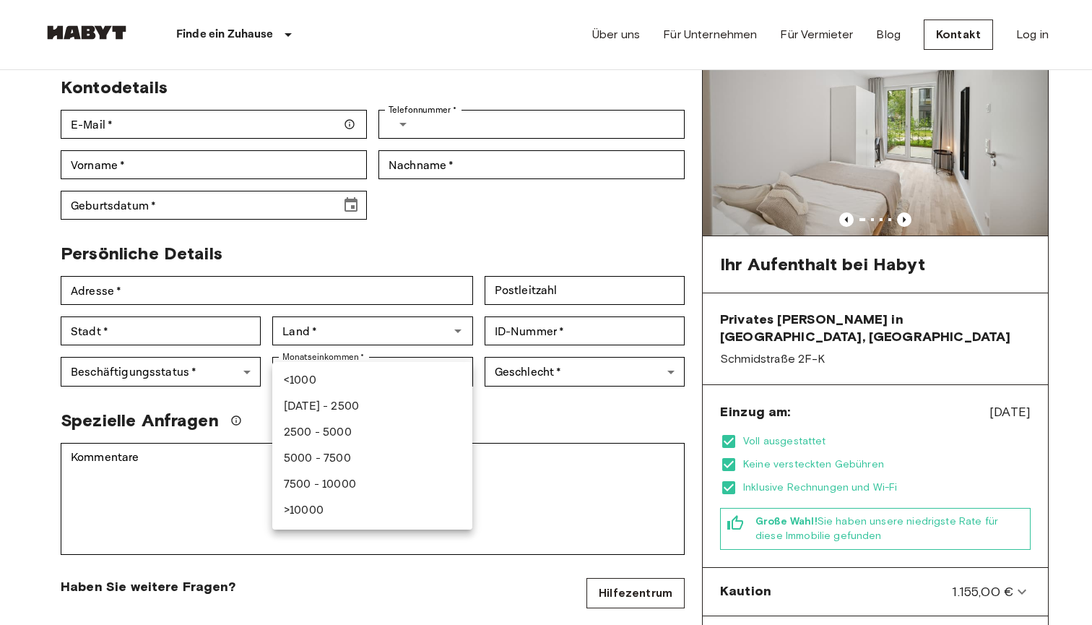
click at [626, 381] on div at bounding box center [546, 312] width 1092 height 625
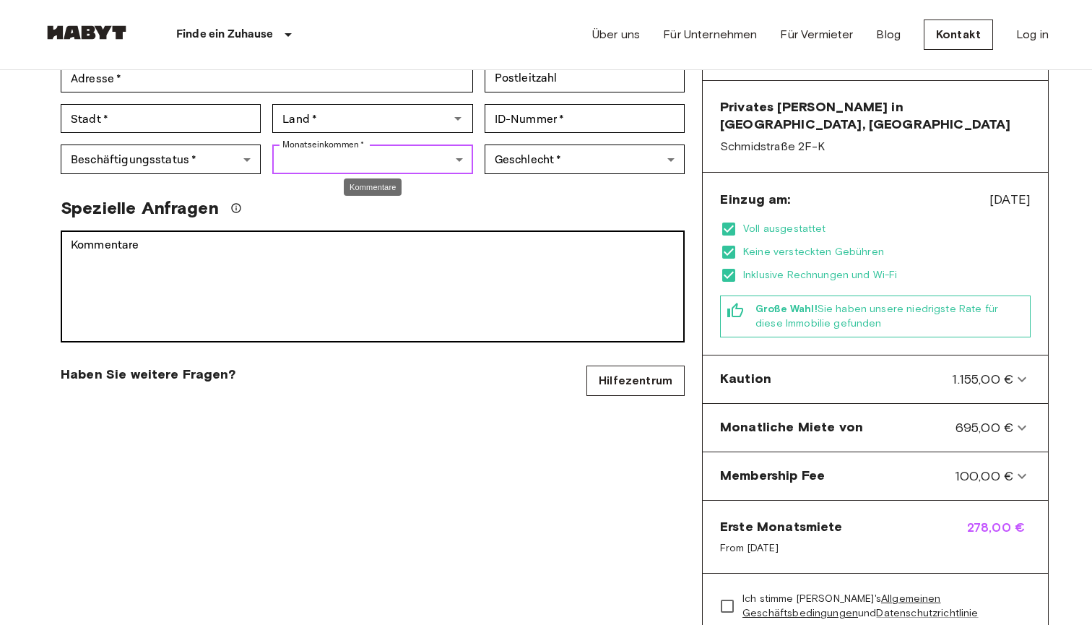
scroll to position [332, 0]
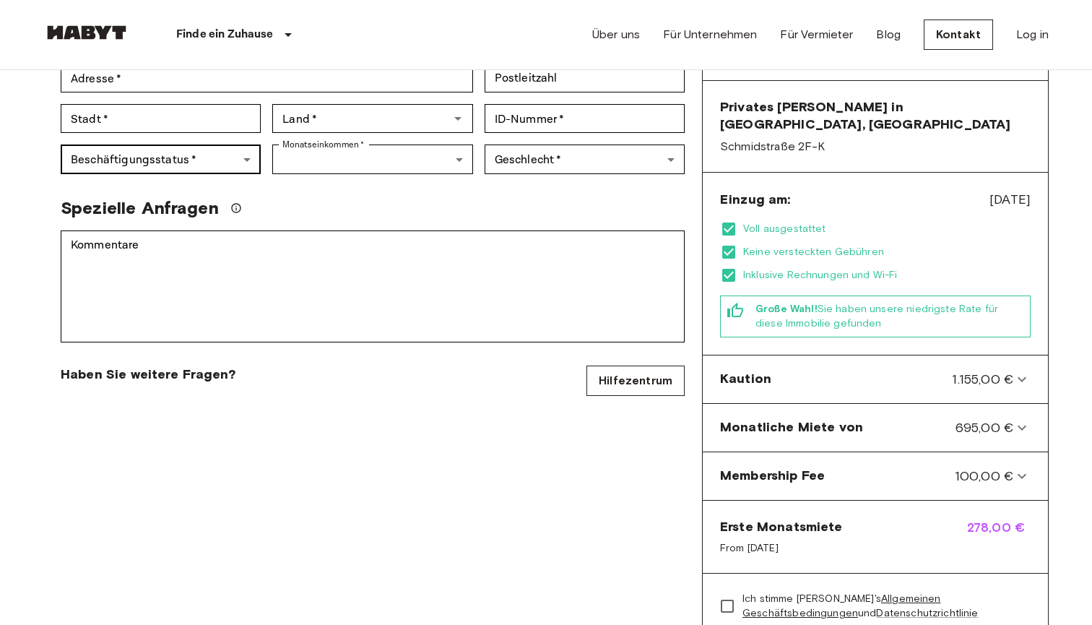
click at [241, 142] on body "Finde ein Zuhause [GEOGRAPHIC_DATA] [GEOGRAPHIC_DATA] [GEOGRAPHIC_DATA] [GEOGRA…" at bounding box center [546, 546] width 1092 height 1756
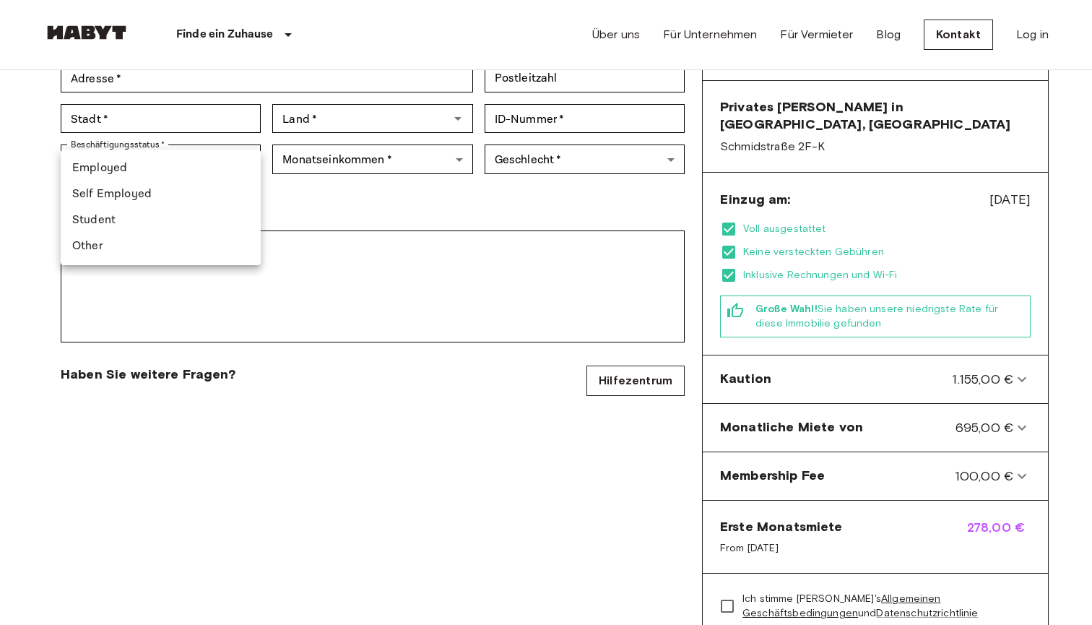
click at [394, 203] on div at bounding box center [546, 312] width 1092 height 625
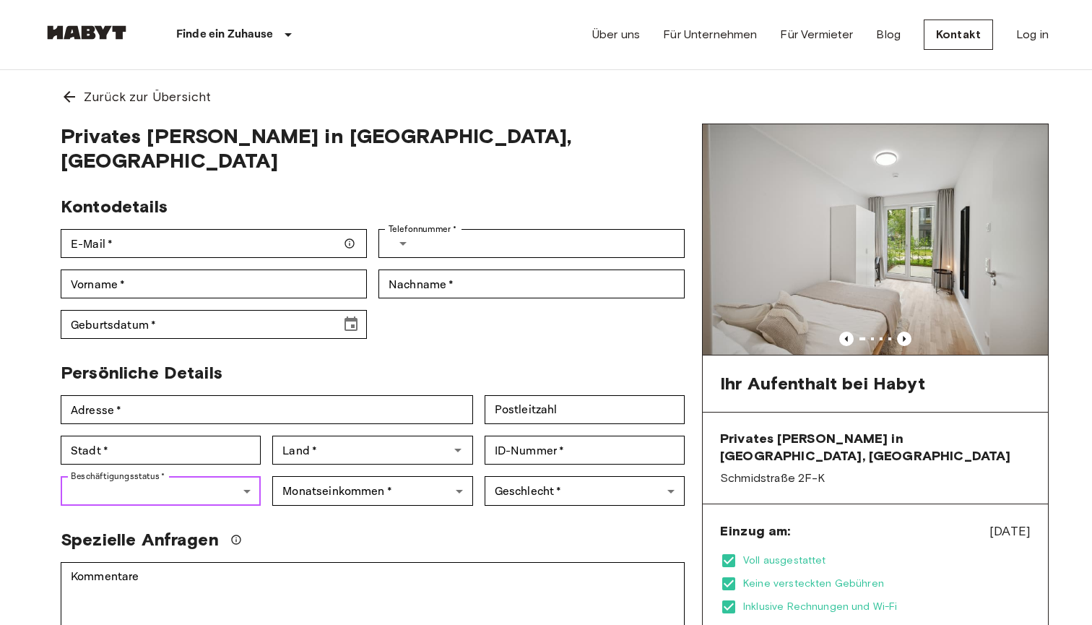
scroll to position [0, 0]
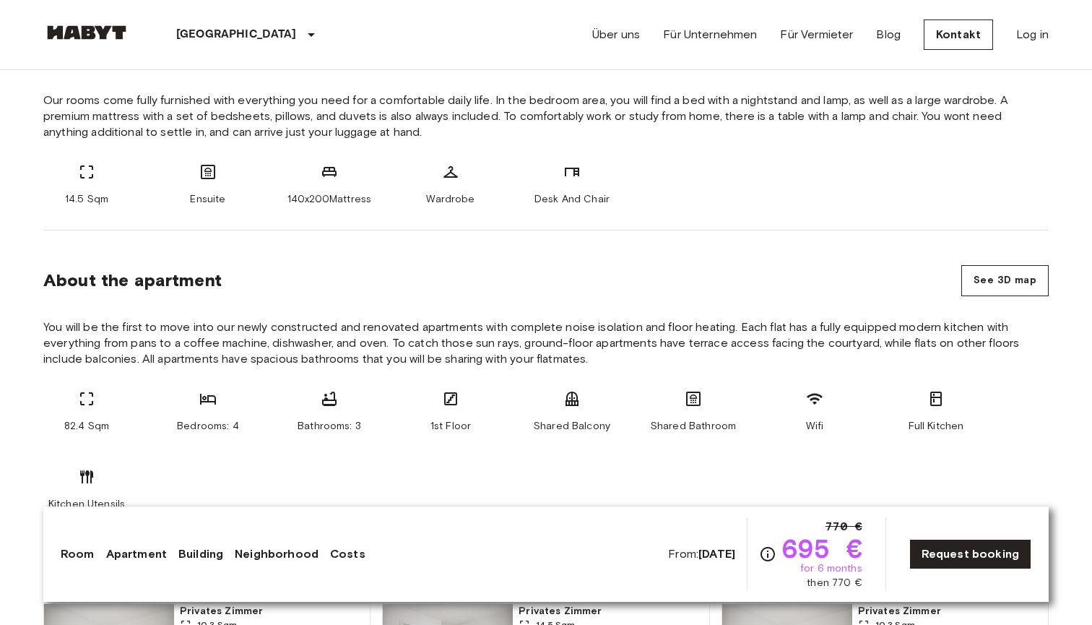
scroll to position [622, 0]
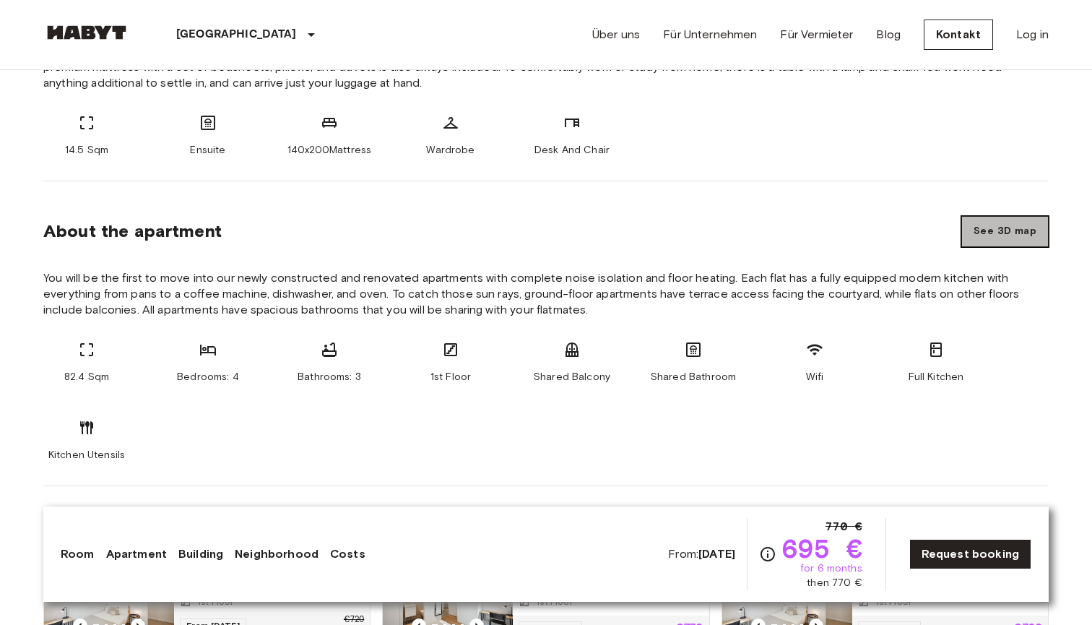
click at [997, 230] on button "See 3D map" at bounding box center [1004, 231] width 87 height 31
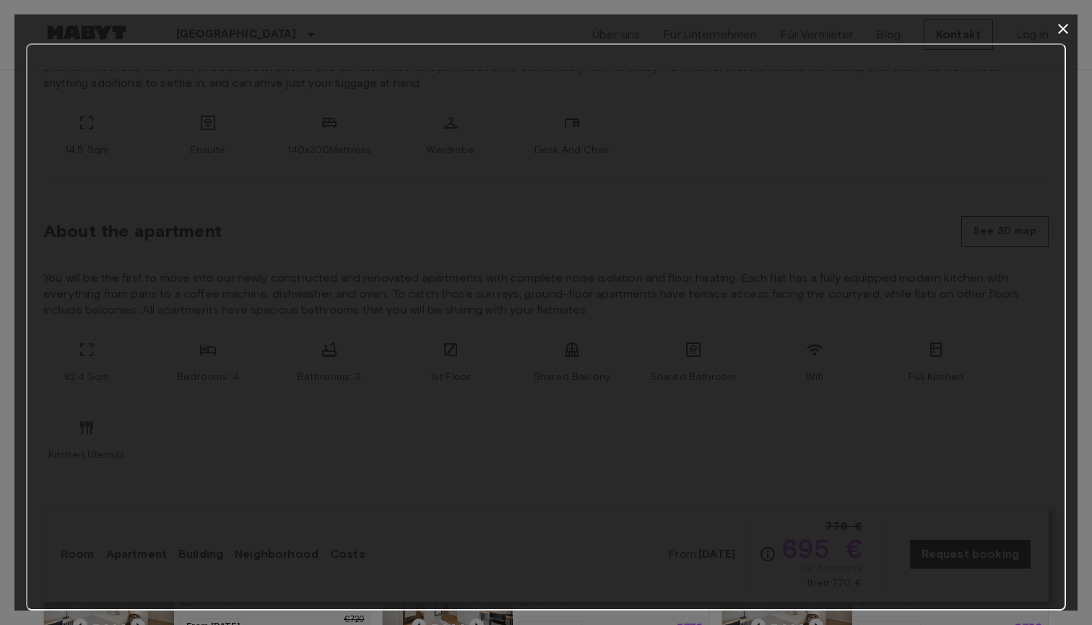
click at [1060, 29] on icon "button" at bounding box center [1062, 28] width 17 height 17
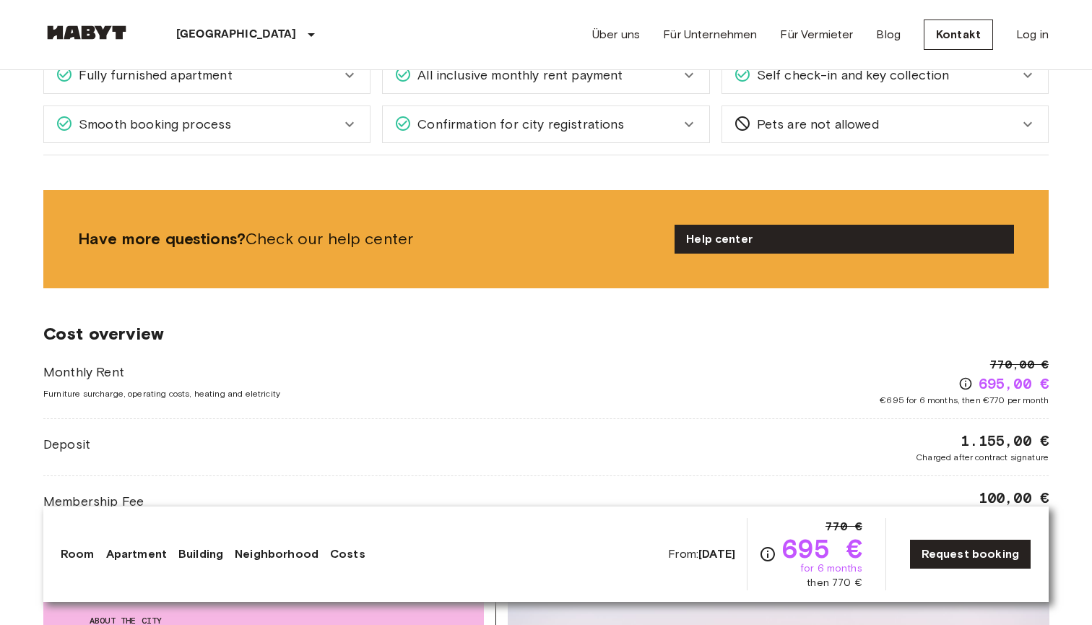
scroll to position [2033, 0]
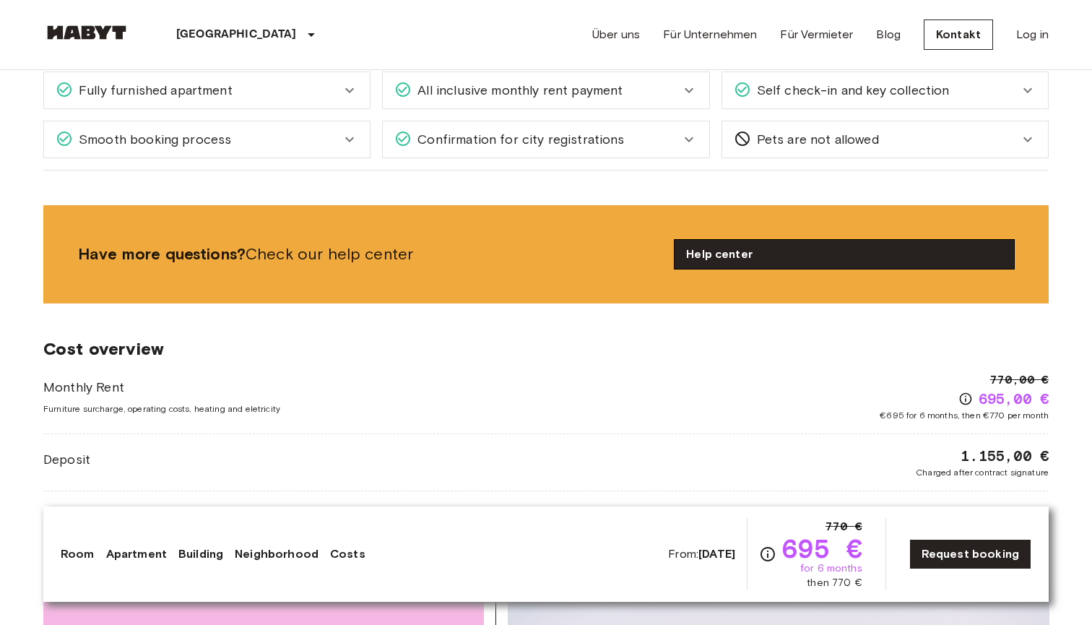
click at [755, 256] on link "Help center" at bounding box center [844, 254] width 339 height 29
